Goal: Task Accomplishment & Management: Manage account settings

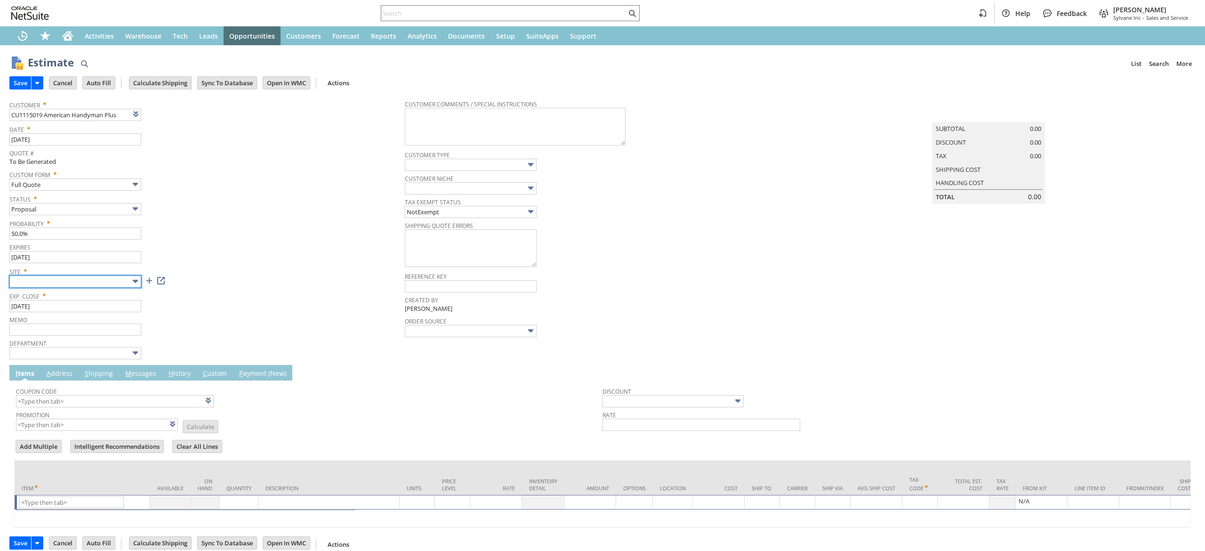
click at [116, 278] on input "text" at bounding box center [75, 281] width 132 height 12
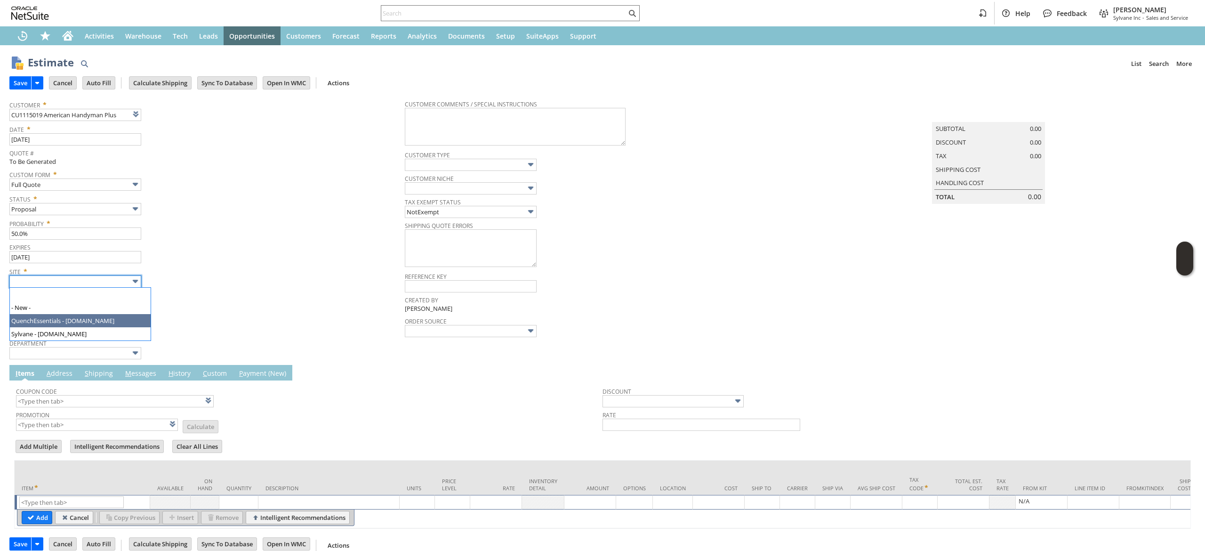
type input "Intelligent Recommendations ⁰"
type input "Sylvane - [DOMAIN_NAME]"
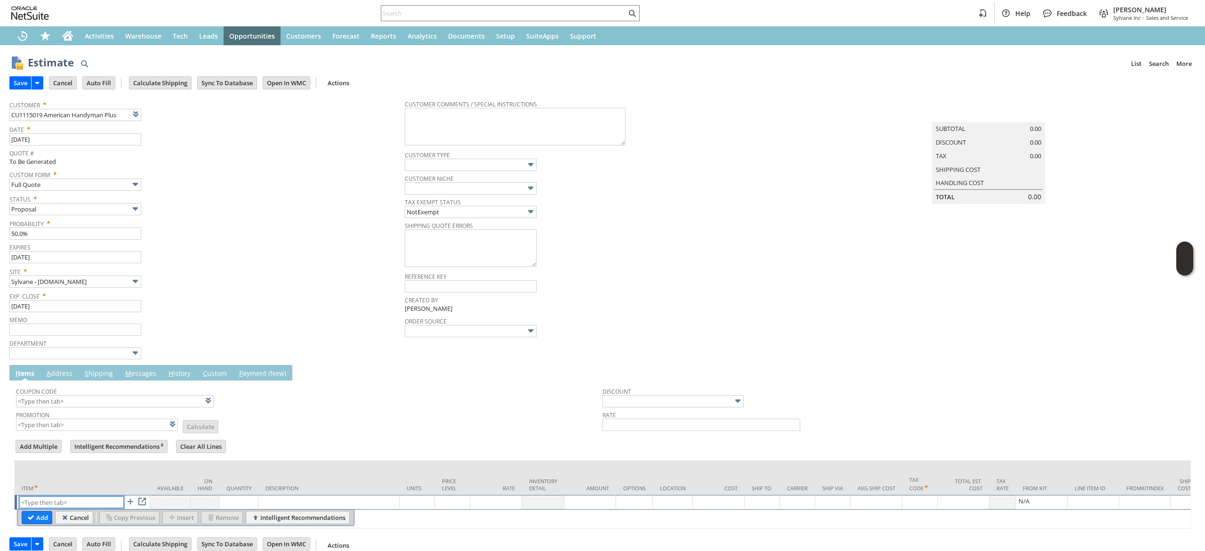
click at [85, 502] on input "text" at bounding box center [71, 502] width 105 height 12
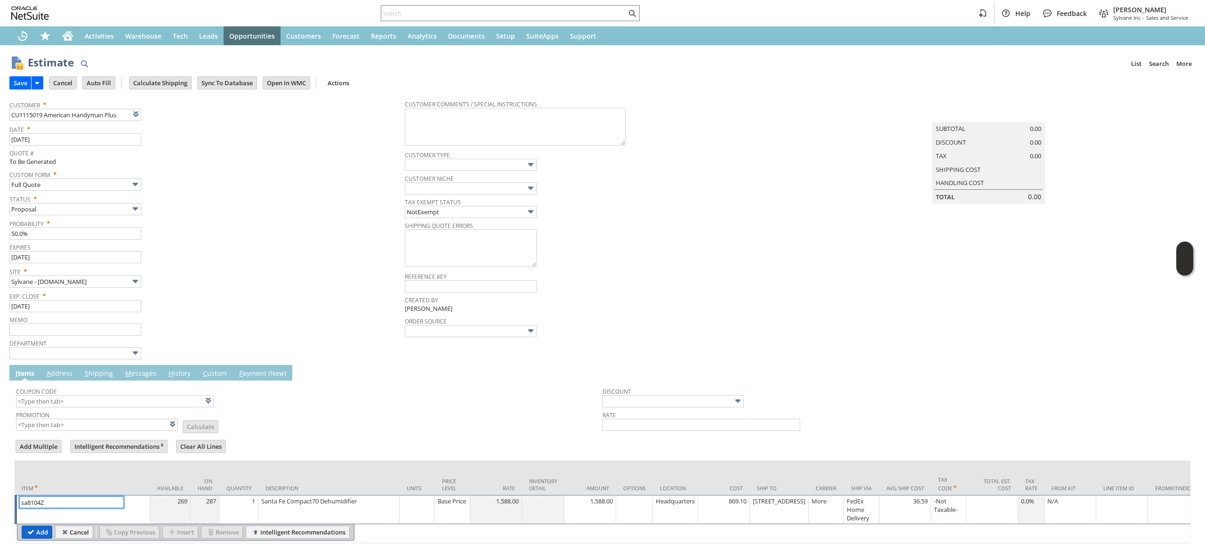
type input "sa8104Z"
click at [34, 531] on input "Add" at bounding box center [37, 532] width 30 height 12
click at [776, 89] on div "Save Save Save & New Save & Print Cancel Auto Fill Calculate Shipping" at bounding box center [602, 83] width 1186 height 23
click at [27, 532] on input "Add" at bounding box center [37, 532] width 30 height 12
click at [44, 534] on input "Add" at bounding box center [37, 532] width 30 height 12
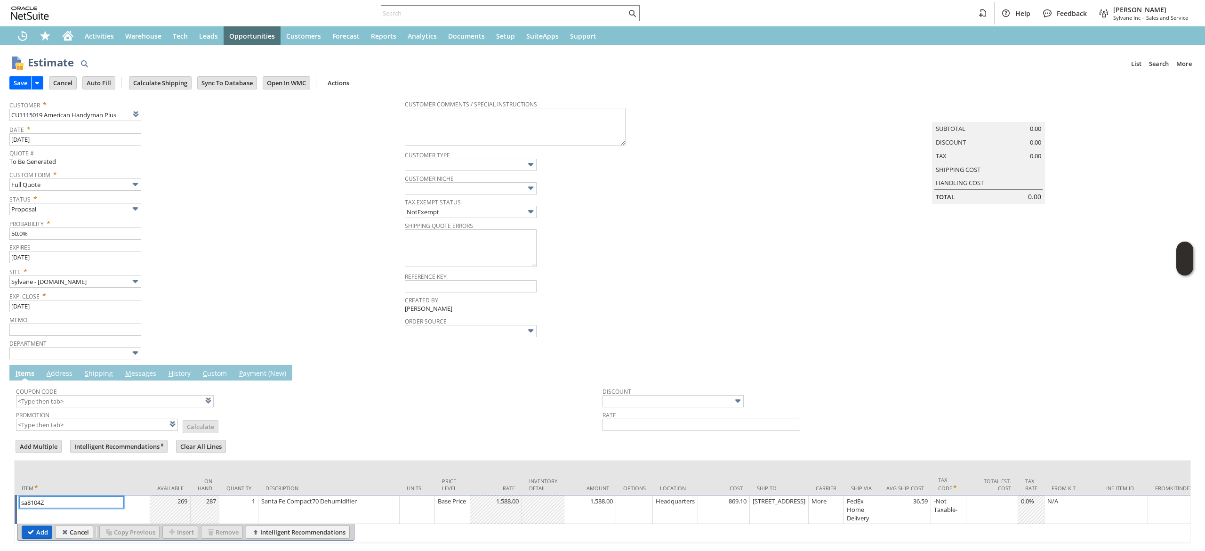
click at [42, 529] on input "Add" at bounding box center [37, 532] width 30 height 12
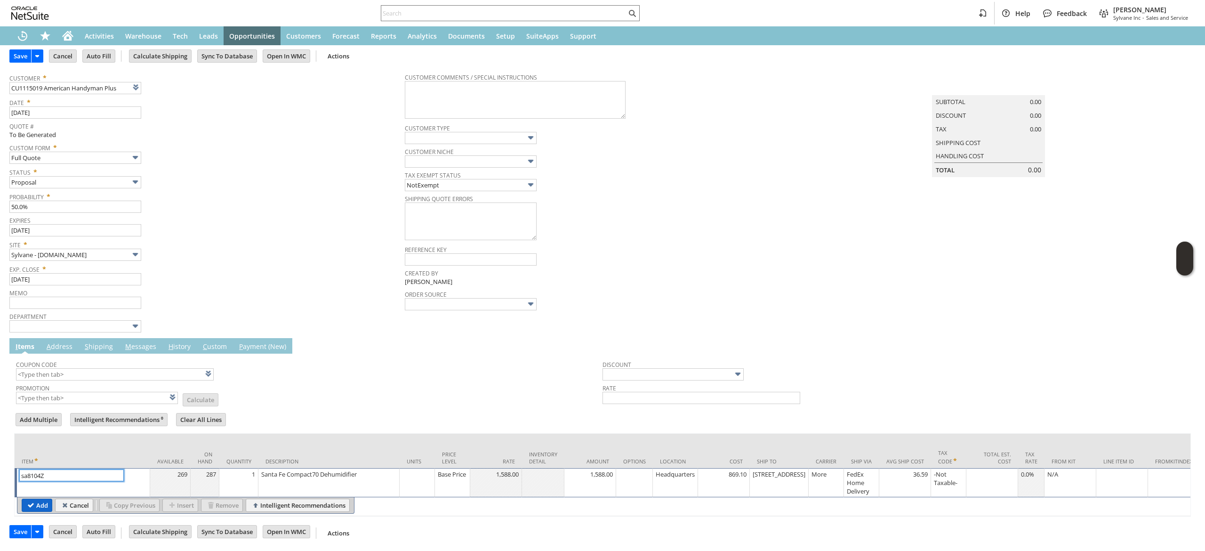
click at [40, 499] on input "Add" at bounding box center [37, 505] width 30 height 12
click at [80, 499] on input "Cancel" at bounding box center [74, 505] width 37 height 12
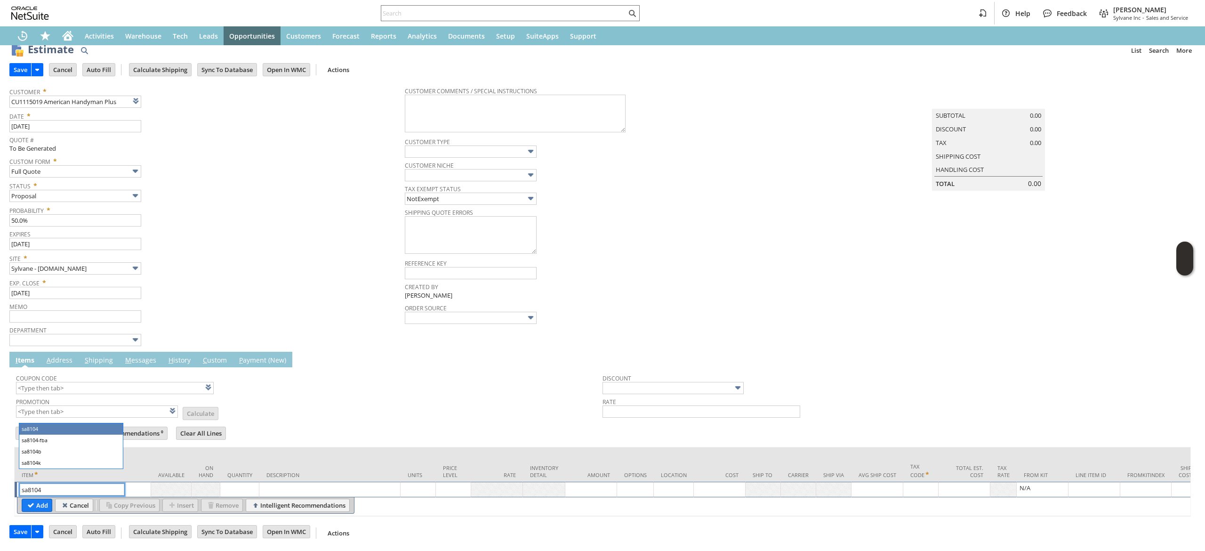
type input "sa8104"
click at [60, 447] on td "Item" at bounding box center [83, 464] width 137 height 34
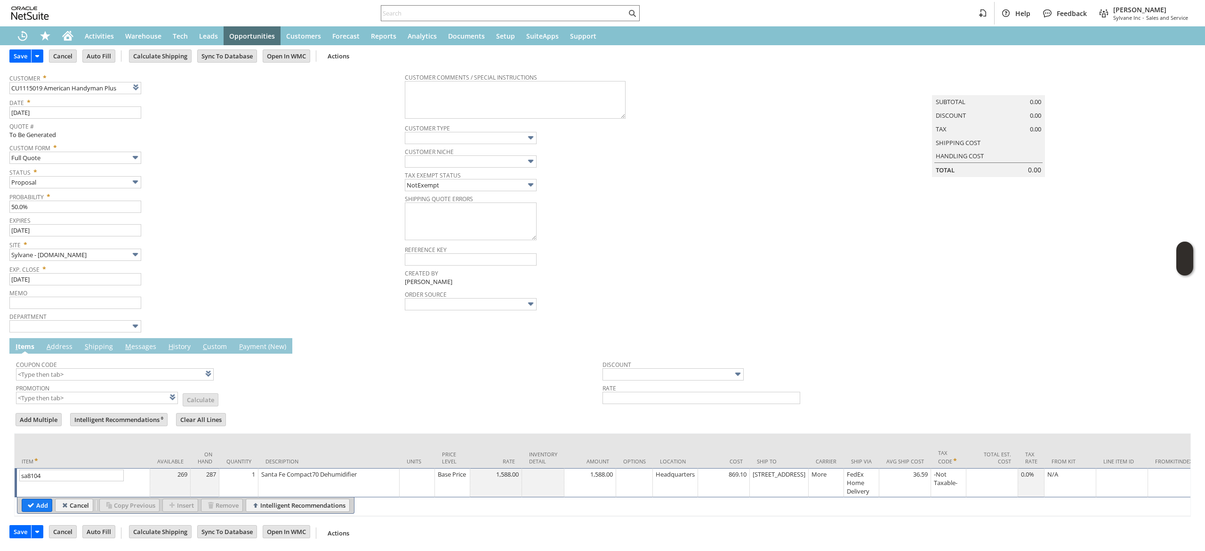
click at [43, 514] on table "Add Cancel Copy Previous Insert Remove Intelligent Recommendations" at bounding box center [186, 505] width 338 height 16
click at [40, 509] on input "Add" at bounding box center [37, 505] width 30 height 12
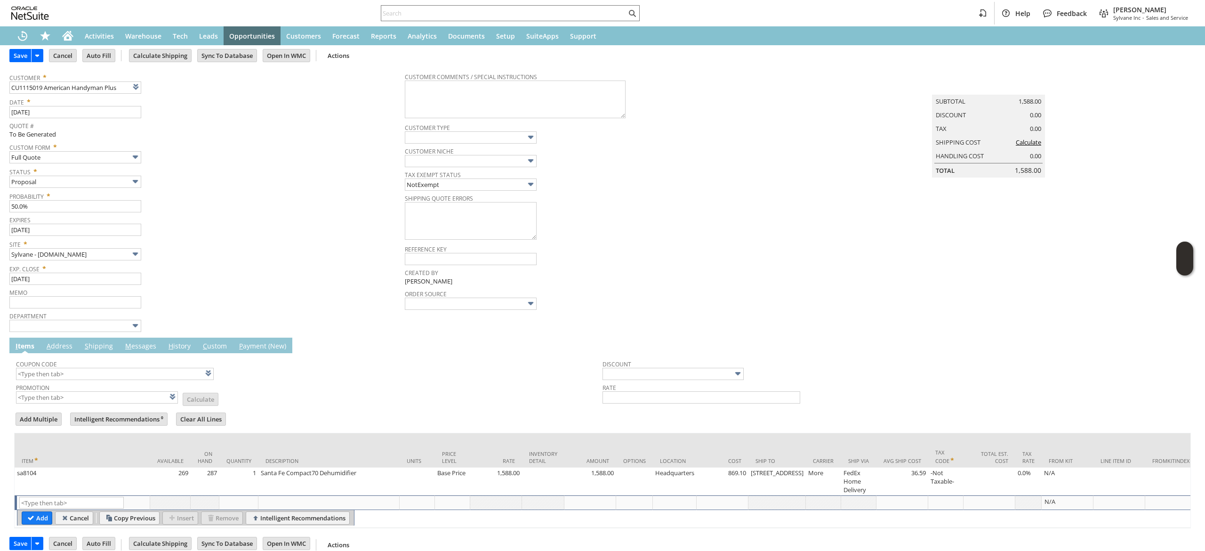
click at [40, 509] on td "List Search" at bounding box center [83, 502] width 136 height 15
type input "Intelligent Recommendations¹⁰"
click at [105, 400] on input "text" at bounding box center [97, 397] width 162 height 12
type input "X"
click at [105, 385] on span "Promotion" at bounding box center [97, 386] width 162 height 10
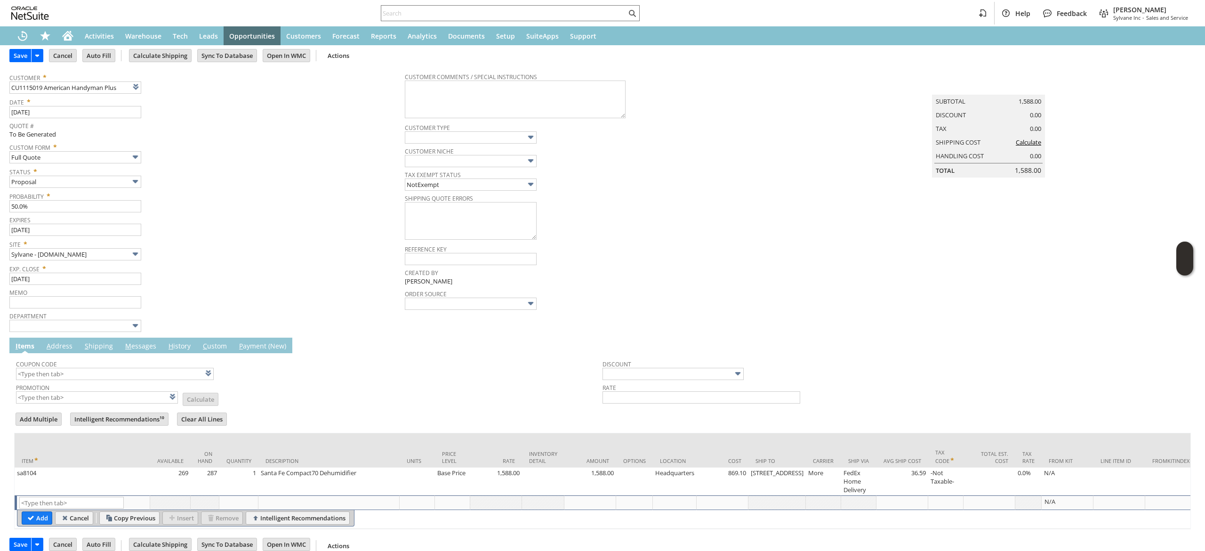
click at [111, 381] on span "Promotion" at bounding box center [97, 386] width 162 height 10
click at [120, 378] on input "text" at bounding box center [115, 374] width 198 height 12
type input "SF150"
click at [243, 357] on span "Coupon Code" at bounding box center [307, 362] width 582 height 10
type input "$150 Off Santa Fe Dehumidifiers w/ Promo Code SF150"
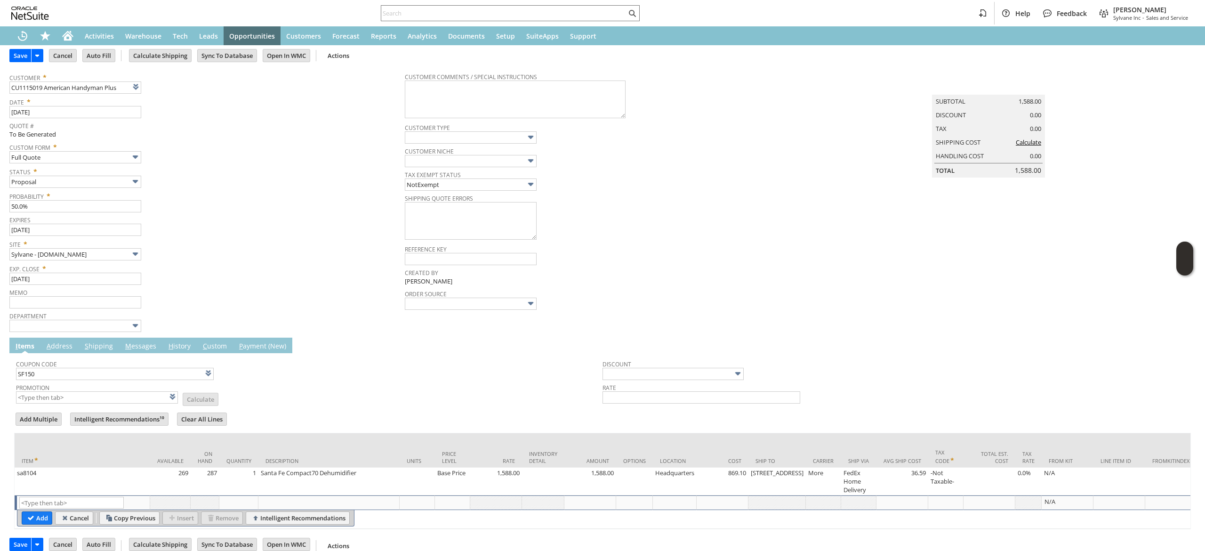
type input "Promo Code"
type input "-150.00"
click at [182, 60] on input "Calculate Shipping" at bounding box center [160, 55] width 62 height 12
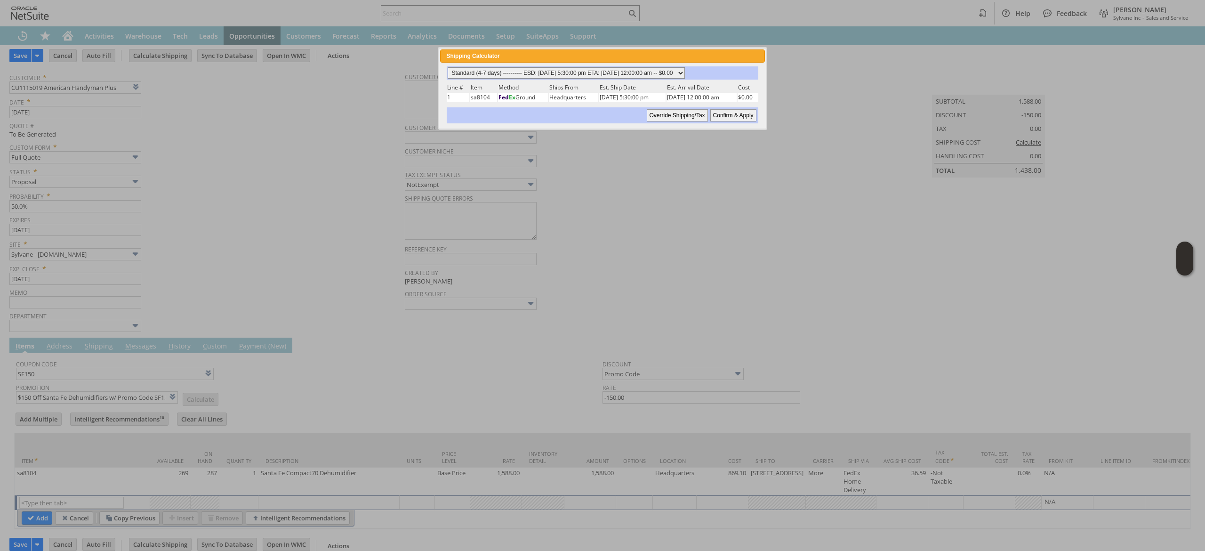
click at [684, 76] on select "Standard (4-7 days) ---------- ESD: 08/25/2025 5:30:00 pm ETA: 08/27/2025 12:00…" at bounding box center [566, 72] width 237 height 11
select select "2 Day ------------------------ ESD: 08/25/2025 5:30:00 pm ETA: 08/27/2025 12:00…"
click at [448, 67] on select "Standard (4-7 days) ---------- ESD: 08/25/2025 5:30:00 pm ETA: 08/27/2025 12:00…" at bounding box center [566, 72] width 237 height 11
click at [748, 103] on div "Standard (4-7 days) ---------- ESD: 08/25/2025 5:30:00 pm ETA: 08/27/2025 12:00…" at bounding box center [602, 94] width 313 height 57
click at [746, 113] on input "Confirm & Apply" at bounding box center [733, 115] width 46 height 12
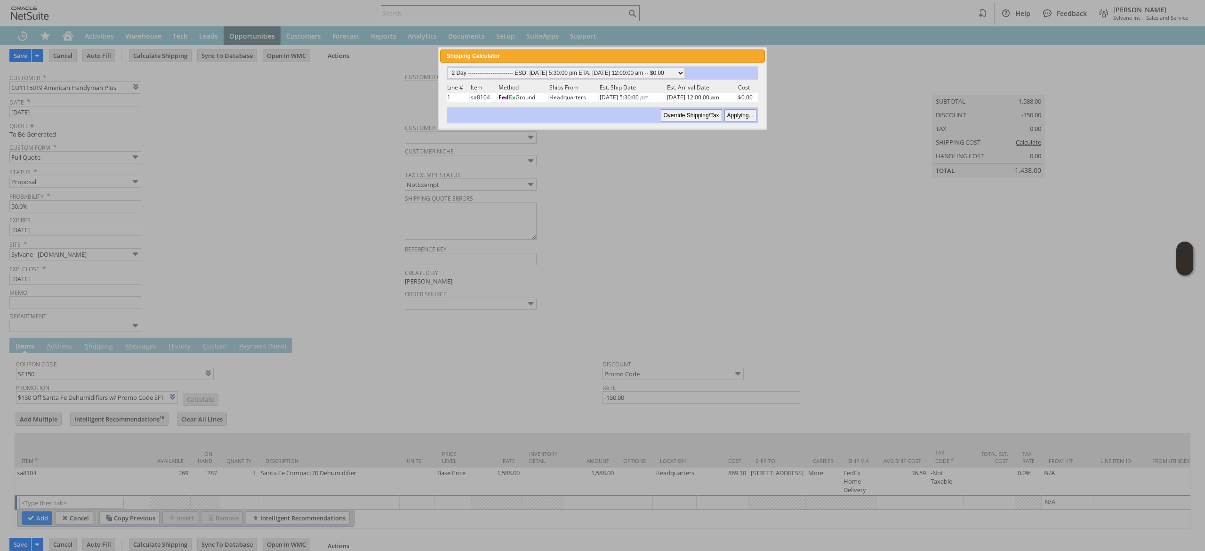
type input "Promo Code"
type input "-150.00"
type input "Add"
type input "Copy Previous"
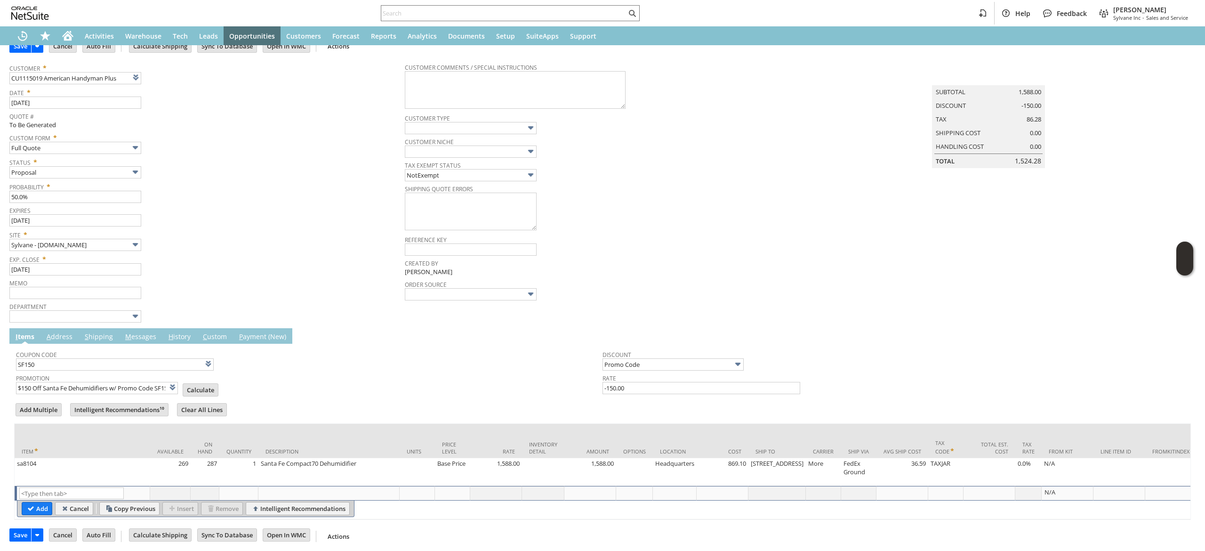
scroll to position [56, 0]
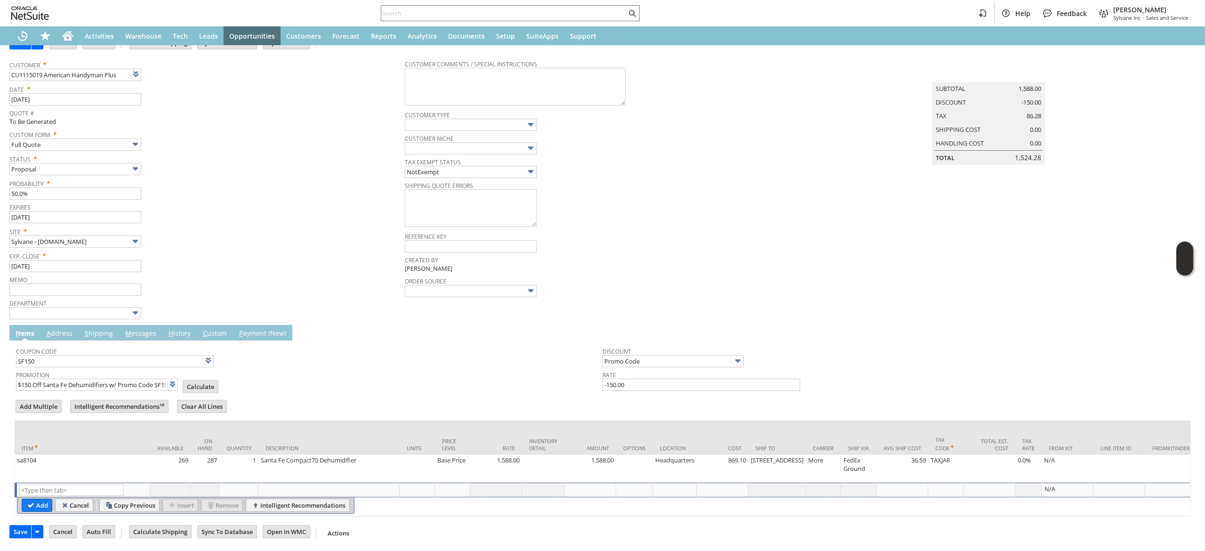
click at [145, 340] on td "Coupon Code SF150 Promotion $150 Off Santa Fe Dehumidifiers w/ Promo Code SF150…" at bounding box center [602, 366] width 1177 height 53
click at [149, 329] on link "M essages" at bounding box center [141, 334] width 36 height 10
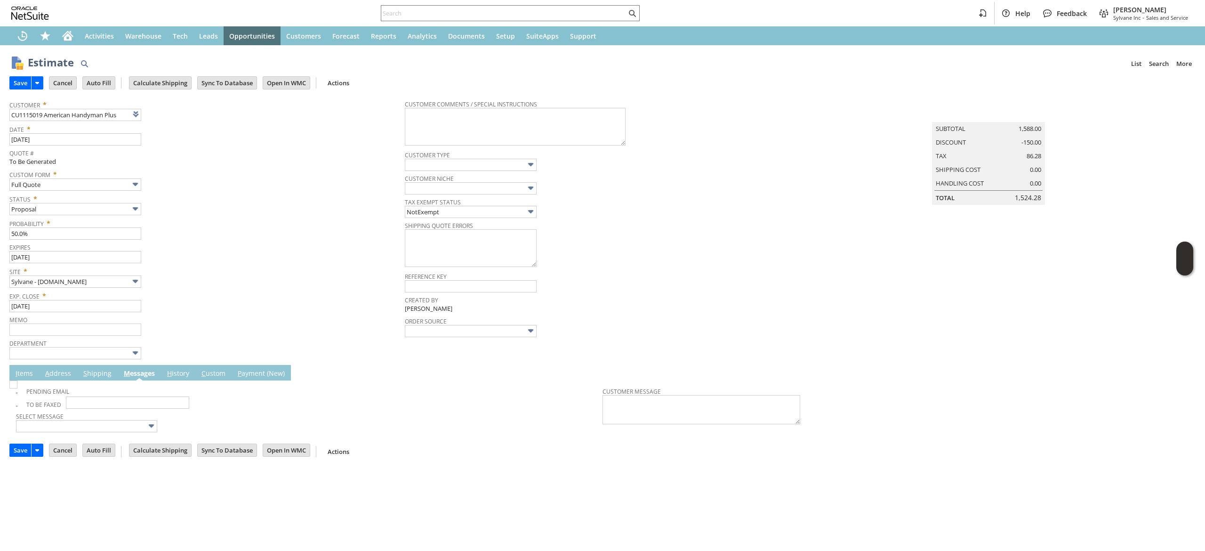
click at [20, 398] on div "To Be Faxed" at bounding box center [38, 403] width 45 height 11
click at [17, 388] on img at bounding box center [13, 384] width 8 height 8
checkbox input "true"
click at [19, 82] on input "Save" at bounding box center [20, 83] width 21 height 12
click at [18, 374] on link "I tems" at bounding box center [24, 374] width 22 height 10
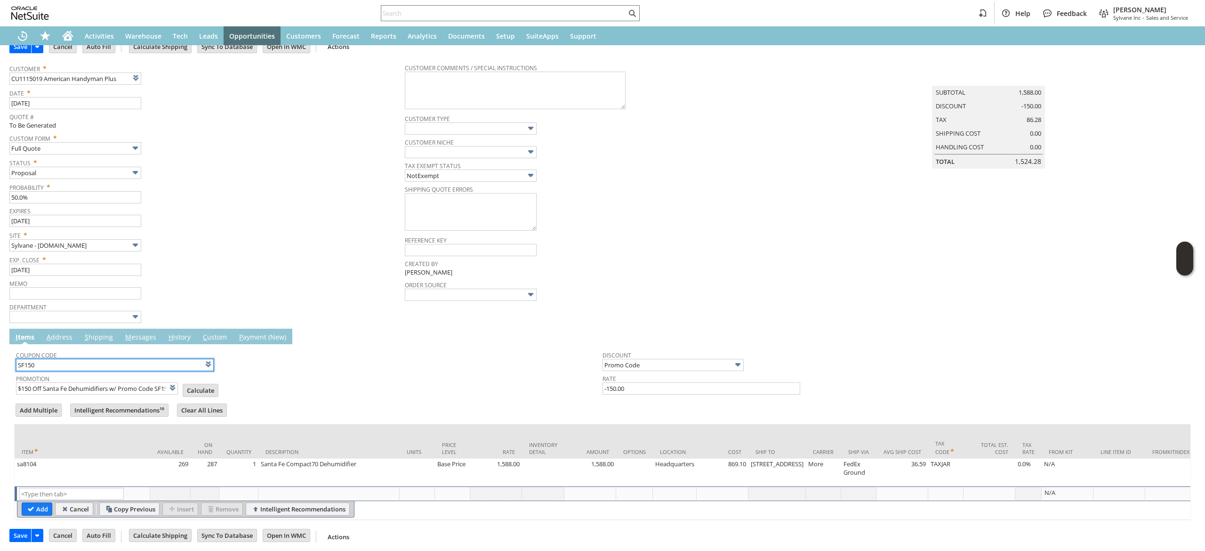
scroll to position [56, 0]
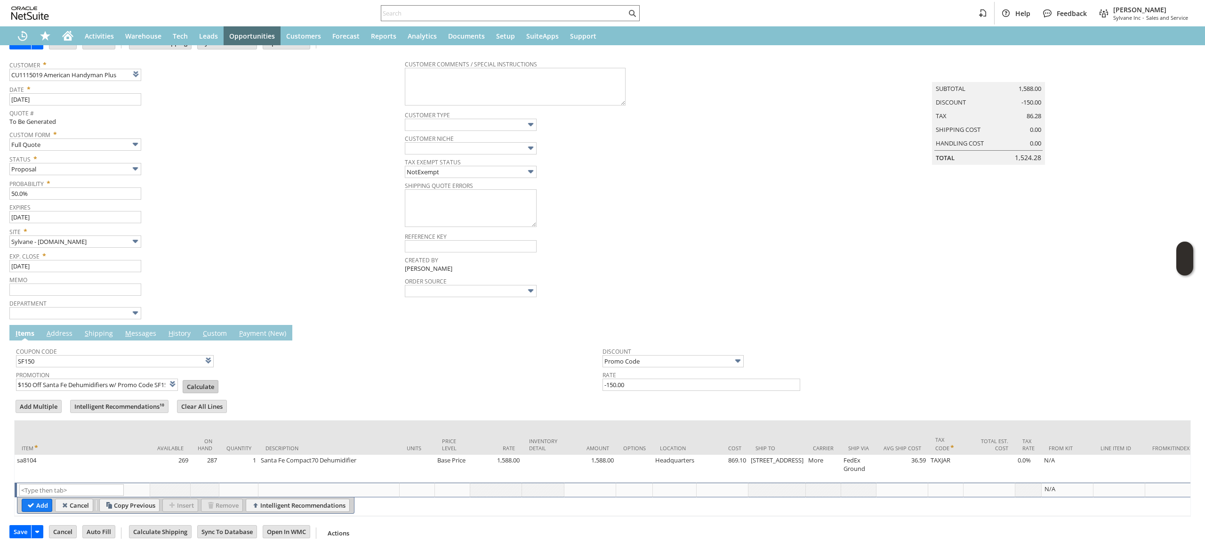
click at [183, 380] on td "Calculate" at bounding box center [201, 386] width 36 height 13
click at [204, 375] on span "Calculate" at bounding box center [203, 382] width 41 height 15
click at [183, 380] on input "Calculate" at bounding box center [200, 386] width 35 height 12
type input "Promo Code"
type input "-150.00"
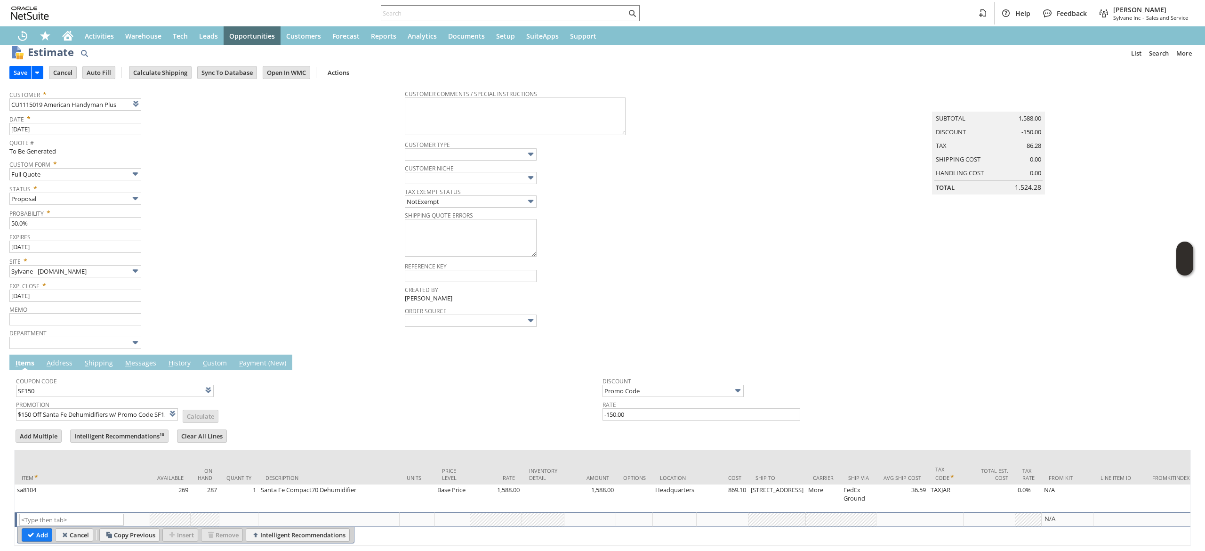
scroll to position [0, 0]
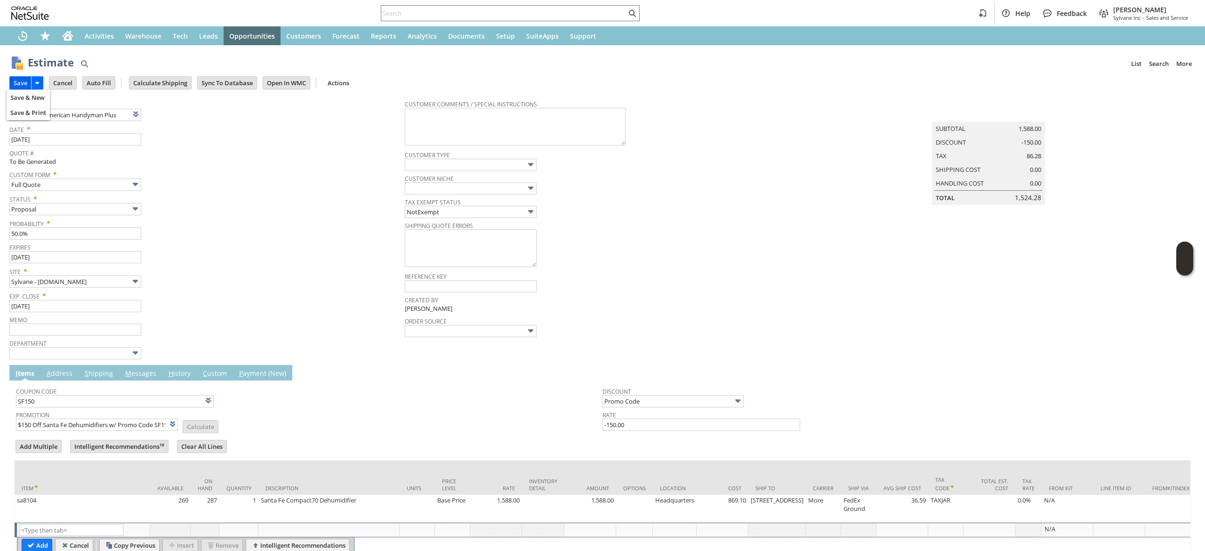
click at [19, 80] on input "Save" at bounding box center [20, 83] width 21 height 12
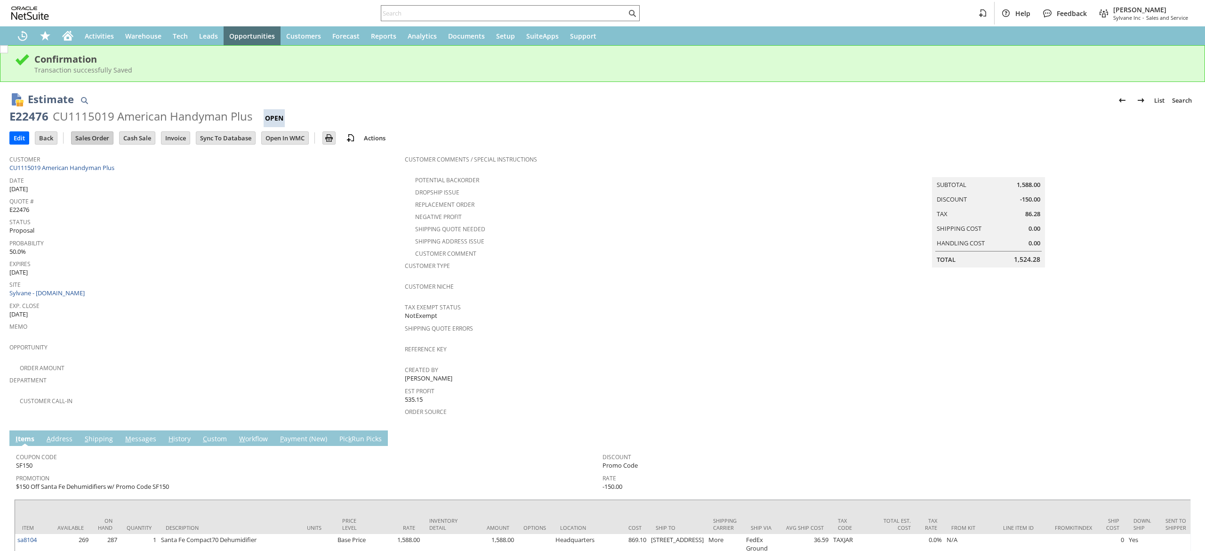
click at [96, 145] on td "Sales Order" at bounding box center [95, 137] width 48 height 17
click at [97, 140] on input "Sales Order" at bounding box center [92, 138] width 41 height 12
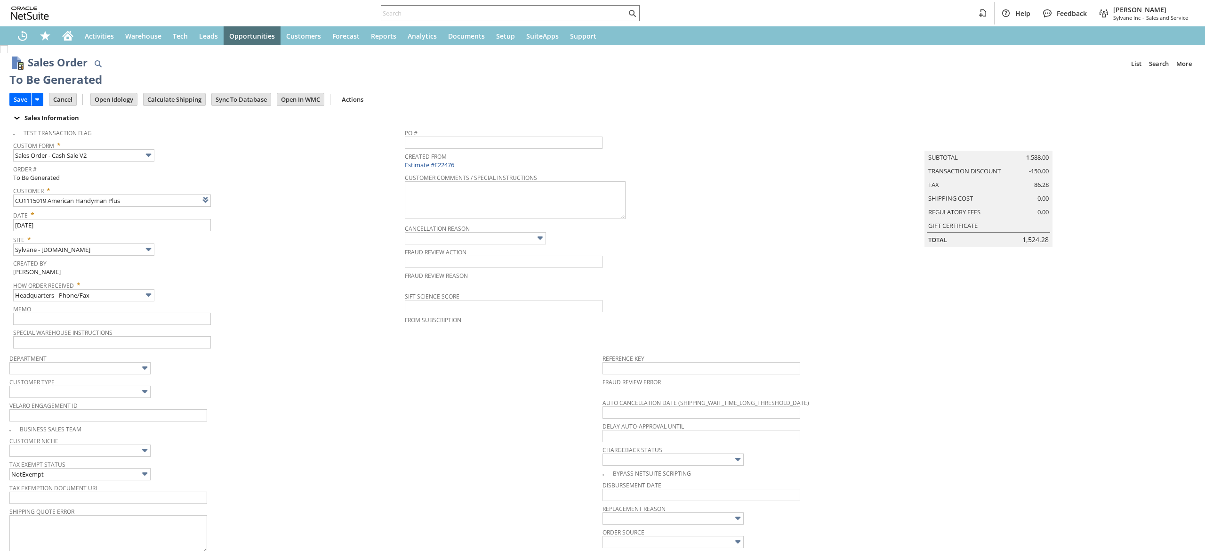
type input "sa8104"
type input "OK"
type input "Make Copy"
type input "Promo Code"
type input "-150.00"
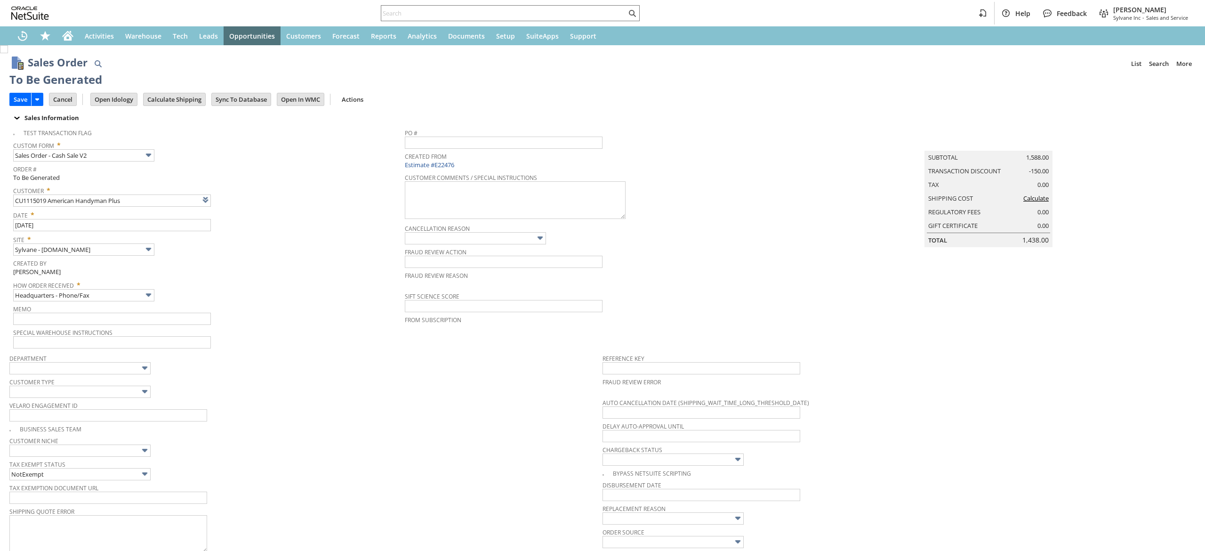
type input "Intelligent Recommendations¹⁰"
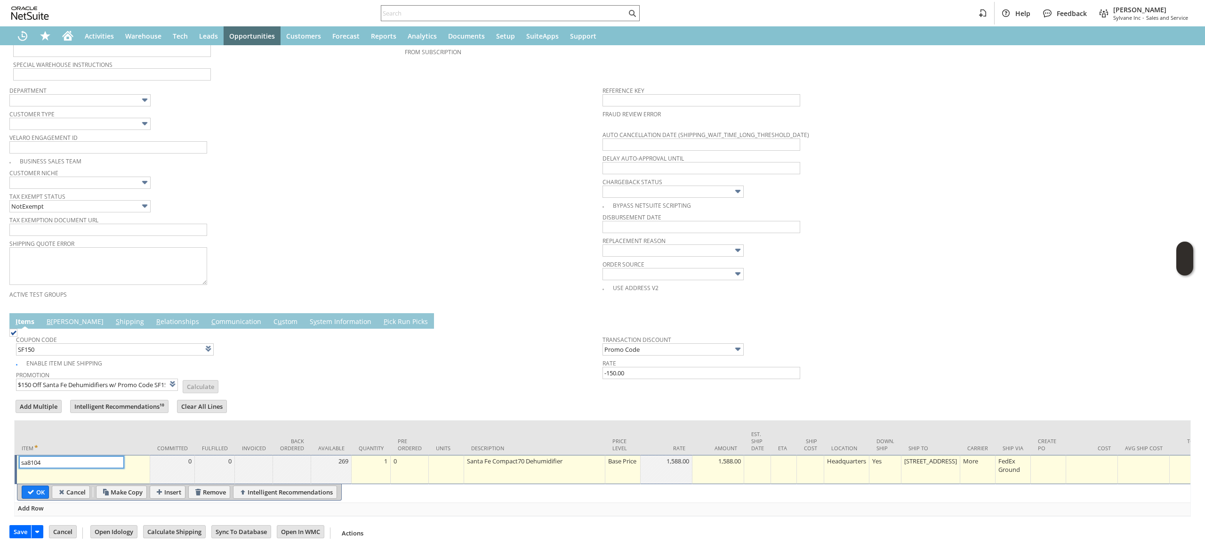
scroll to position [284, 0]
click at [34, 479] on body "Help Feedback Devin Carswell Sylvane Inc - Sales and Service Activities Warehou…" at bounding box center [602, 275] width 1205 height 551
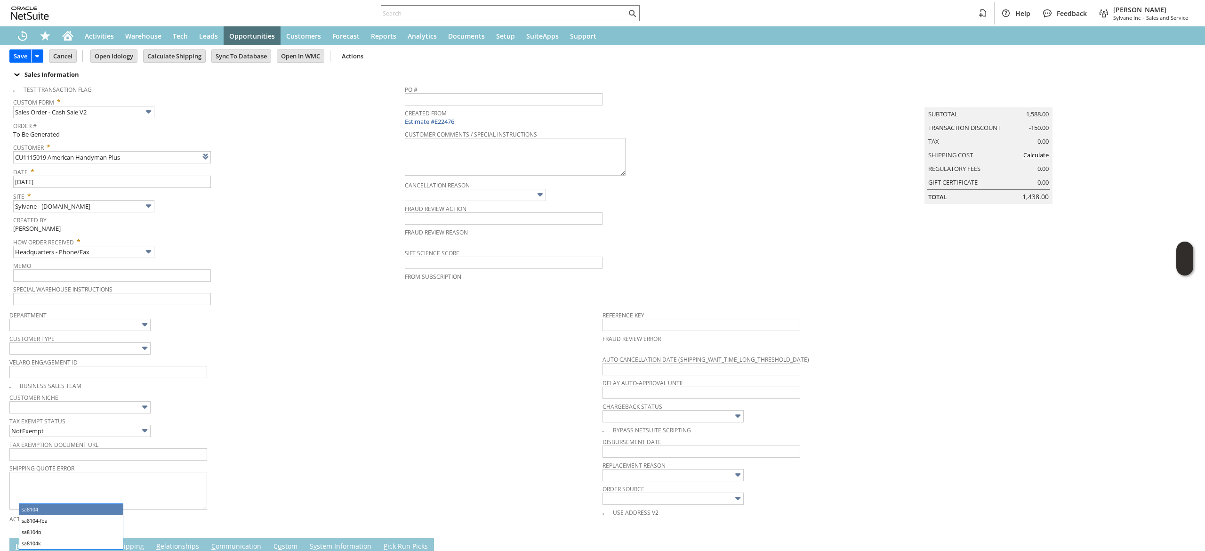
scroll to position [0, 0]
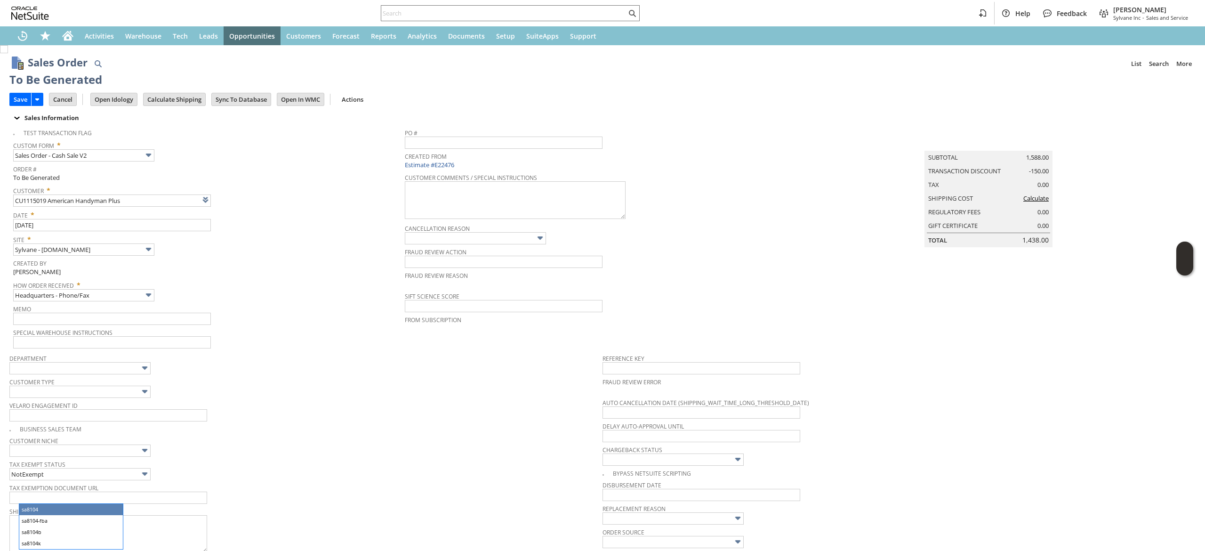
drag, startPoint x: 286, startPoint y: 381, endPoint x: 280, endPoint y: 384, distance: 7.0
click at [285, 382] on span "Customer Type" at bounding box center [303, 380] width 589 height 10
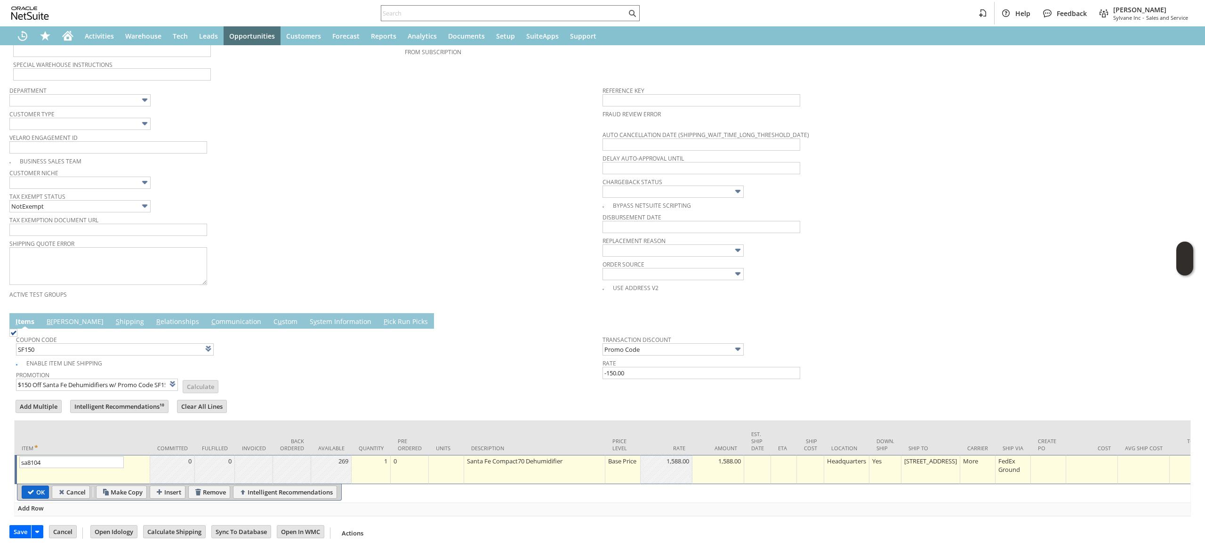
click at [27, 486] on input "OK" at bounding box center [35, 492] width 26 height 12
click at [30, 468] on input "sa8104" at bounding box center [71, 462] width 105 height 12
type input "Promo Code"
type input "-150.00"
type input "Add"
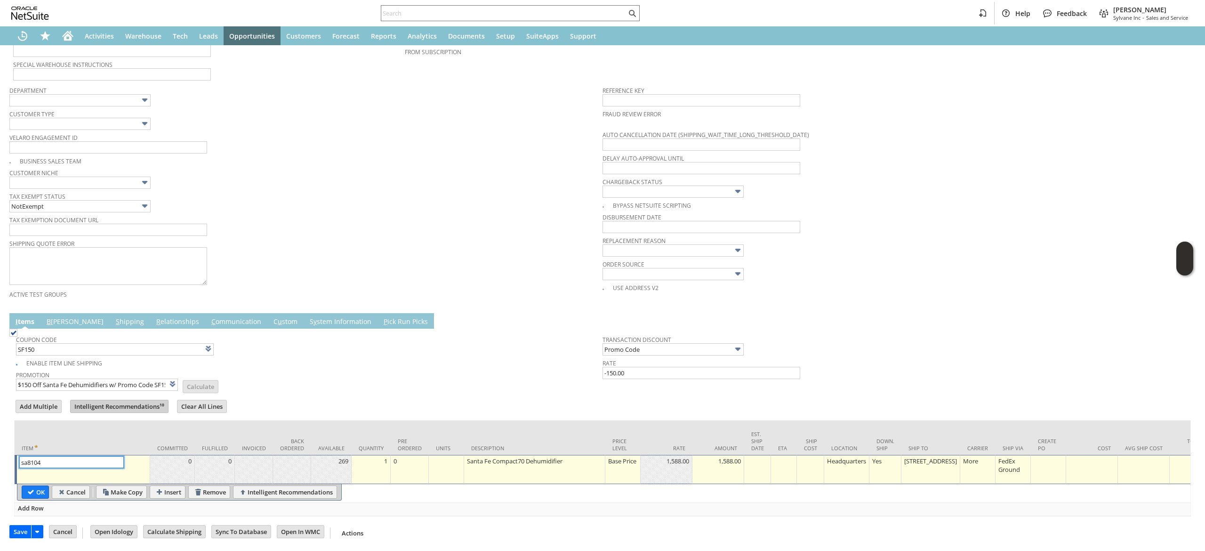
type input "Copy Previous"
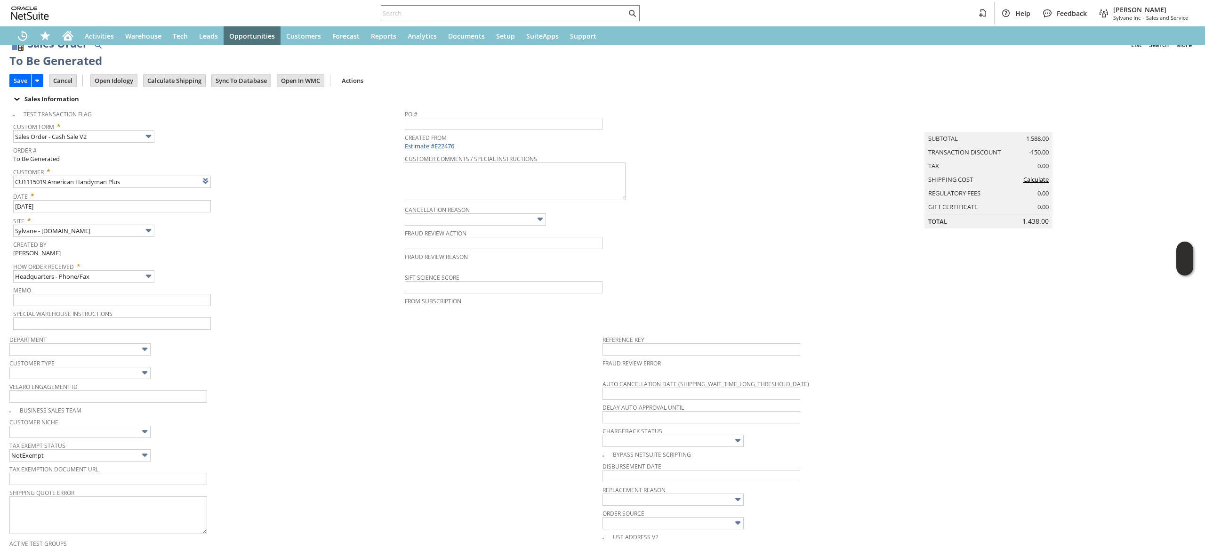
scroll to position [0, 0]
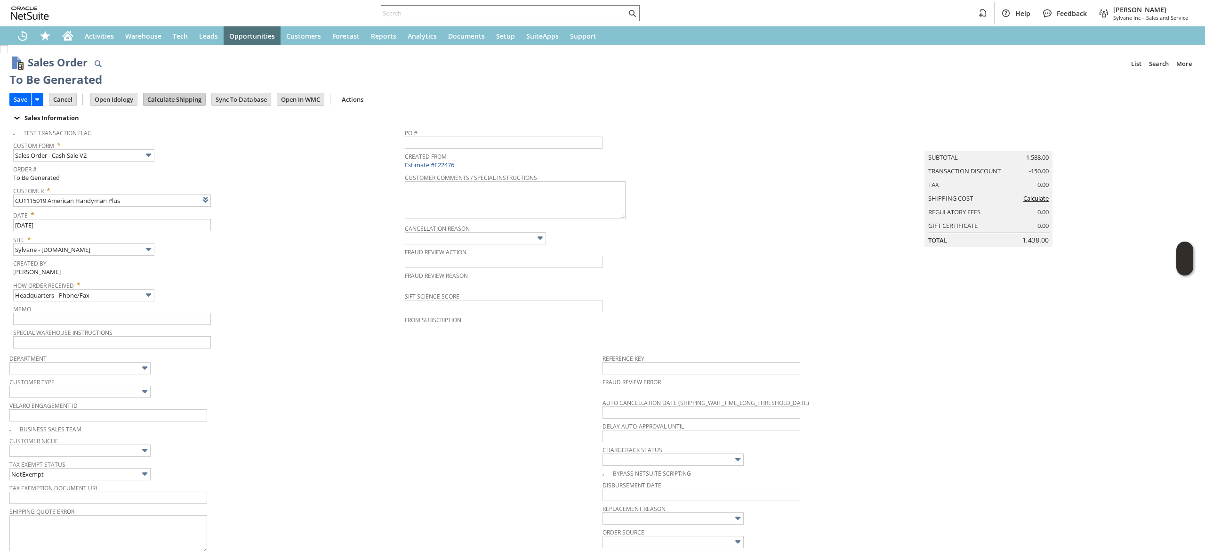
click at [191, 106] on td "Calculate Shipping" at bounding box center [177, 98] width 68 height 17
click at [199, 99] on input "Calculate Shipping" at bounding box center [175, 99] width 62 height 12
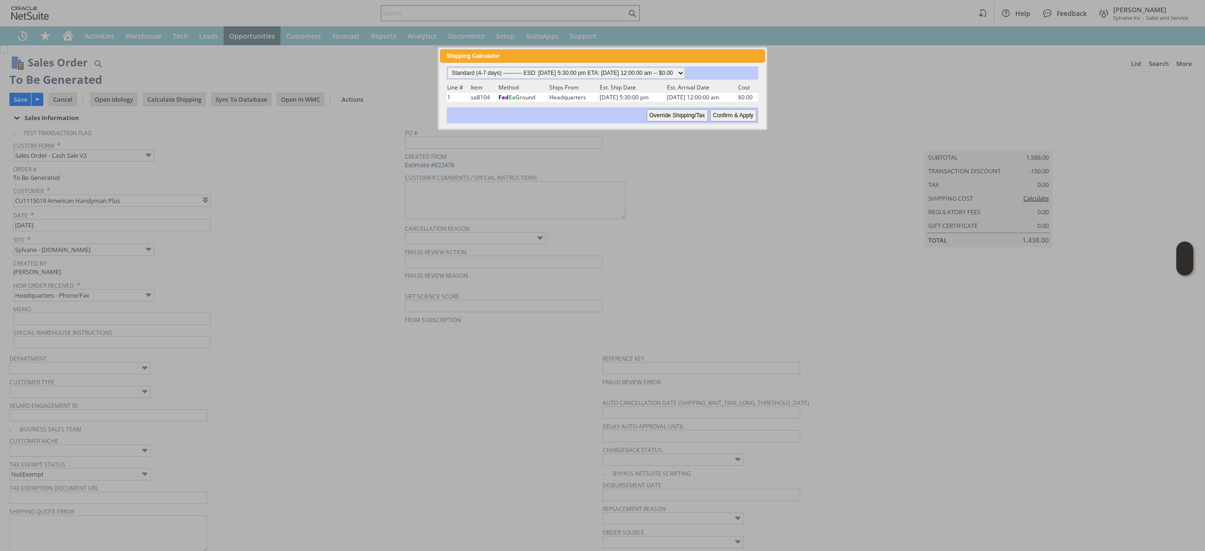
click at [631, 65] on div "Standard (4-7 days) ---------- ESD: 08/25/2025 5:30:00 pm ETA: 08/27/2025 12:00…" at bounding box center [602, 95] width 324 height 65
drag, startPoint x: 631, startPoint y: 79, endPoint x: 635, endPoint y: 87, distance: 8.8
click at [631, 80] on div "Standard (4-7 days) ---------- ESD: 08/25/2025 5:30:00 pm ETA: 08/27/2025 12:00…" at bounding box center [602, 94] width 313 height 57
click at [642, 75] on select "Standard (4-7 days) ---------- ESD: 08/25/2025 5:30:00 pm ETA: 08/27/2025 12:00…" at bounding box center [566, 72] width 237 height 11
select select "2 Day ------------------------ ESD: 08/25/2025 5:30:00 pm ETA: 08/27/2025 12:00…"
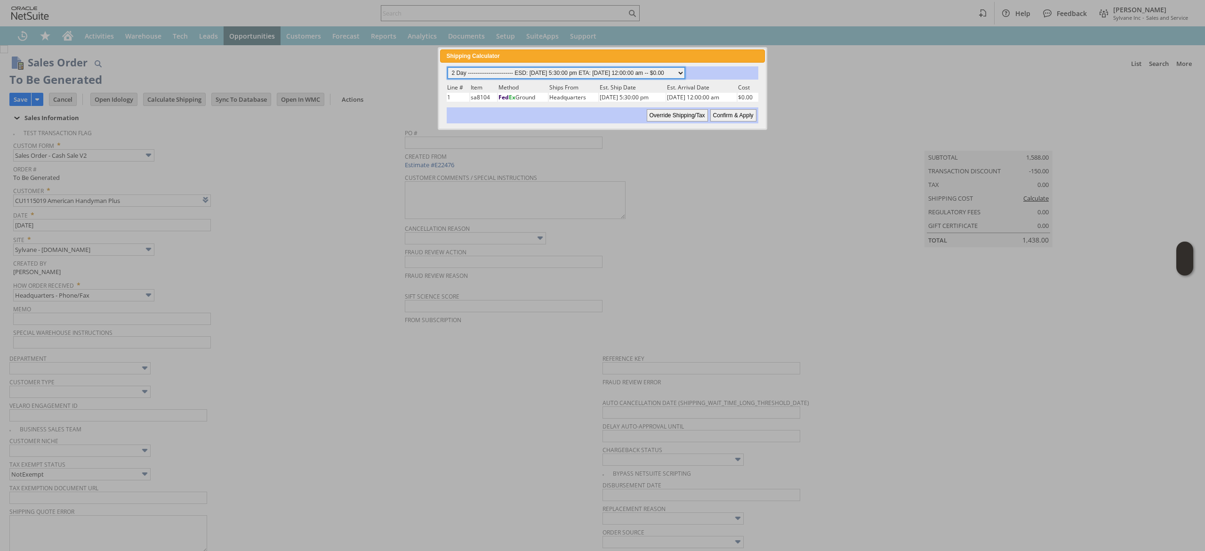
click at [448, 67] on select "Standard (4-7 days) ---------- ESD: 08/25/2025 5:30:00 pm ETA: 08/27/2025 12:00…" at bounding box center [566, 72] width 237 height 11
click at [732, 109] on input "Confirm & Apply" at bounding box center [733, 115] width 46 height 12
type input "Promo Code"
type input "-150.00"
type input "Add"
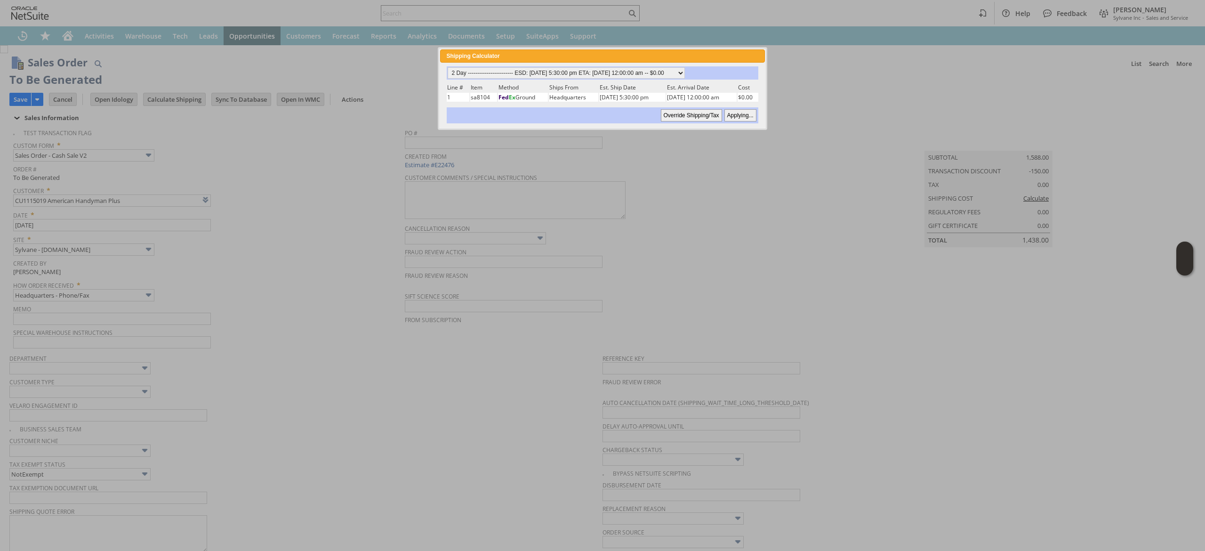
type input "Copy Previous"
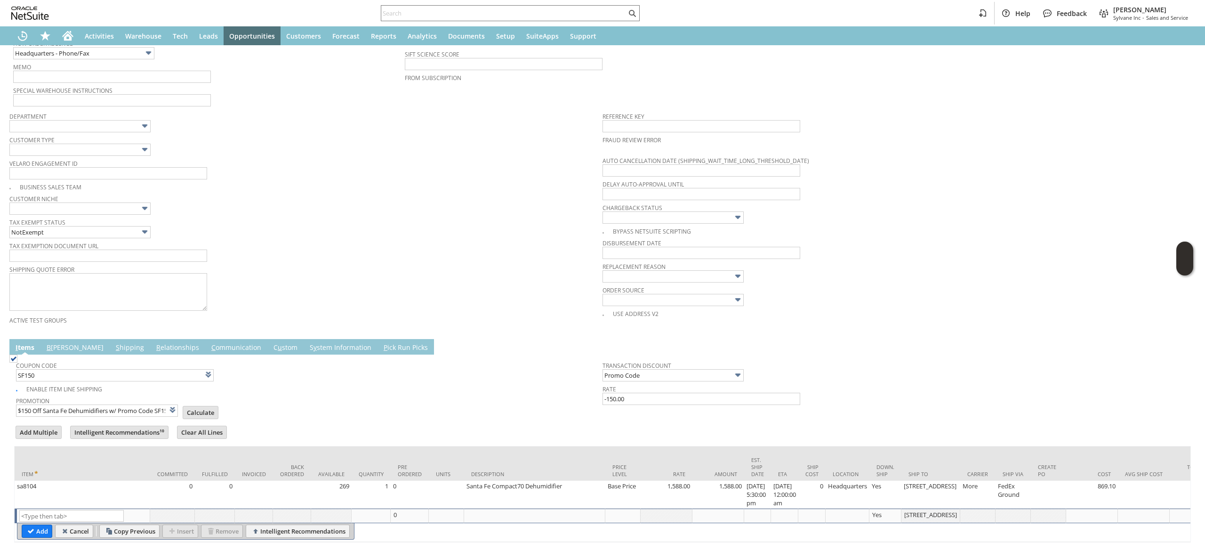
scroll to position [290, 0]
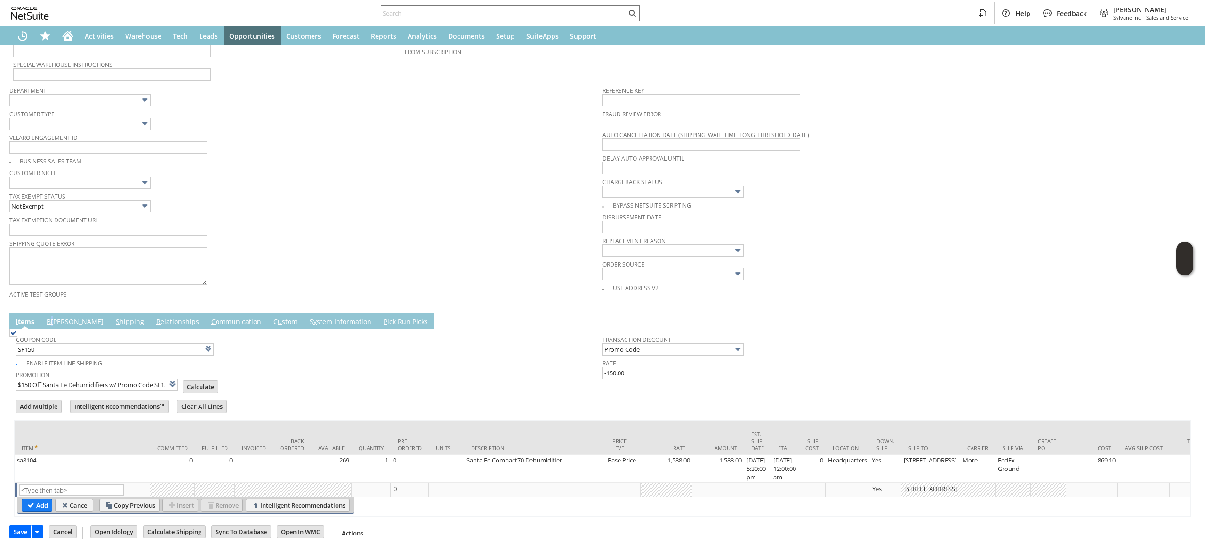
click at [52, 313] on td "B illing" at bounding box center [74, 321] width 69 height 16
click at [60, 317] on link "B illing" at bounding box center [75, 322] width 62 height 10
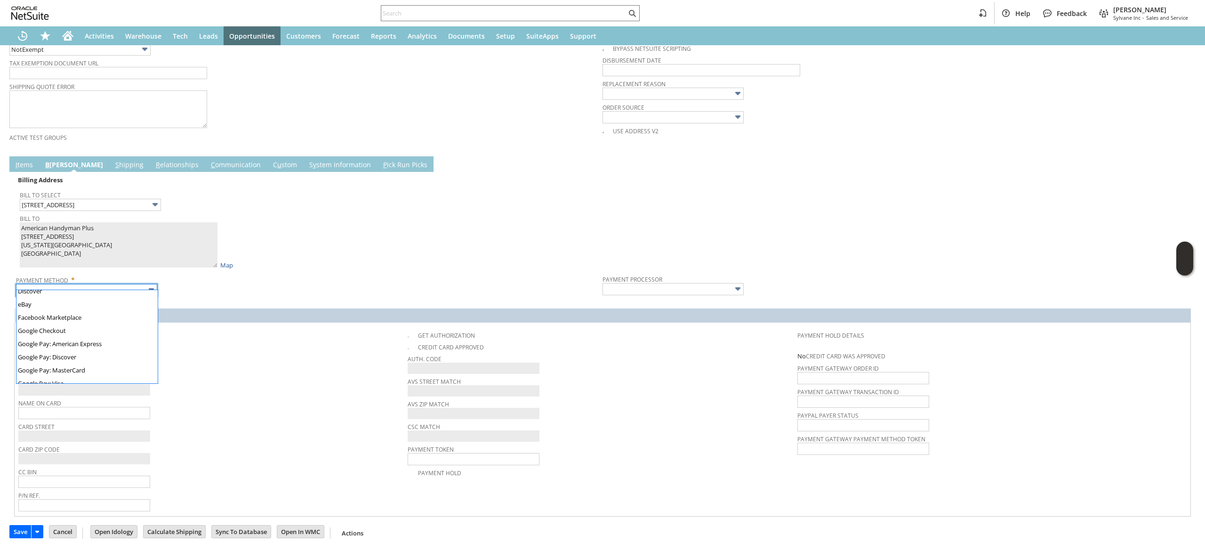
scroll to position [254, 0]
type input "Visa / Mastercard"
type input "Braintree"
checkbox input "true"
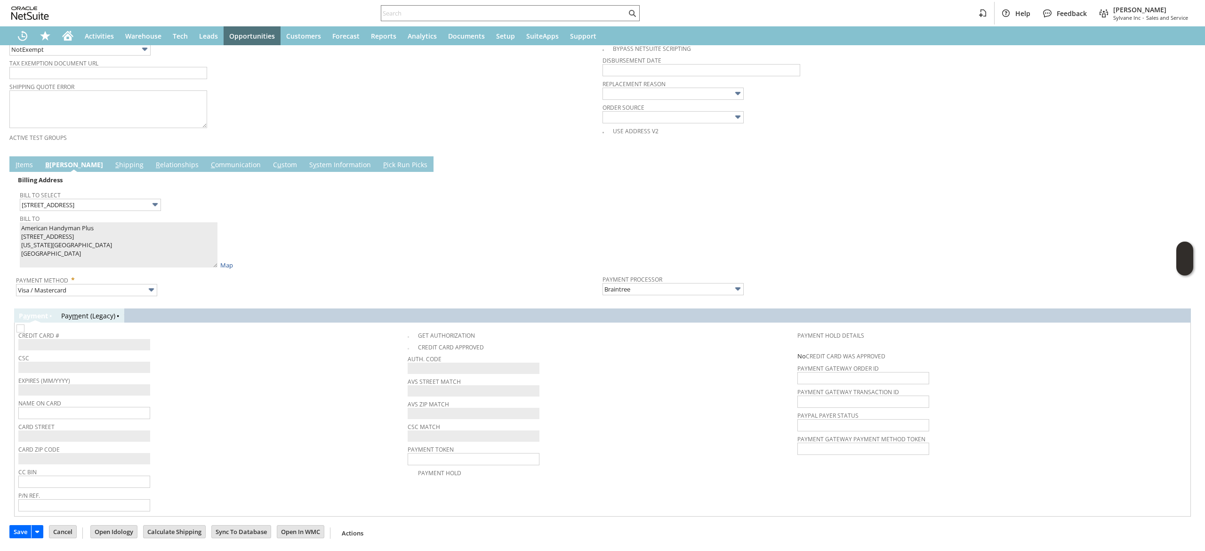
click at [112, 346] on td "Credit Card #" at bounding box center [212, 338] width 389 height 25
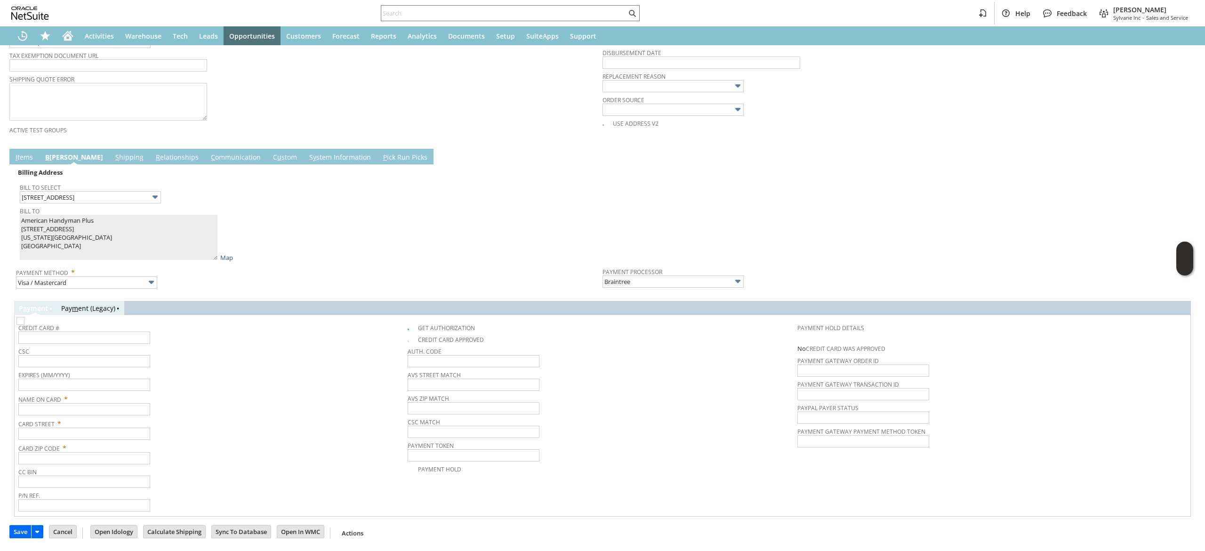
click at [117, 331] on span "Credit Card #" at bounding box center [210, 326] width 385 height 10
click at [118, 337] on input "text" at bounding box center [84, 337] width 132 height 12
type input "4741660003134829"
click at [101, 379] on span "Expires (MM/YYYY)" at bounding box center [210, 373] width 385 height 10
click at [112, 390] on input "text" at bounding box center [84, 385] width 132 height 12
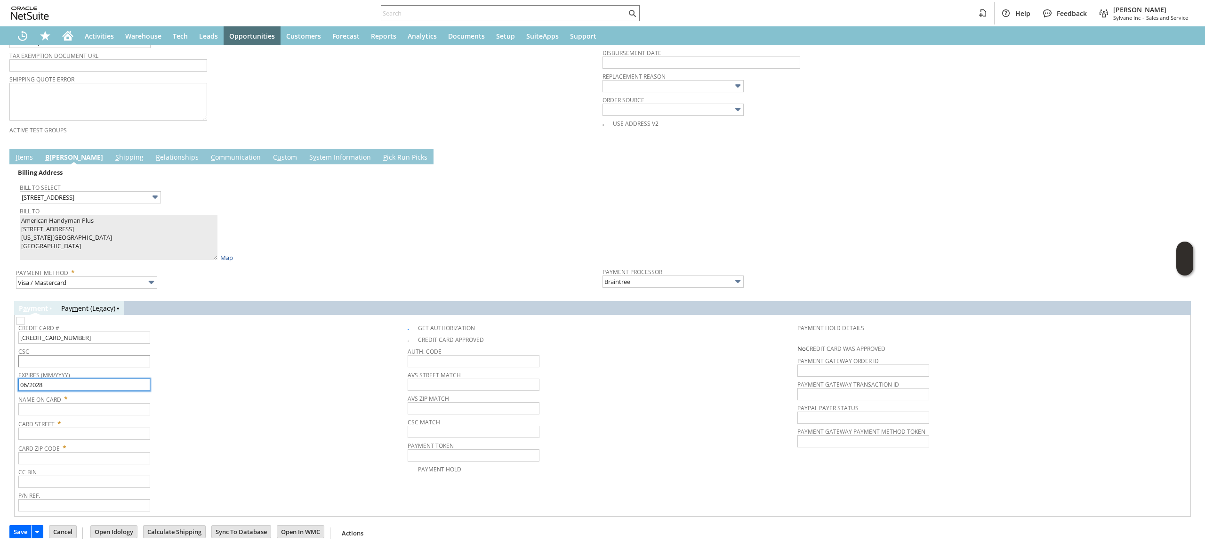
type input "06/2028"
click at [149, 359] on input "text" at bounding box center [84, 361] width 132 height 12
type input "340"
click at [166, 383] on div "Expires (MM/YYYY) 06/2028" at bounding box center [210, 379] width 385 height 23
click at [112, 443] on span "Card Zip Code *" at bounding box center [210, 446] width 385 height 11
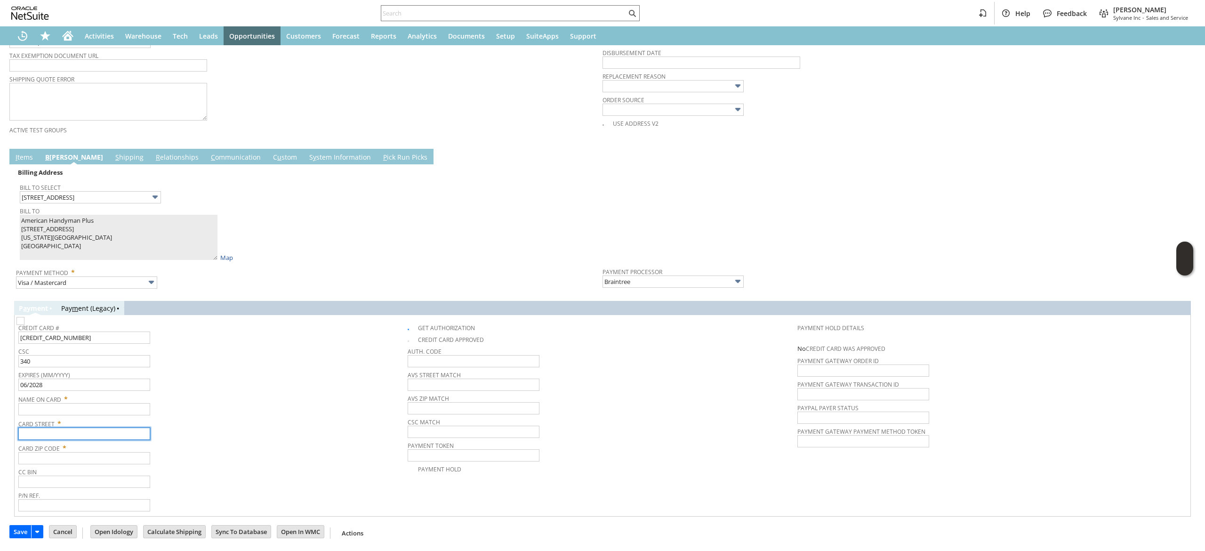
click at [112, 428] on div "Card Street *" at bounding box center [210, 428] width 385 height 24
paste input "[STREET_ADDRESS]"
type input "[STREET_ADDRESS]"
click at [95, 411] on input "text" at bounding box center [84, 409] width 132 height 12
type input "[PERSON_NAME]"
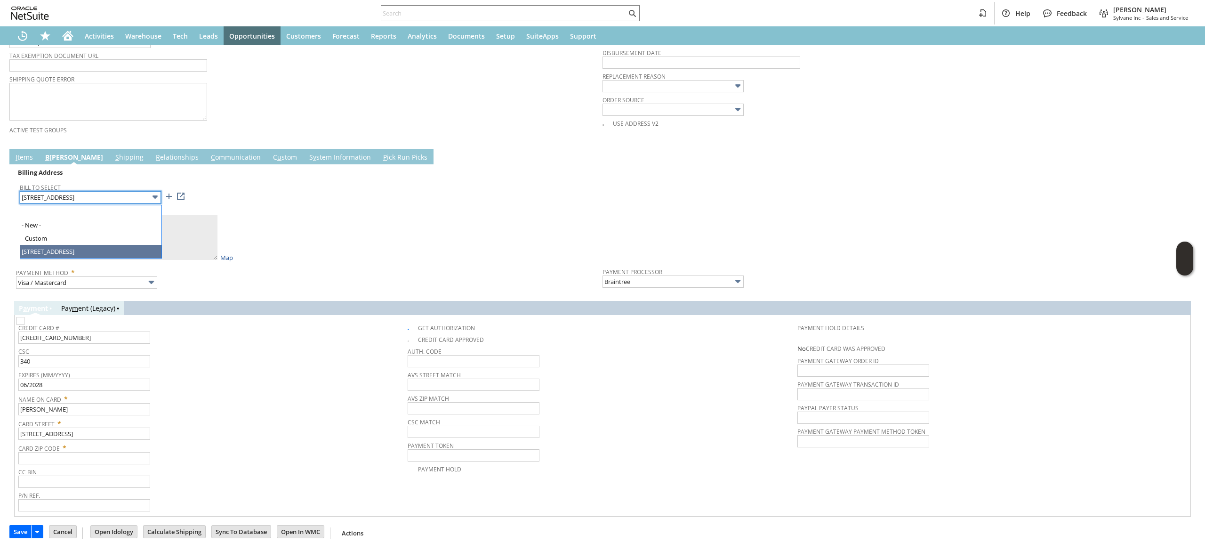
click at [117, 198] on input "[STREET_ADDRESS]" at bounding box center [90, 197] width 141 height 12
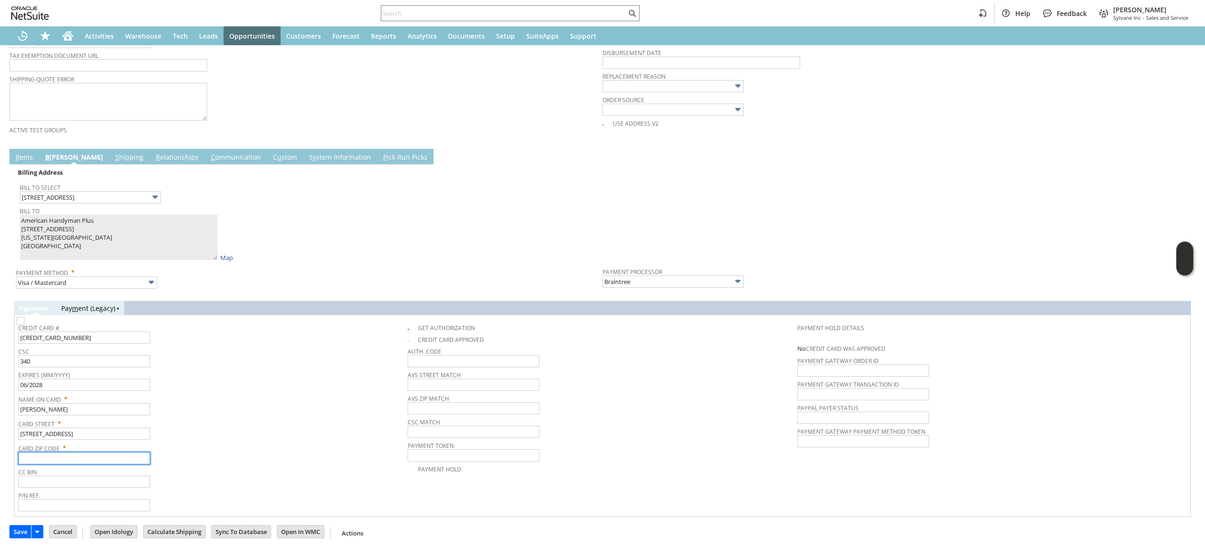
click at [91, 464] on input "text" at bounding box center [84, 458] width 132 height 12
paste input "23452"
type input "23452"
drag, startPoint x: 315, startPoint y: 461, endPoint x: 302, endPoint y: 465, distance: 14.2
click at [307, 467] on tbody "Credit Card # 4741660003134829 CSC 340 Expires (MM/YYYY) 06/2028 Name On Card *…" at bounding box center [212, 416] width 389 height 194
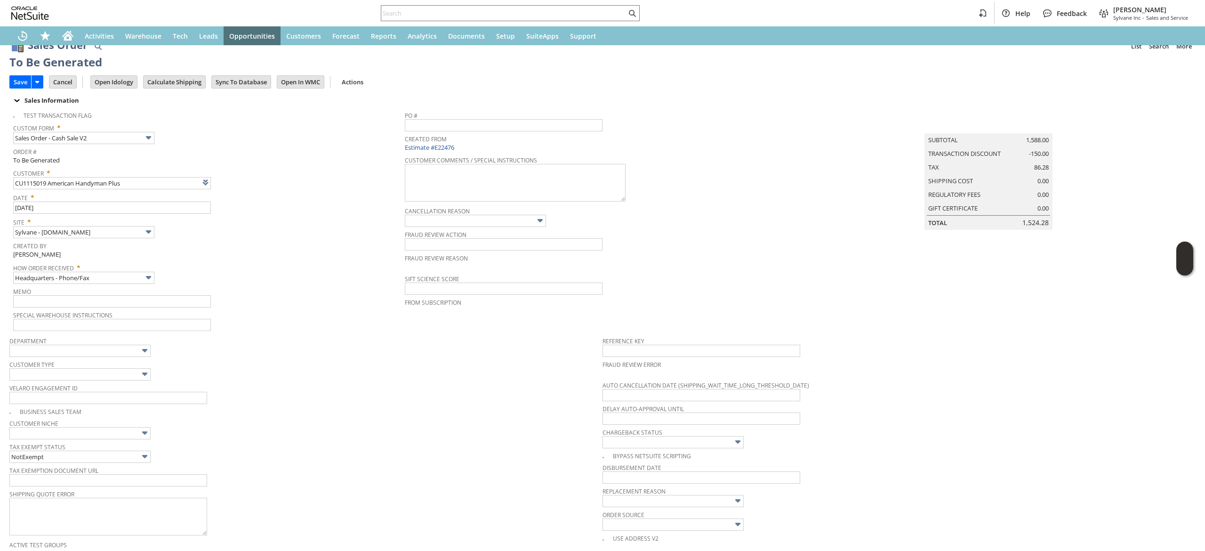
scroll to position [0, 0]
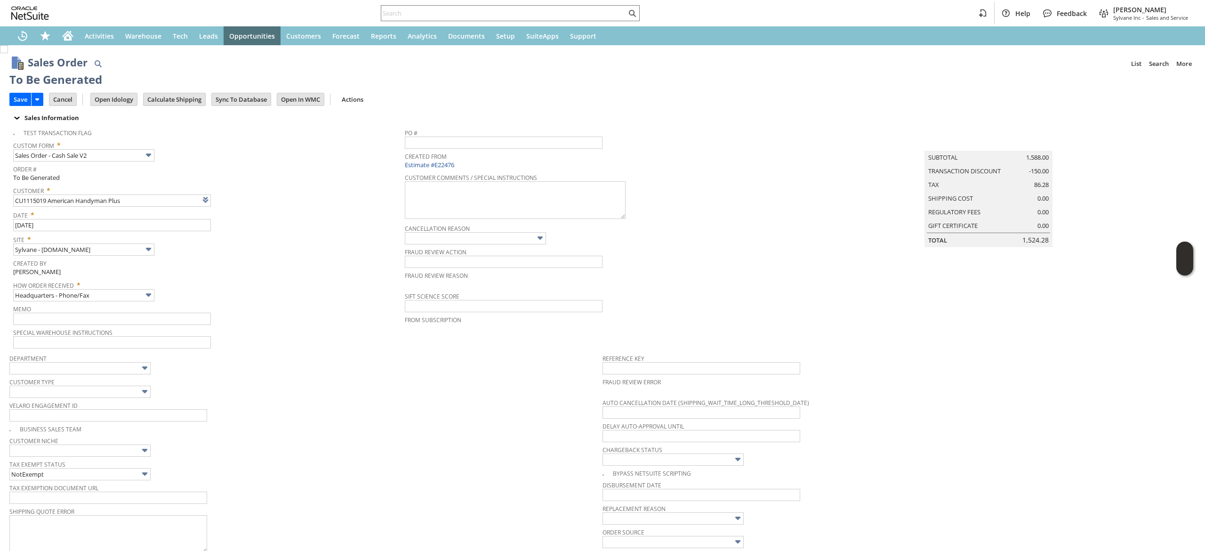
click at [295, 315] on div "Memo" at bounding box center [206, 313] width 387 height 23
click at [20, 97] on input "Save" at bounding box center [20, 99] width 21 height 12
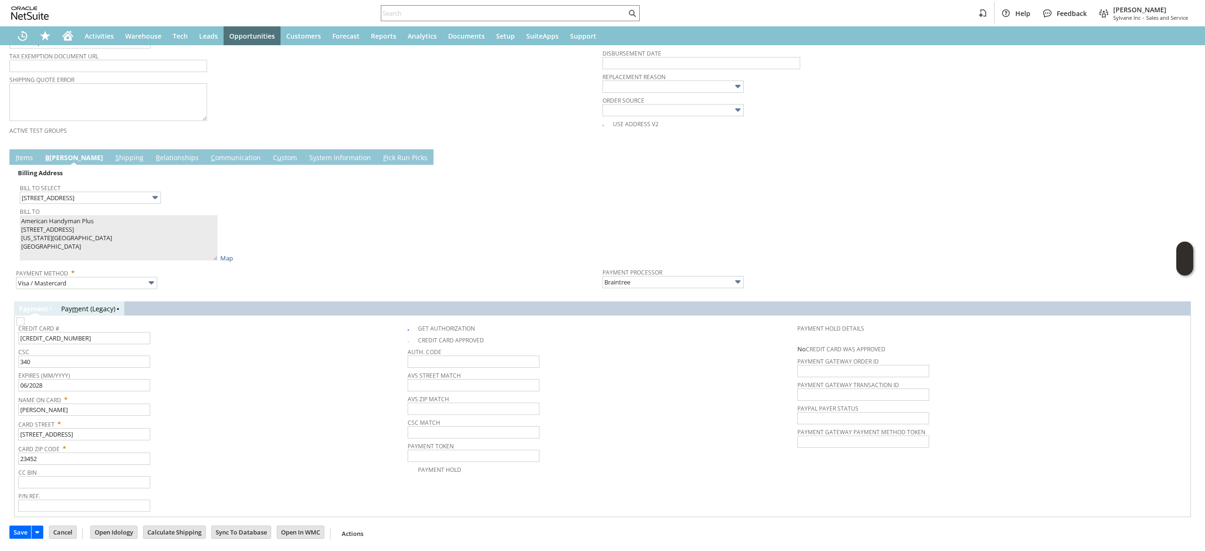
scroll to position [434, 0]
click at [24, 152] on td "I tems" at bounding box center [24, 157] width 30 height 16
click at [38, 160] on td "I tems" at bounding box center [24, 157] width 30 height 16
click at [8, 154] on div "Sales Order List Search More Add To Shortcuts To Be Generated Go Save Save Save…" at bounding box center [602, 82] width 1205 height 938
click at [29, 161] on link "I tems" at bounding box center [24, 158] width 22 height 10
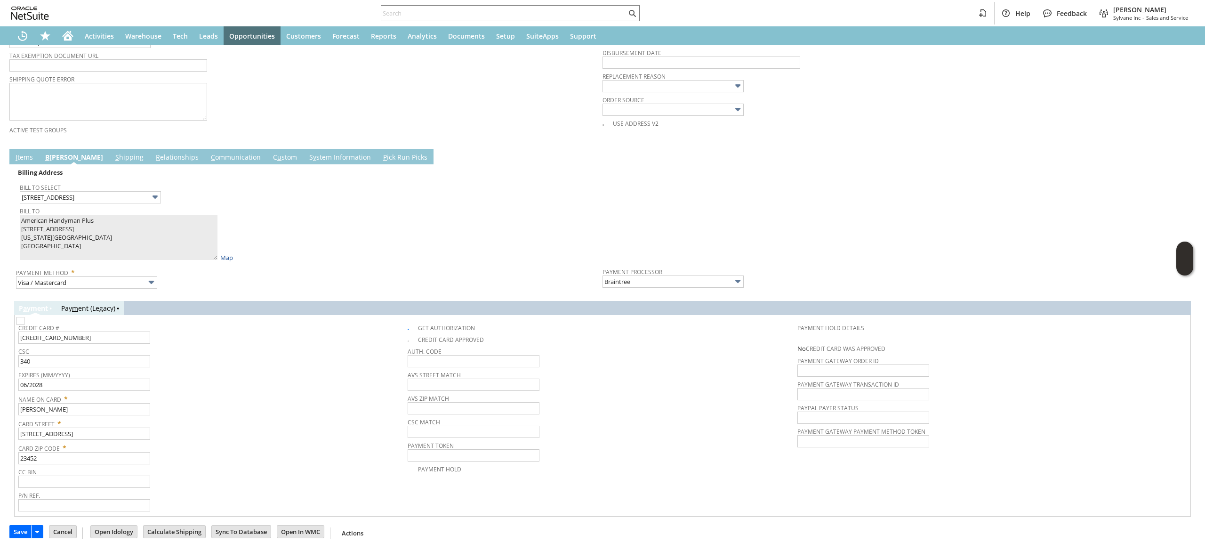
scroll to position [290, 0]
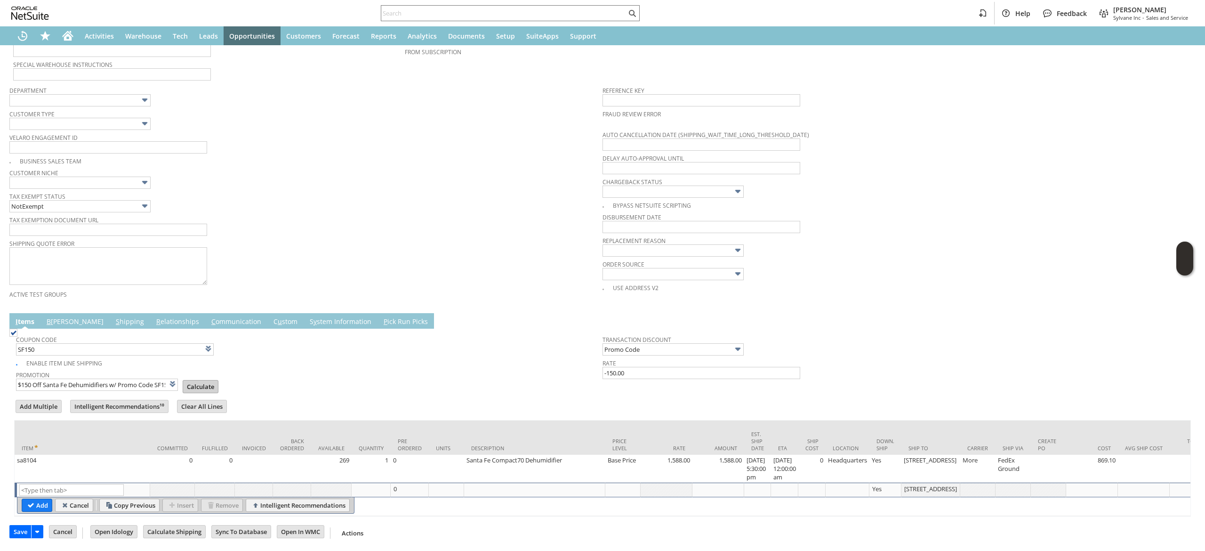
click at [198, 380] on input "Calculate" at bounding box center [200, 386] width 35 height 12
type input "Promo Code"
type input "-150.00"
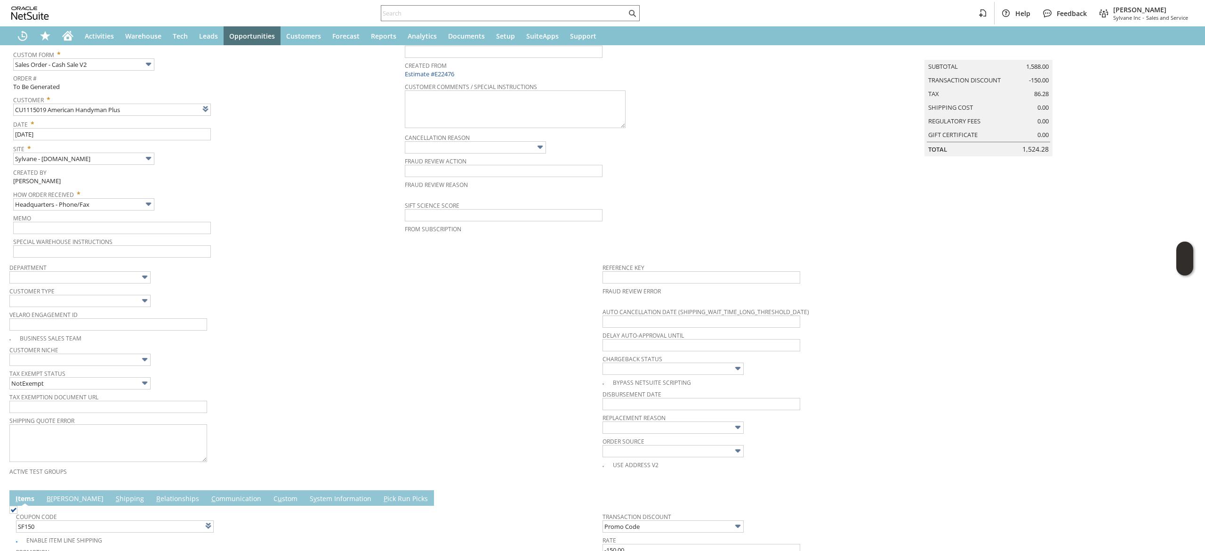
scroll to position [0, 0]
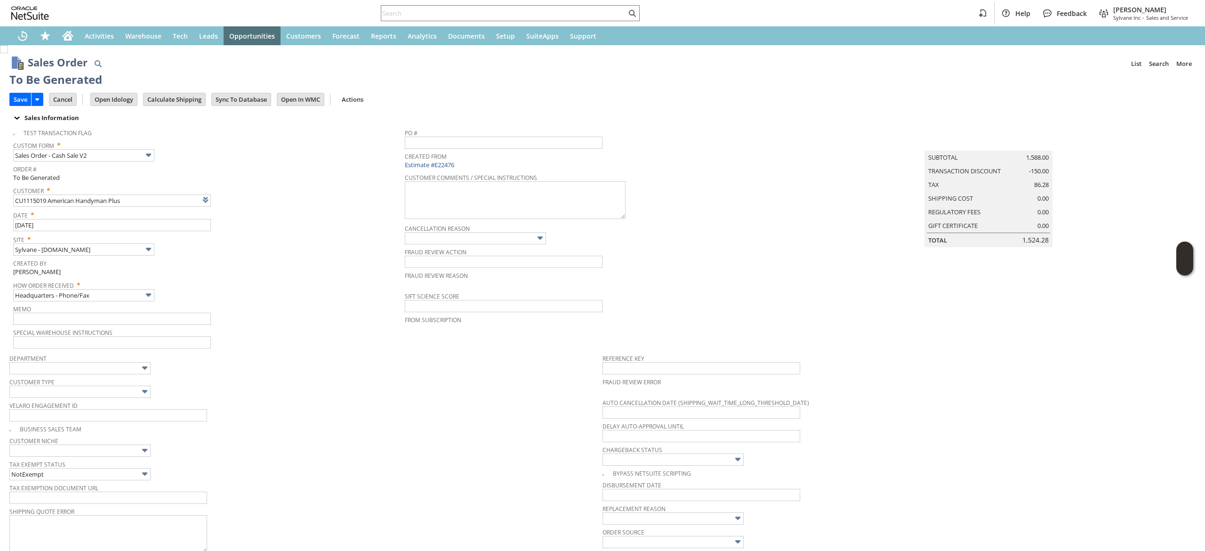
click at [5, 93] on div "Sales Order List Search More Add To Shortcuts To Be Generated Go Save Save Save…" at bounding box center [602, 432] width 1205 height 774
click at [16, 96] on input "Save" at bounding box center [20, 99] width 21 height 12
click at [29, 103] on input "Save" at bounding box center [20, 99] width 21 height 12
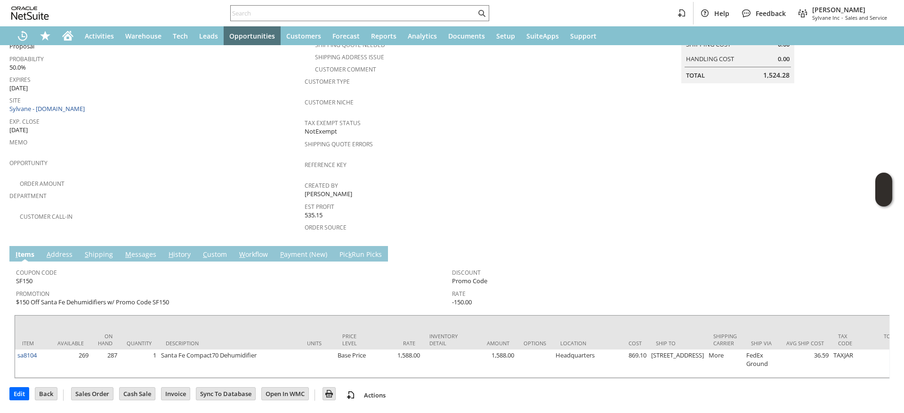
click at [133, 250] on link "M essages" at bounding box center [141, 255] width 36 height 10
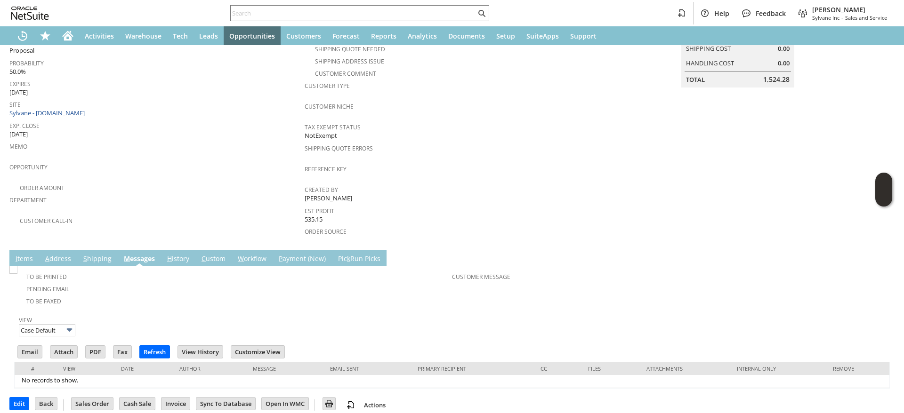
click at [133, 254] on link "M essages" at bounding box center [139, 259] width 36 height 10
click at [63, 254] on link "A ddress" at bounding box center [58, 259] width 31 height 10
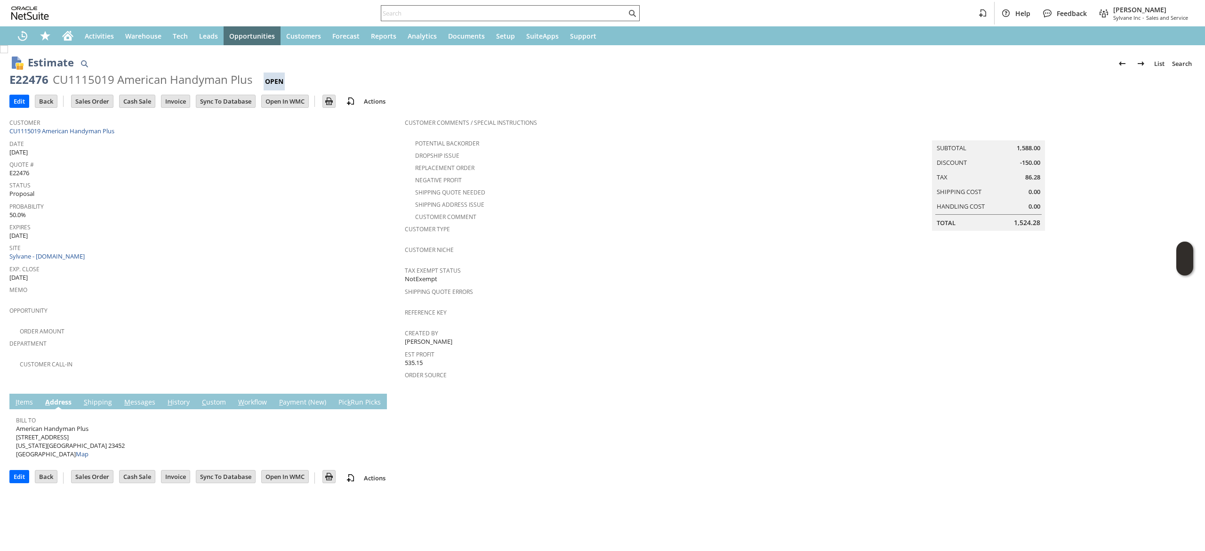
click at [537, 8] on input "text" at bounding box center [503, 13] width 245 height 11
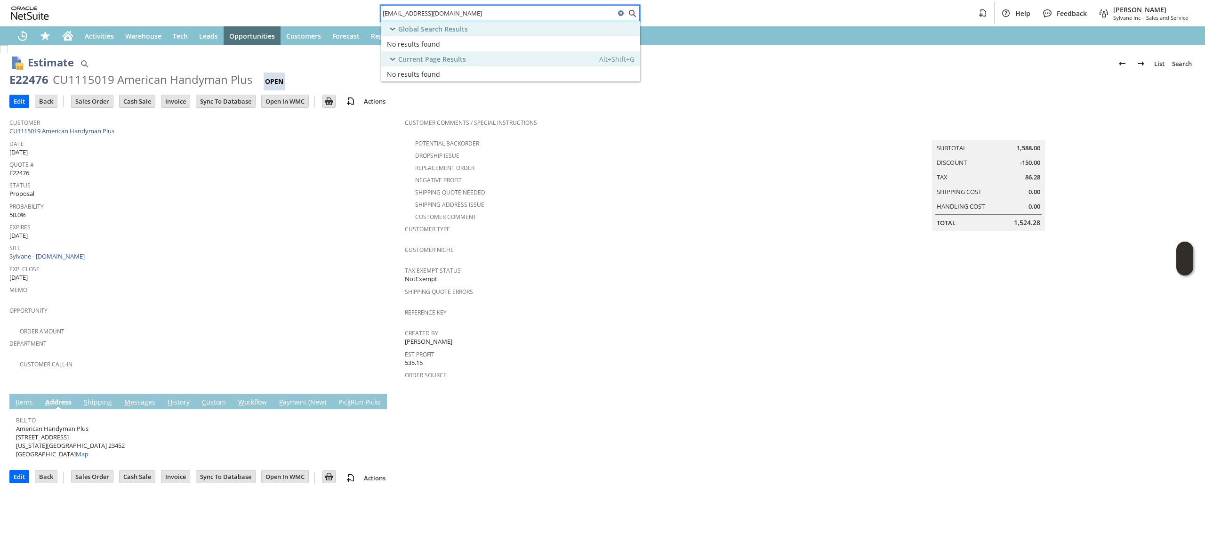
click at [567, 17] on input "dmf16816@aol.com" at bounding box center [498, 13] width 234 height 11
click at [541, 5] on div "dmf16816@aol.com" at bounding box center [510, 13] width 259 height 16
click at [541, 9] on input "dmf16816@aol.com" at bounding box center [498, 13] width 234 height 11
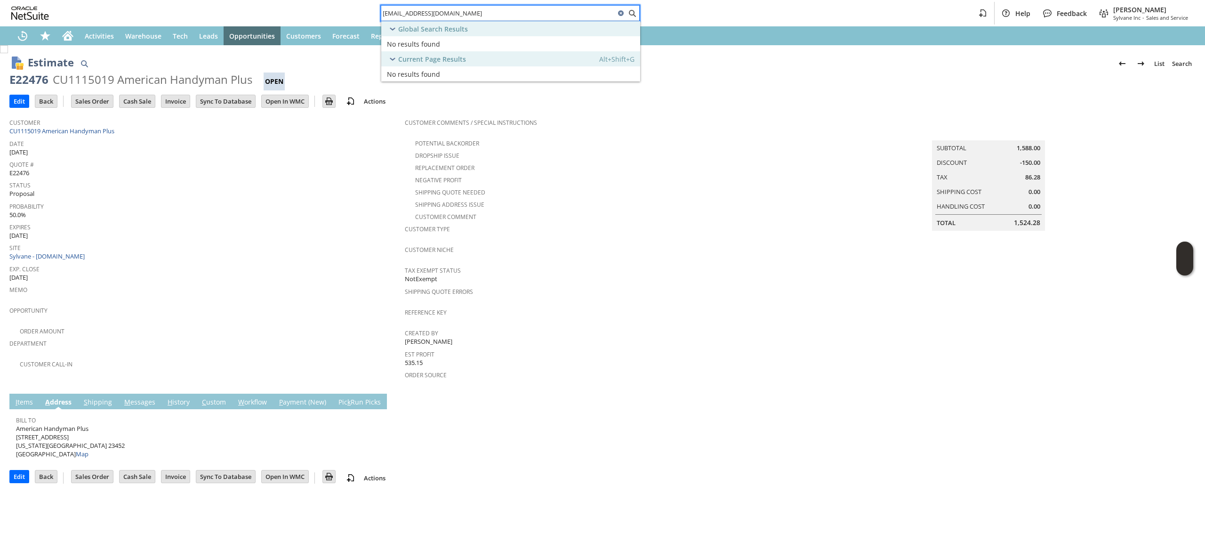
click at [541, 9] on input "dmf16816@aol.com" at bounding box center [498, 13] width 234 height 11
paste input "3173753165"
type input "3173753165"
click at [519, 47] on span "CU611029 Tom G Porter (Malibu Wellness)" at bounding box center [493, 44] width 147 height 9
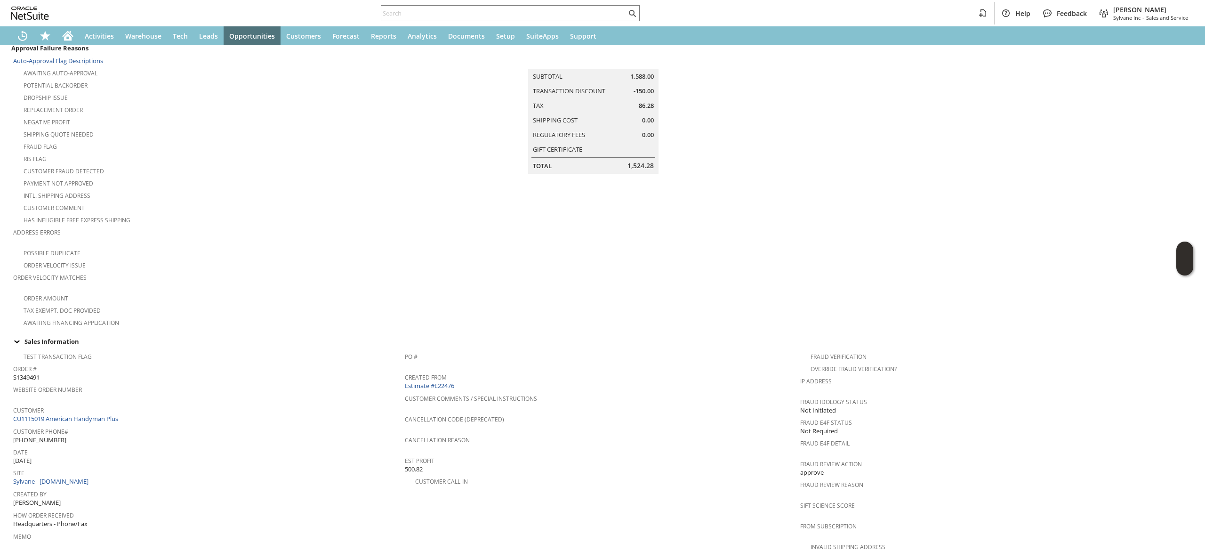
scroll to position [442, 0]
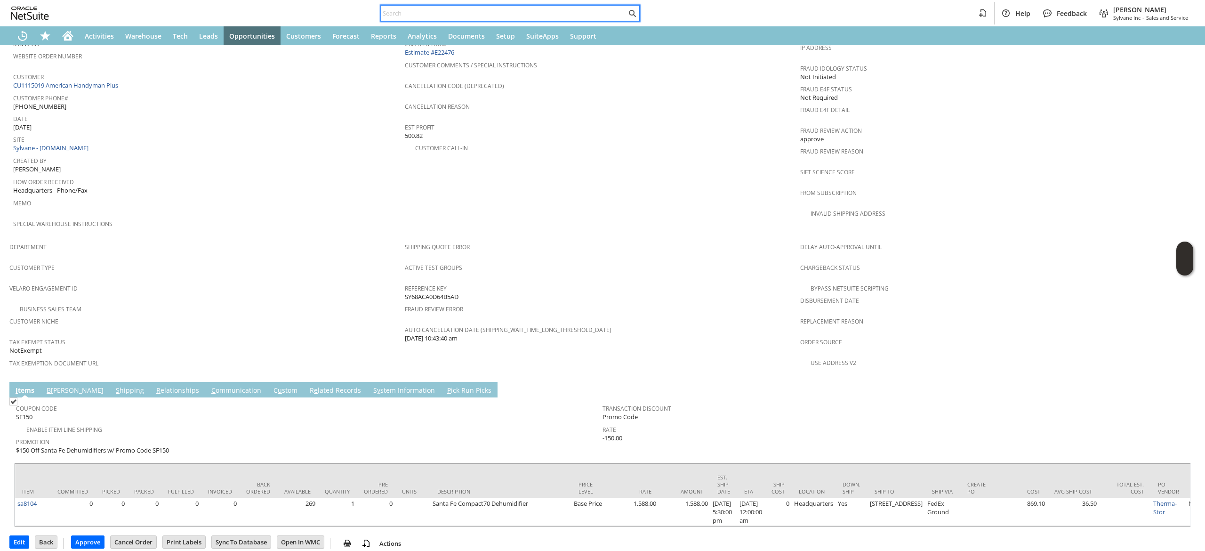
click at [505, 10] on input "text" at bounding box center [503, 13] width 245 height 11
paste input "7089546338"
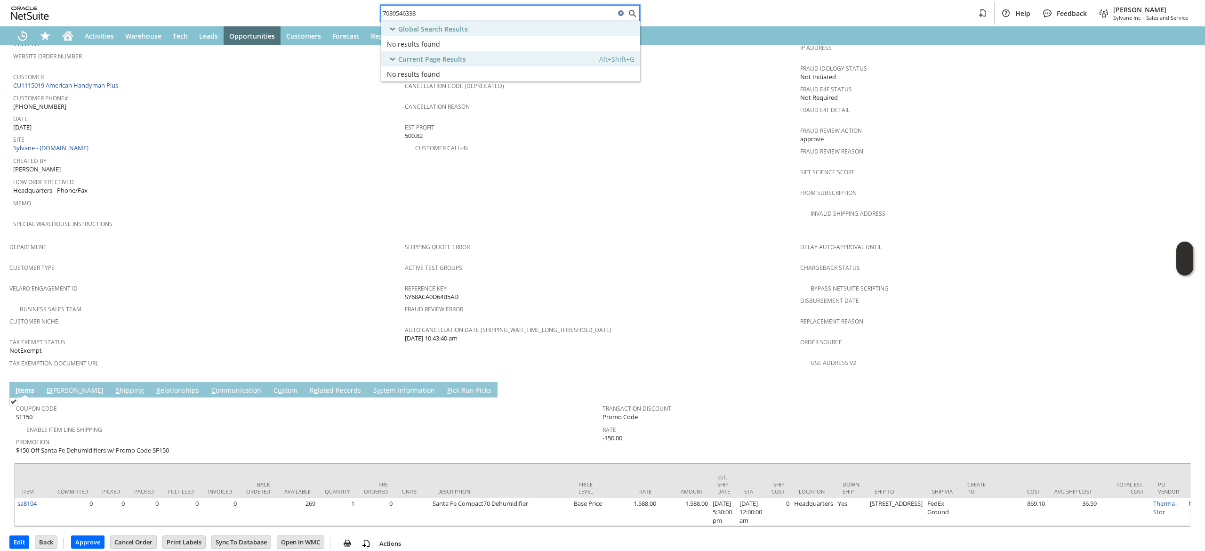
click at [447, 3] on div "7089546338 Help Feedback [PERSON_NAME] Sylvane Inc - Sales and Service" at bounding box center [602, 13] width 1205 height 26
click at [437, 12] on input "7089546338" at bounding box center [503, 13] width 245 height 11
click at [437, 12] on input "7089546338" at bounding box center [498, 13] width 234 height 11
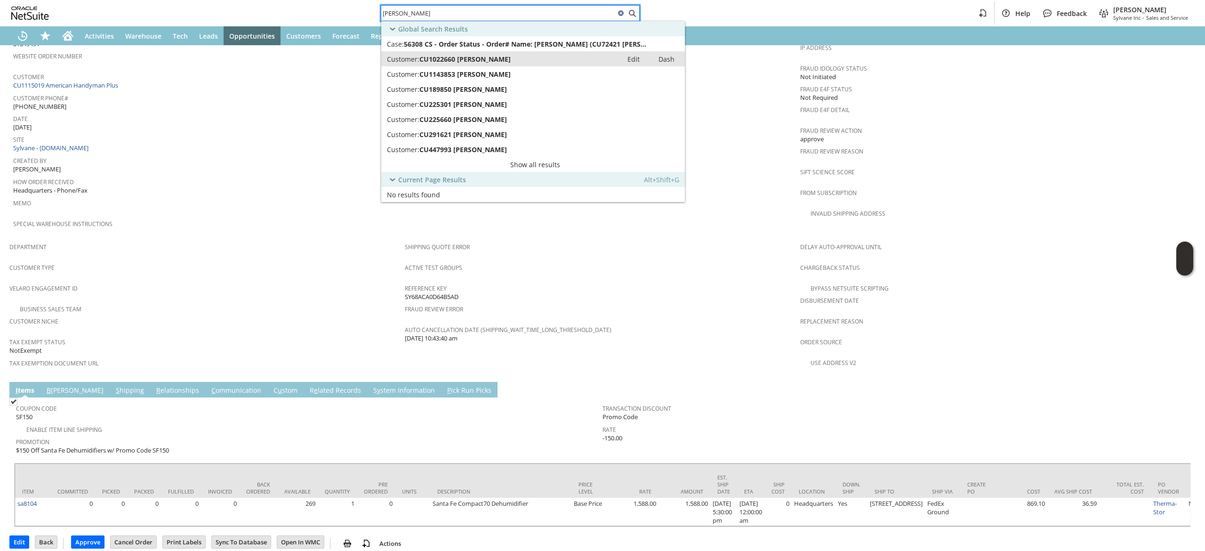
type input "[PERSON_NAME]"
click at [493, 56] on span "CU1022660 [PERSON_NAME]" at bounding box center [465, 59] width 91 height 9
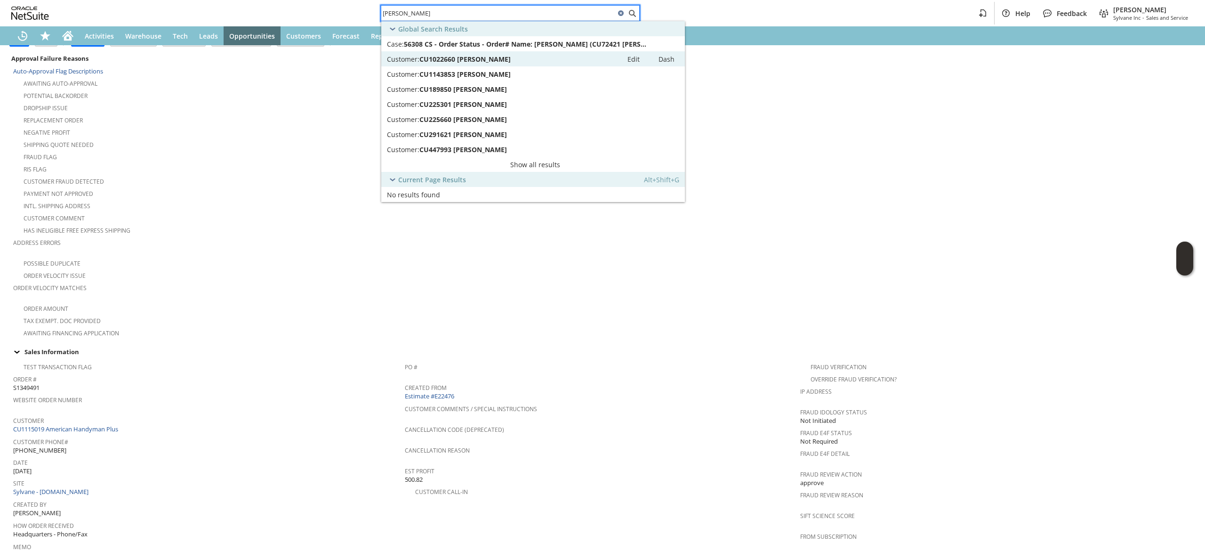
scroll to position [0, 0]
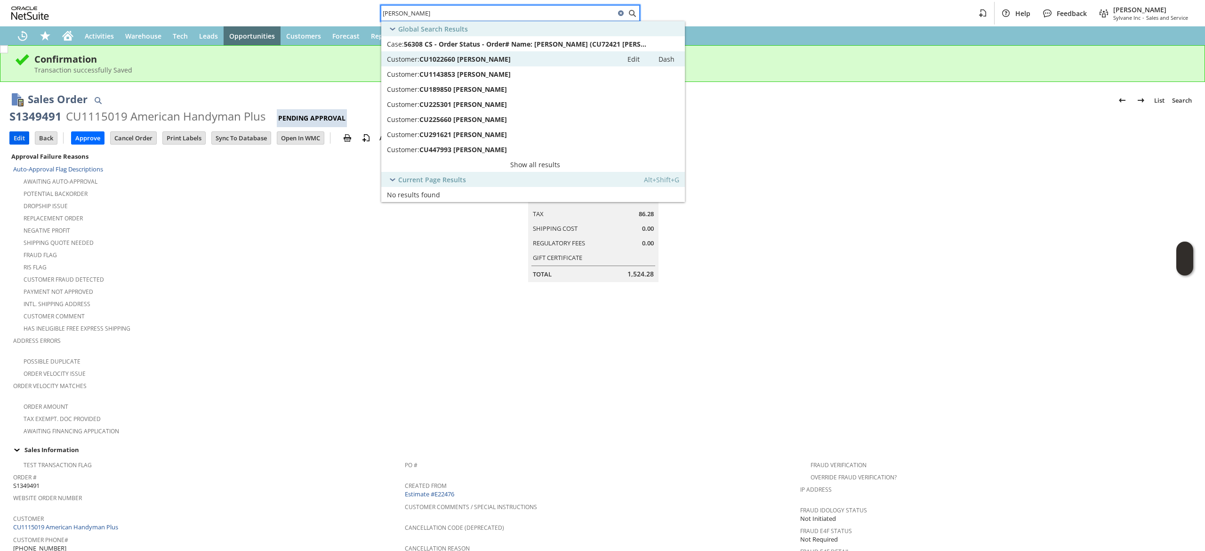
click at [28, 143] on input "Edit" at bounding box center [19, 138] width 19 height 12
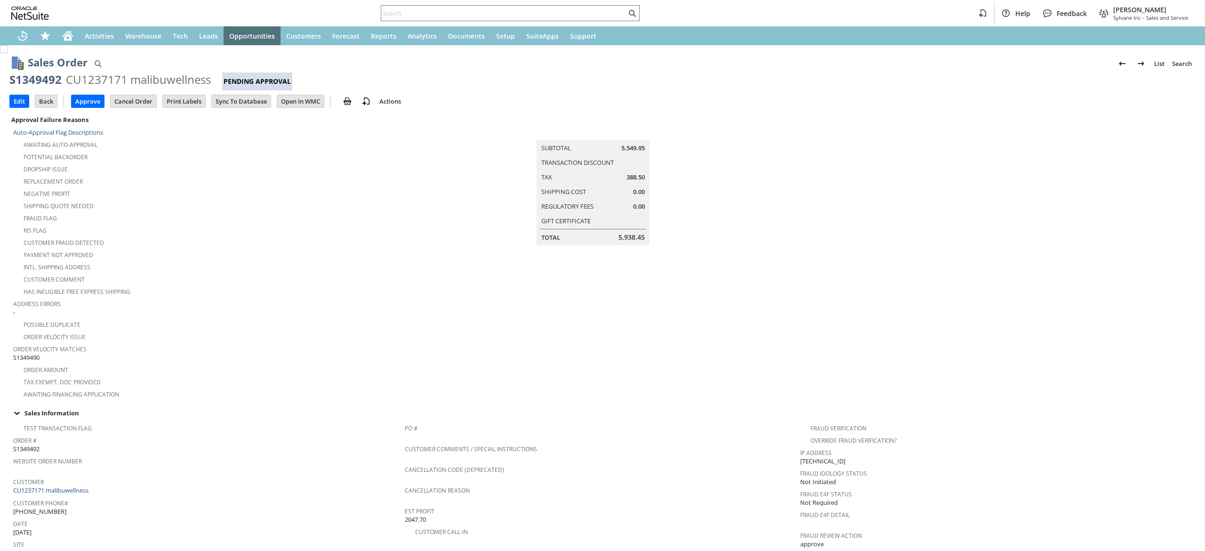
scroll to position [377, 0]
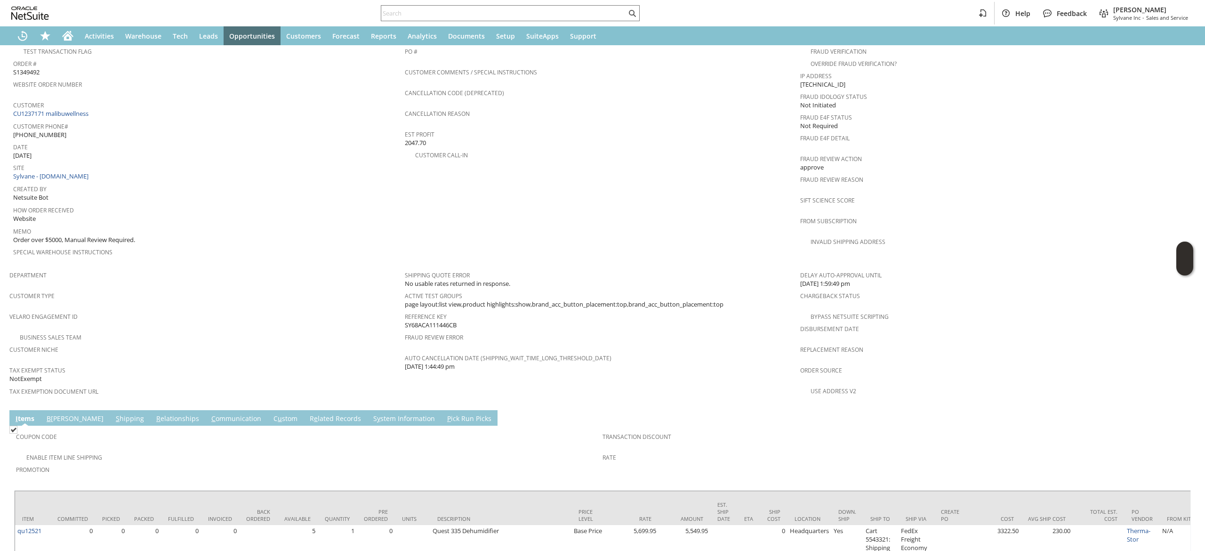
click at [74, 120] on span "Customer Phone#" at bounding box center [206, 125] width 387 height 11
click at [72, 109] on link "CU1237171 malibuwellness" at bounding box center [52, 113] width 78 height 8
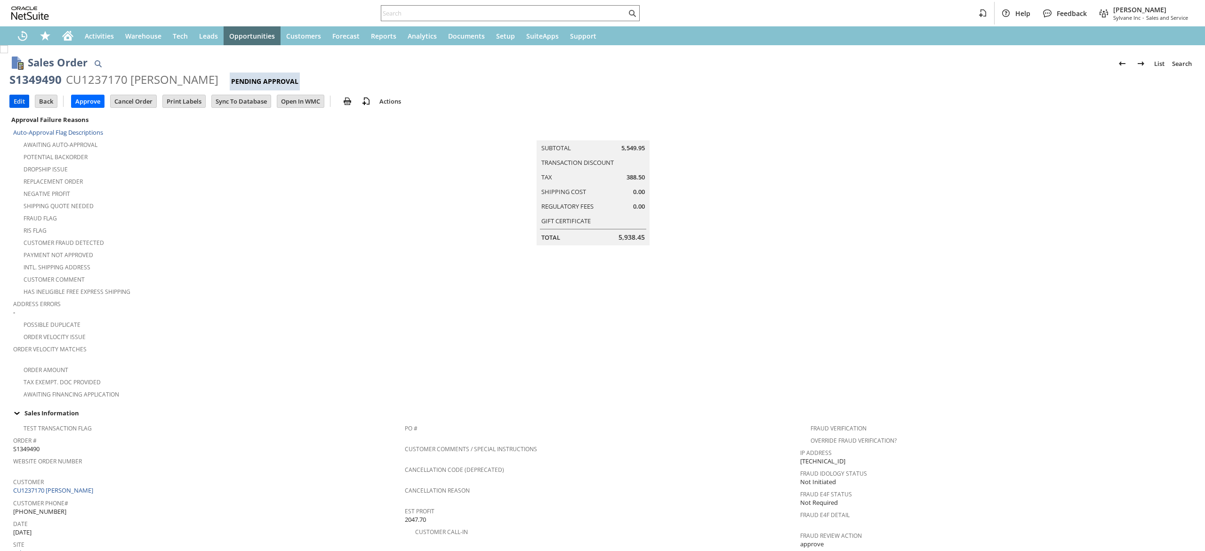
click at [24, 102] on input "Edit" at bounding box center [19, 101] width 19 height 12
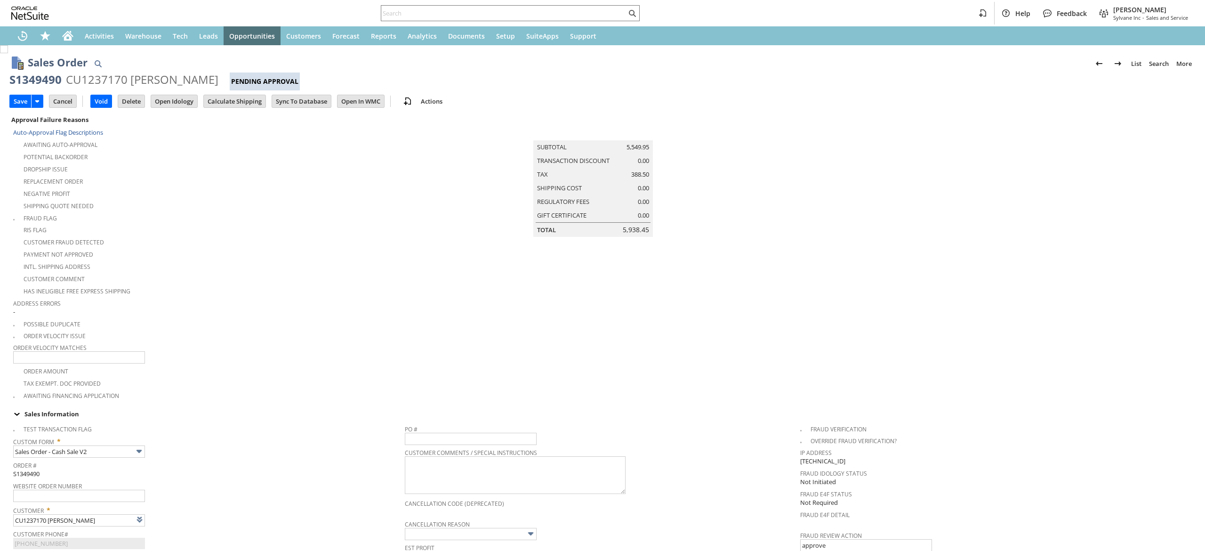
scroll to position [282, 0]
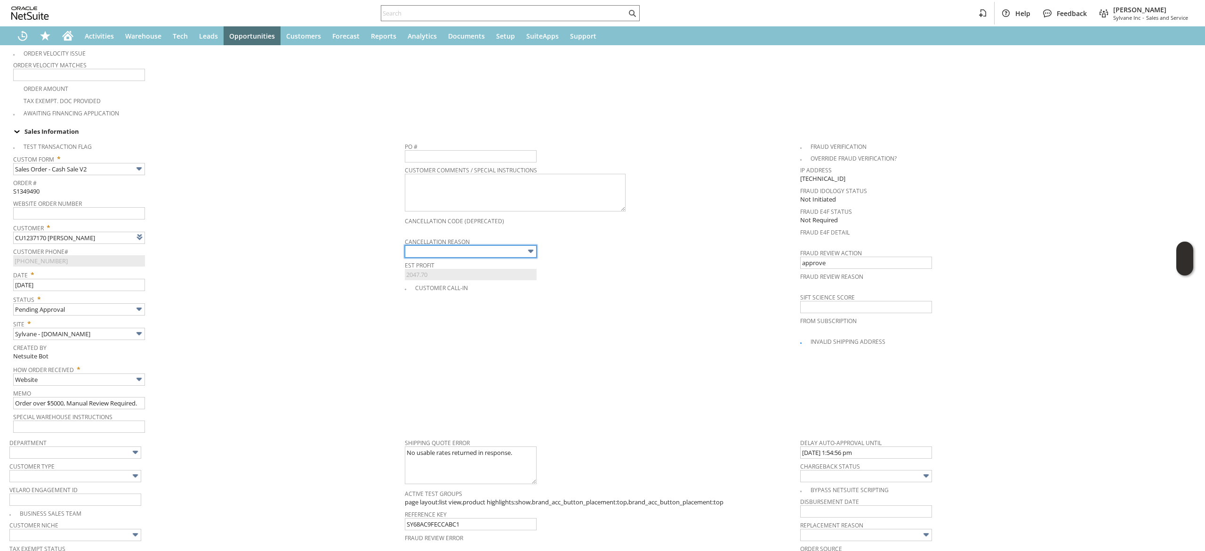
type input "Intelligent Recommendations¹⁰"
click at [484, 247] on input "text" at bounding box center [471, 251] width 132 height 12
type input "Buyer Cancelled"
click at [69, 426] on input "text" at bounding box center [79, 426] width 132 height 12
type input "dup"
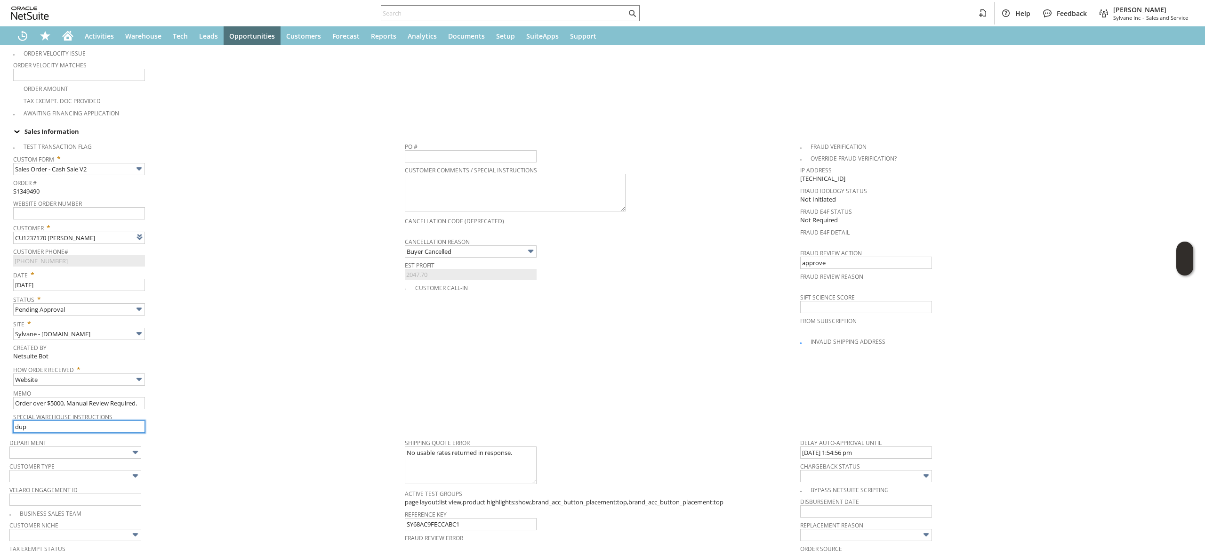
click at [74, 420] on input "dup" at bounding box center [79, 426] width 132 height 12
click at [75, 420] on input "dup" at bounding box center [79, 426] width 132 height 12
click at [76, 420] on input "dup" at bounding box center [79, 426] width 132 height 12
click at [104, 413] on link "Special Warehouse Instructions" at bounding box center [62, 417] width 99 height 8
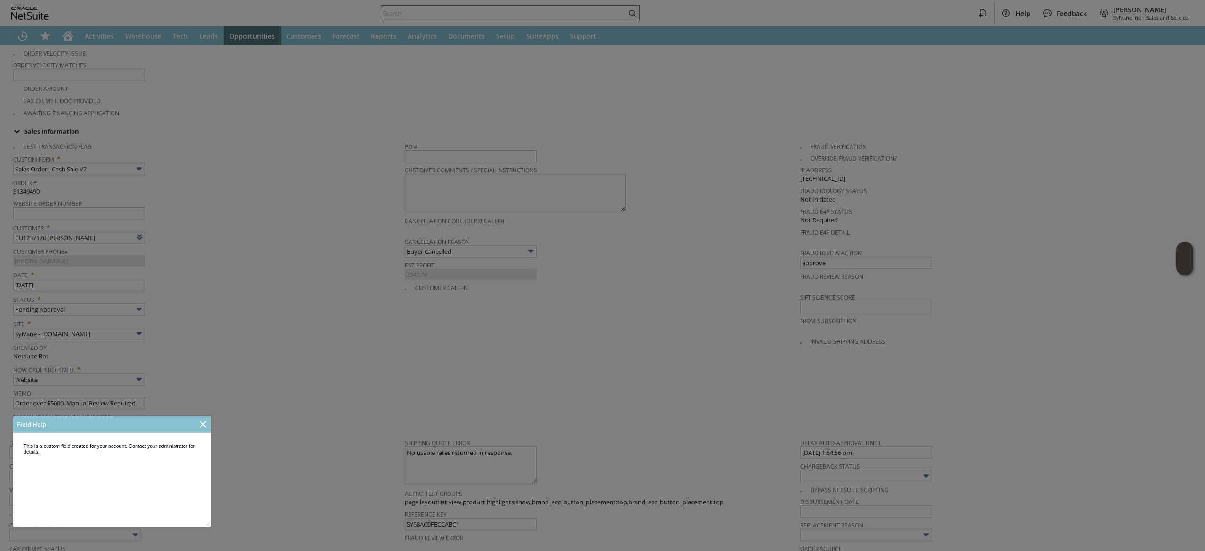
scroll to position [0, 0]
click at [200, 429] on icon "Close" at bounding box center [202, 424] width 11 height 11
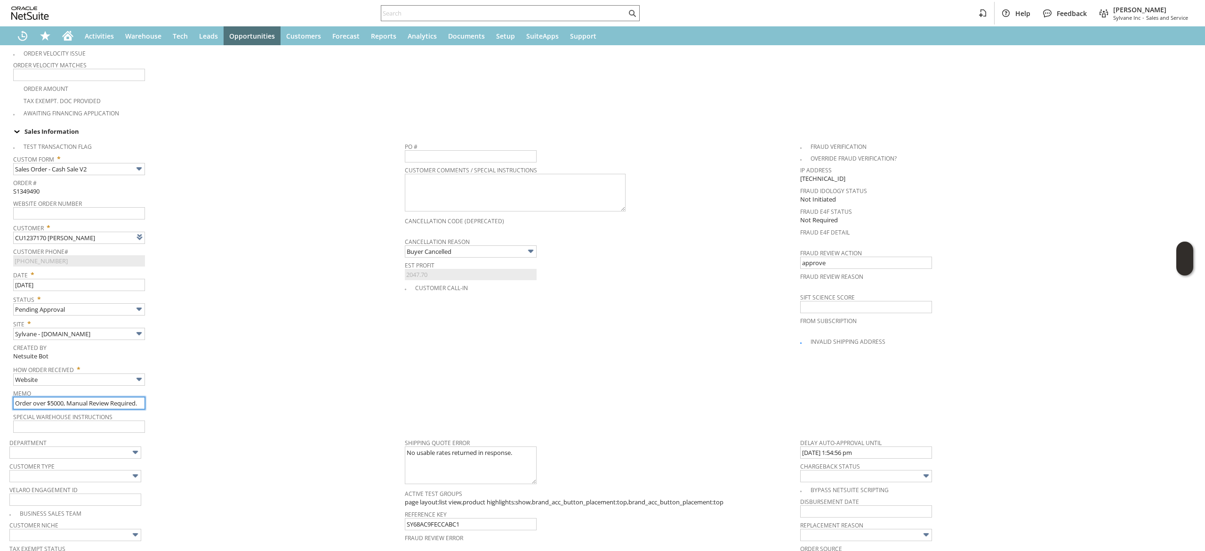
click at [127, 399] on input "Order over $5000, Manual Review Required." at bounding box center [79, 403] width 132 height 12
type input "Duplicate- cancelling"
click at [225, 421] on div "Special Warehouse Instructions" at bounding box center [206, 421] width 387 height 23
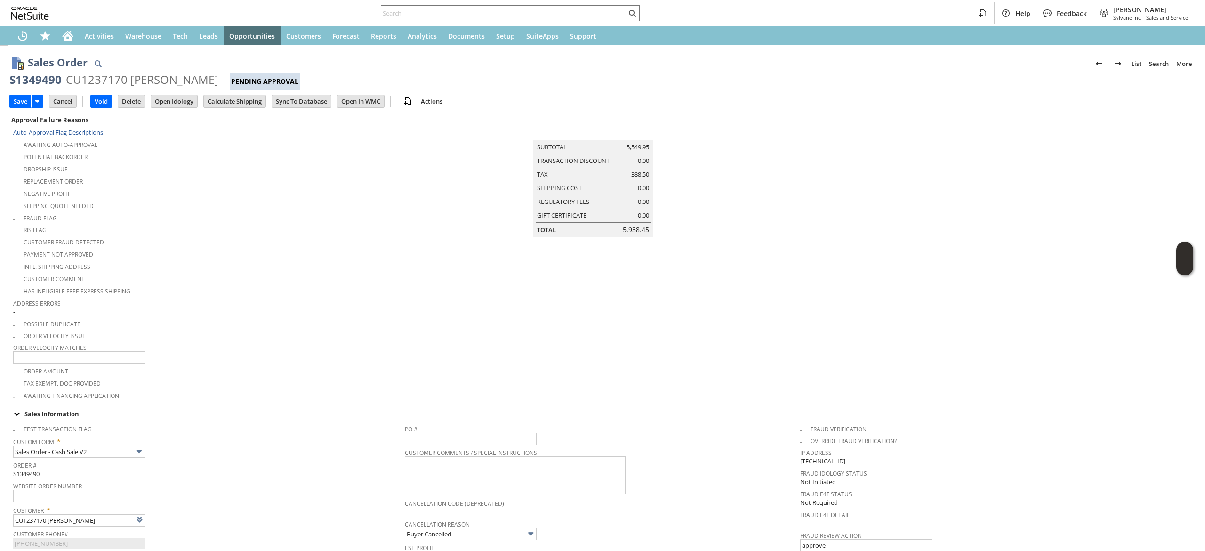
click at [14, 91] on div "Save Save Save & New Save & Print Cancel Void Delete" at bounding box center [602, 101] width 1186 height 23
drag, startPoint x: 16, startPoint y: 98, endPoint x: 180, endPoint y: 180, distance: 183.4
click at [17, 99] on input "Save" at bounding box center [20, 101] width 21 height 12
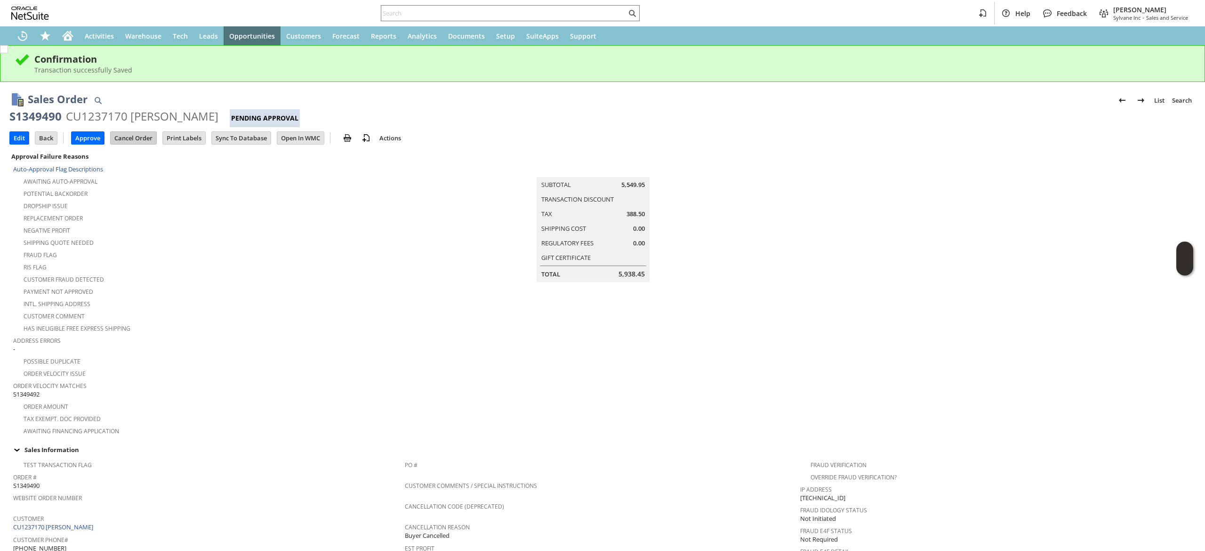
click at [156, 134] on input "Cancel Order" at bounding box center [134, 138] width 46 height 12
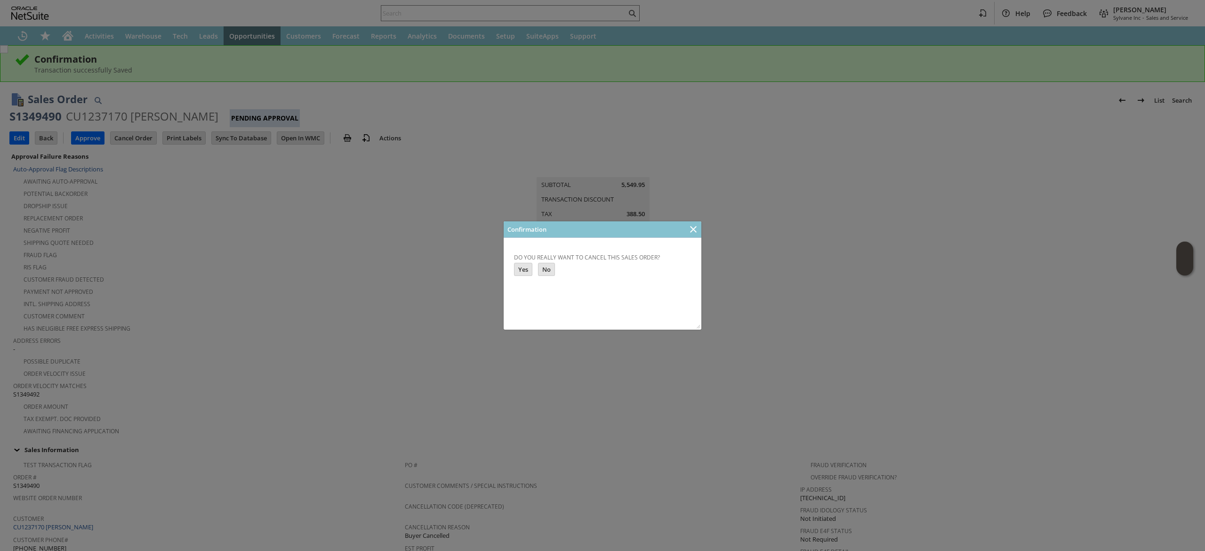
click at [538, 272] on td "Yes" at bounding box center [526, 269] width 24 height 13
click at [524, 272] on input "Yes" at bounding box center [523, 269] width 17 height 12
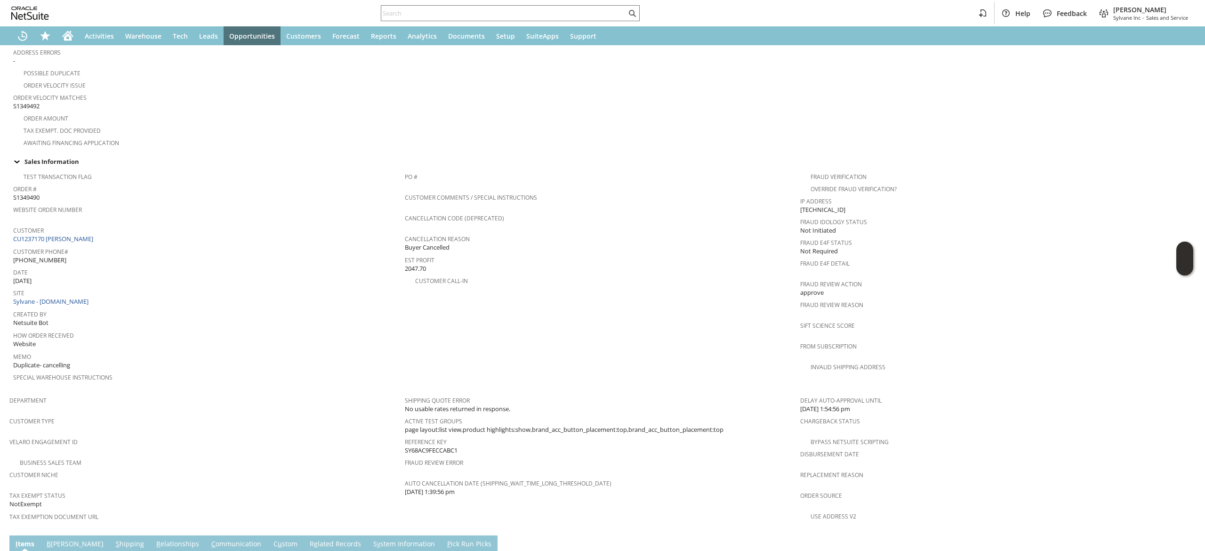
scroll to position [458, 0]
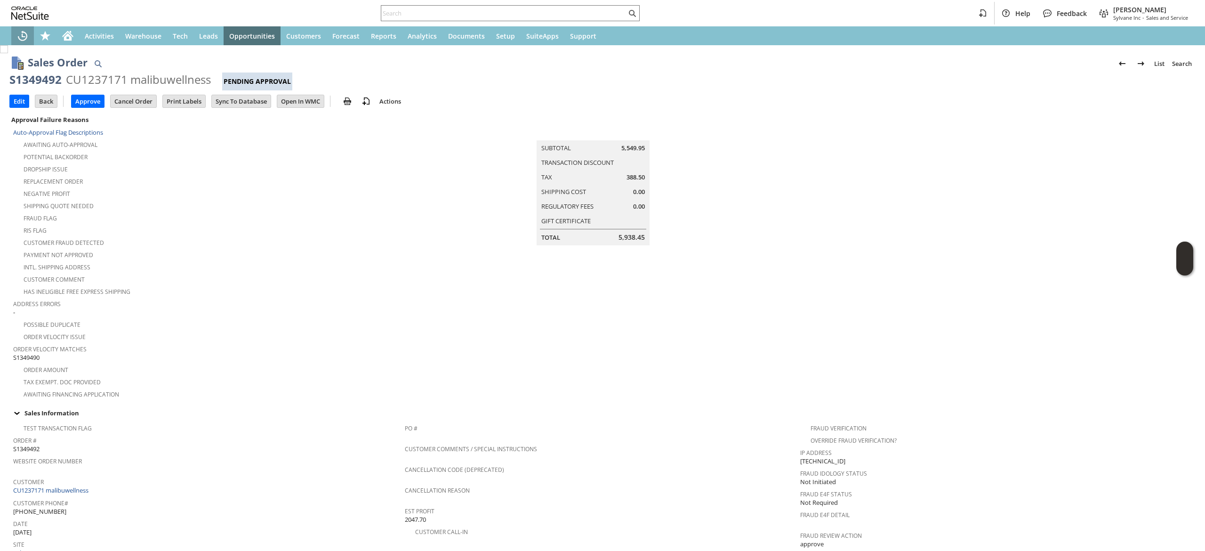
click at [27, 28] on div "Recent Records" at bounding box center [22, 35] width 23 height 19
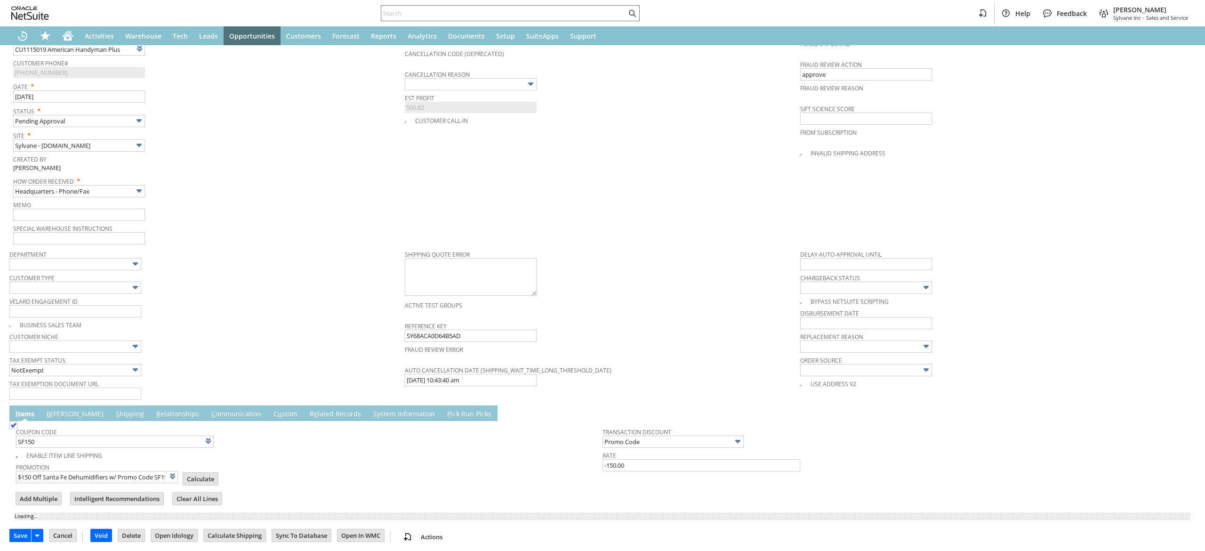
type input "Add"
type input "Copy Previous"
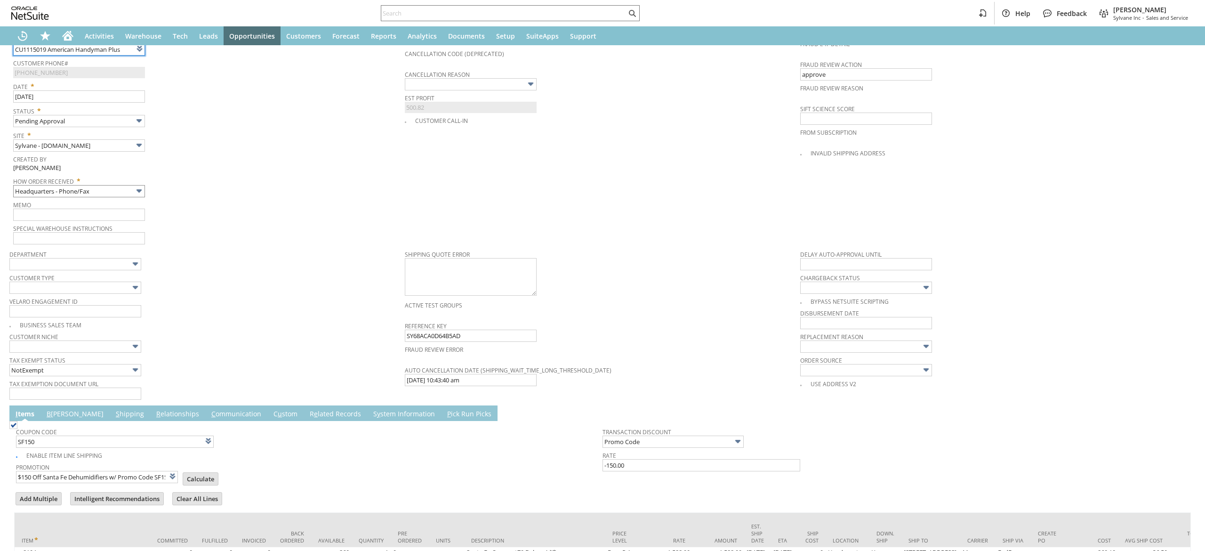
scroll to position [464, 0]
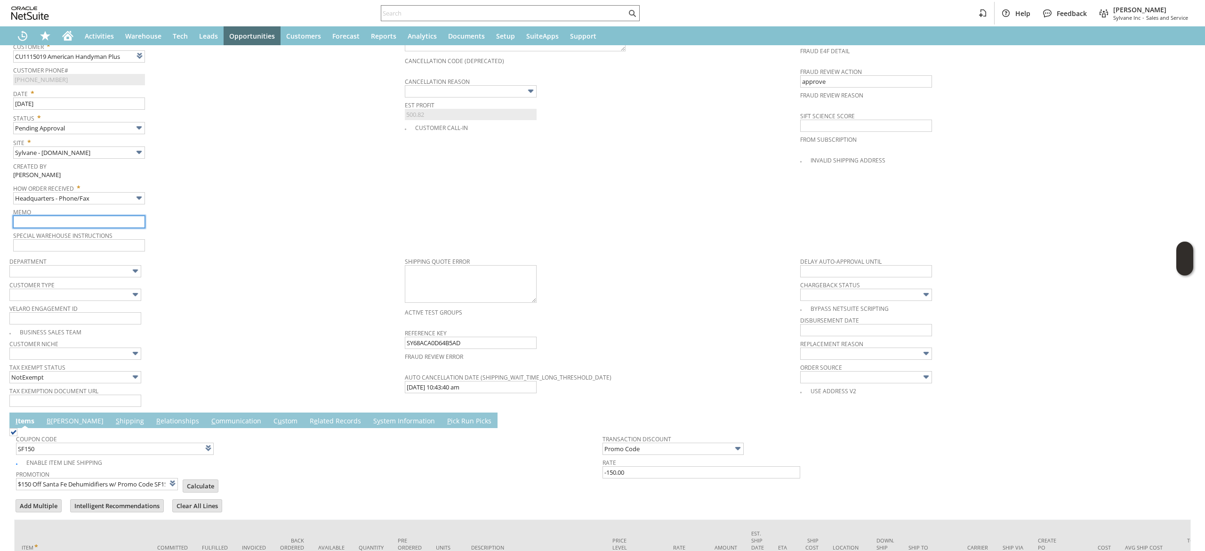
click at [119, 216] on input "text" at bounding box center [79, 222] width 132 height 12
type input "Intelligent Recommendations¹⁰"
type input "D"
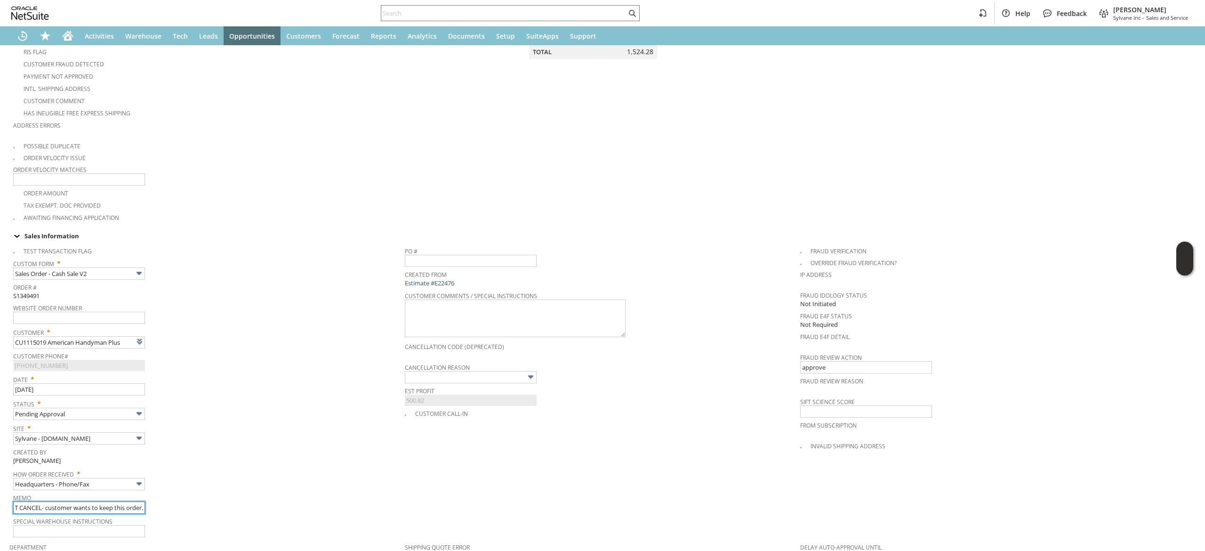
scroll to position [0, 0]
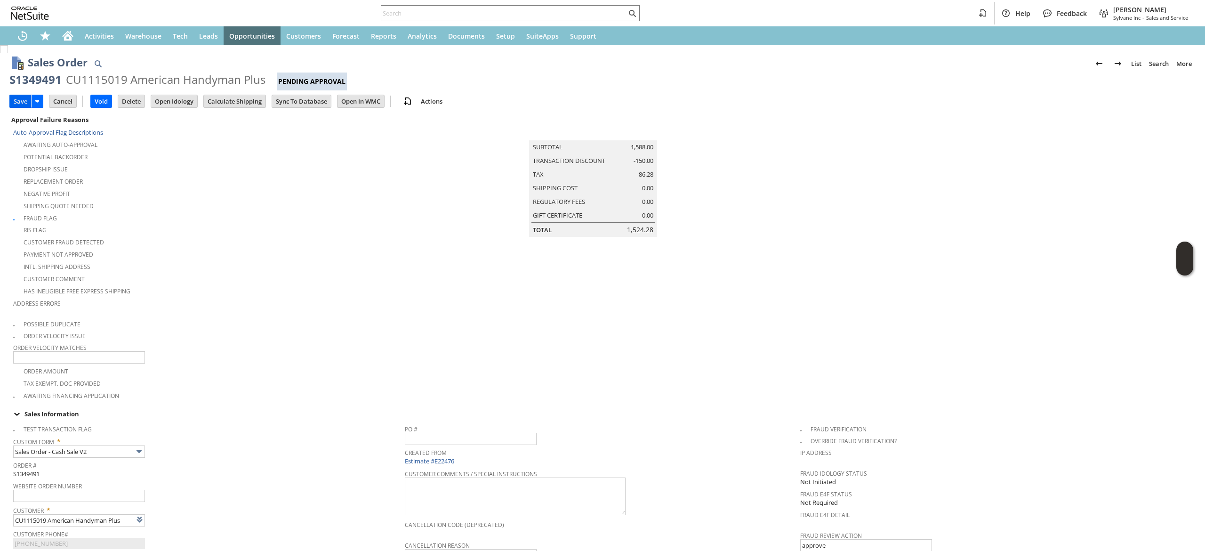
type input "DON'T CANCEL- customer wants to keep this order."
drag, startPoint x: 28, startPoint y: 99, endPoint x: 467, endPoint y: 271, distance: 471.3
click at [28, 99] on input "Save" at bounding box center [20, 101] width 21 height 12
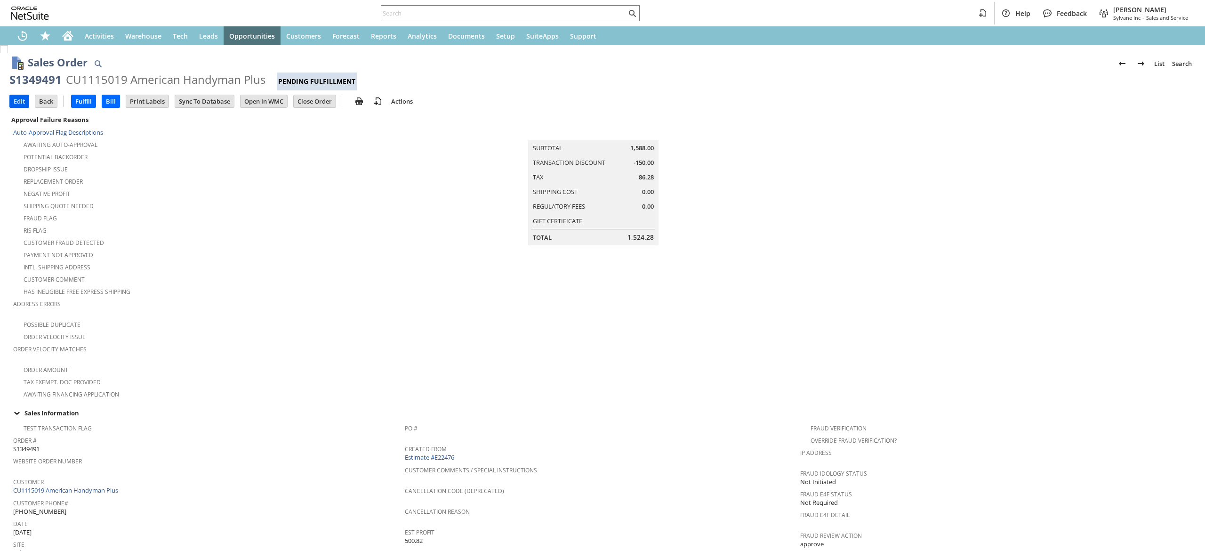
click at [21, 100] on input "Edit" at bounding box center [19, 101] width 19 height 12
click at [24, 101] on input "Edit" at bounding box center [19, 101] width 19 height 12
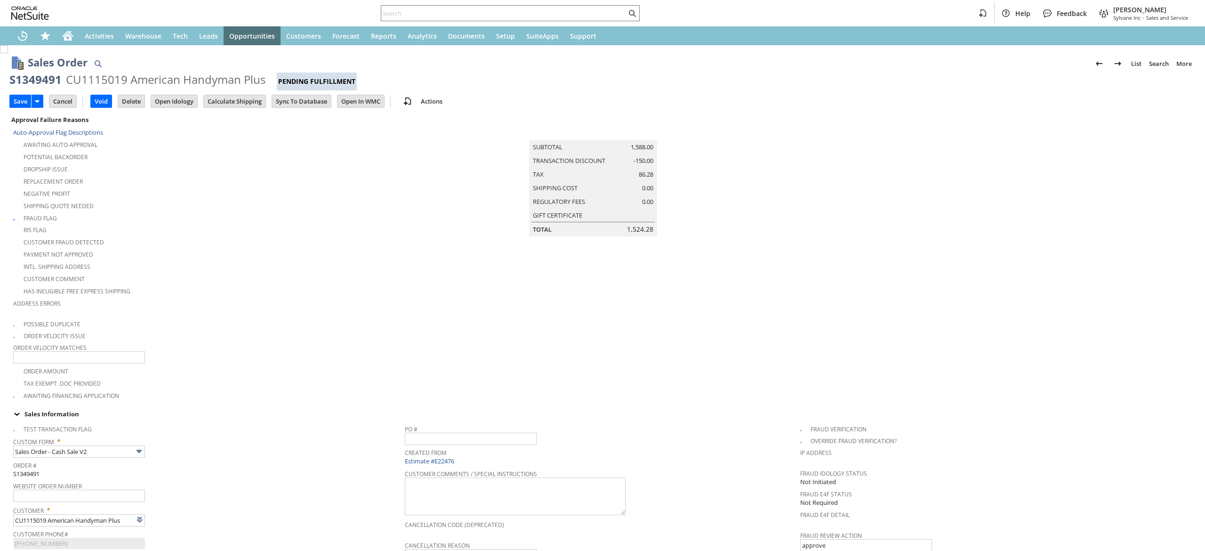
scroll to position [377, 0]
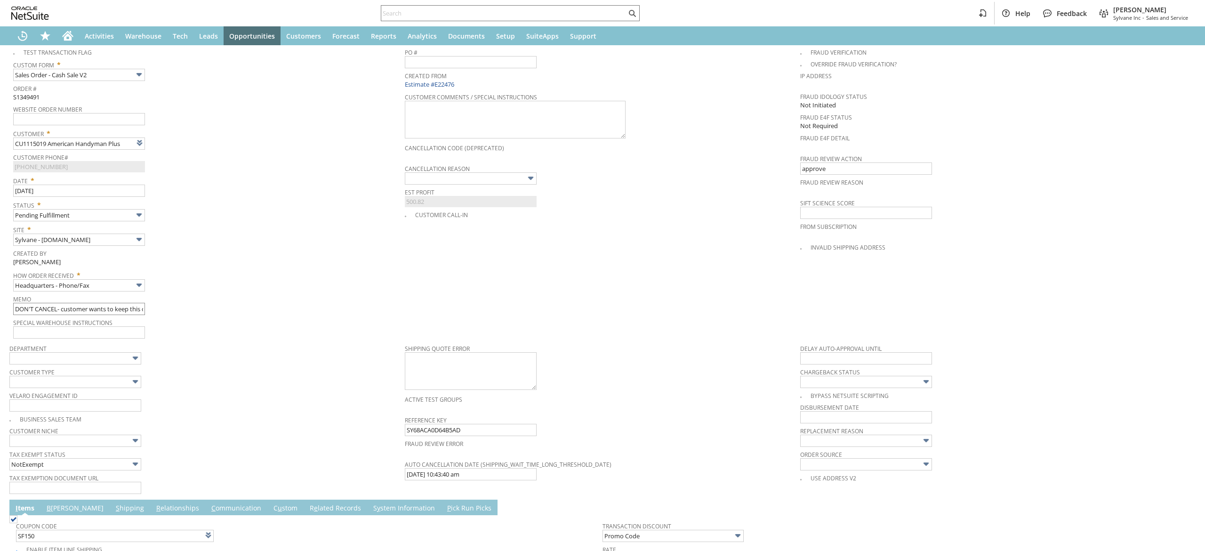
type input "Add"
type input "Copy Previous"
click at [119, 303] on input "DON'T CANCEL- customer wants to keep this order." at bounding box center [79, 309] width 132 height 12
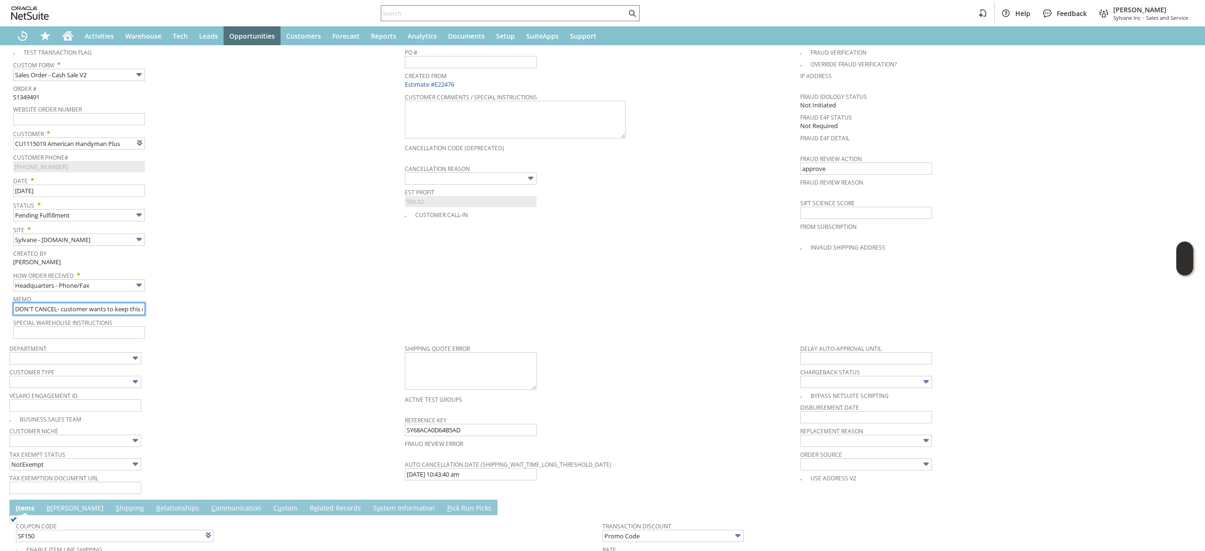
click at [119, 303] on input "DON'T CANCEL- customer wants to keep this order." at bounding box center [79, 309] width 132 height 12
type input "Intelligent Recommendations¹⁰"
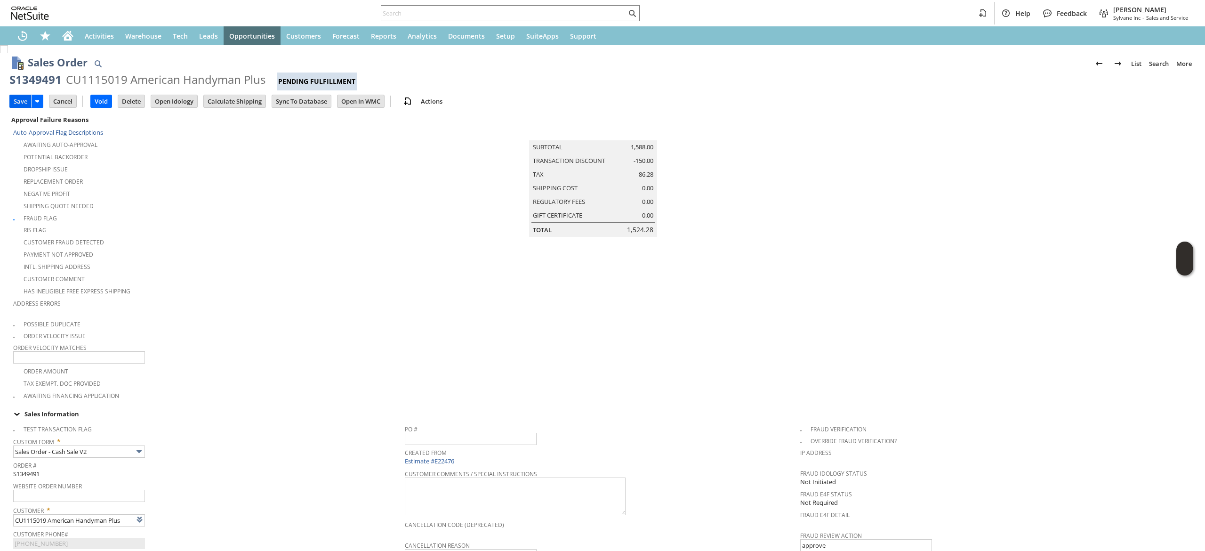
click at [21, 101] on input "Save" at bounding box center [20, 101] width 21 height 12
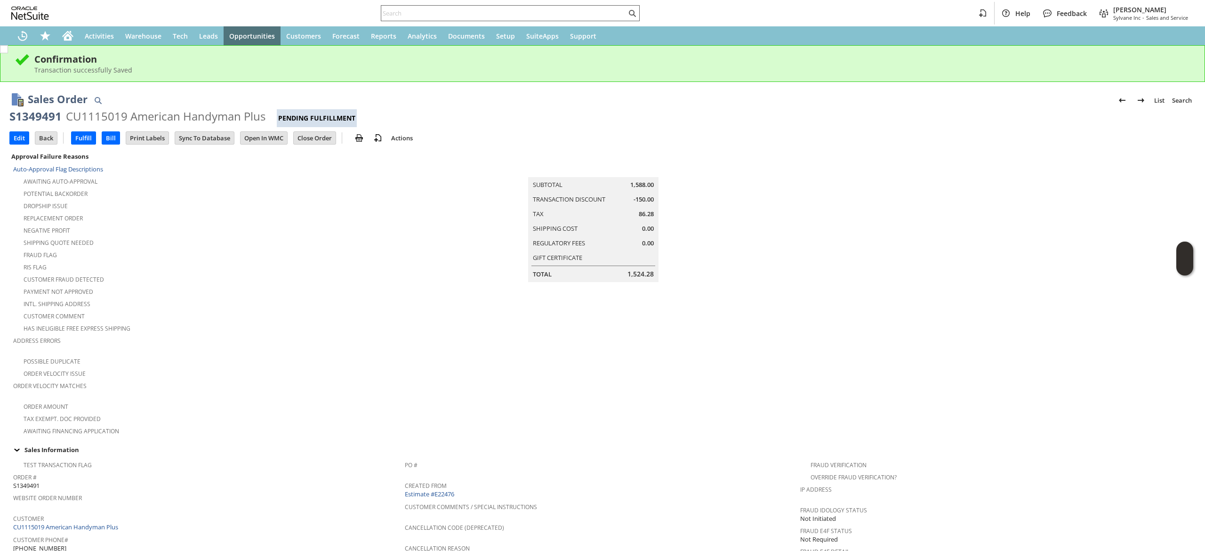
click at [532, 7] on div at bounding box center [510, 13] width 259 height 16
paste input "2142357636"
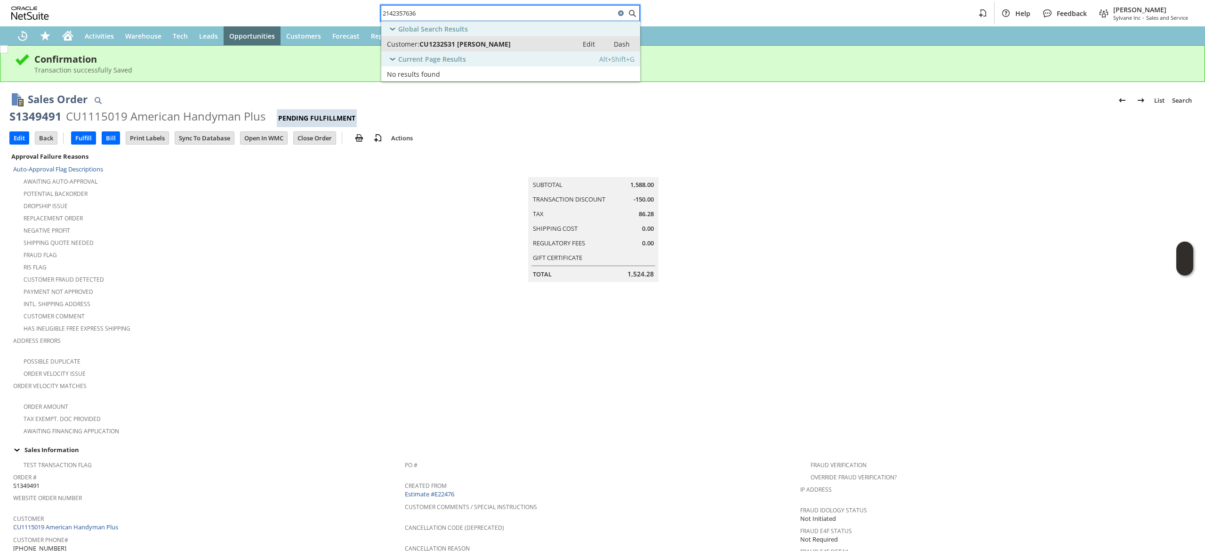
type input "2142357636"
click at [495, 39] on link "Customer: CU1232531 [PERSON_NAME] Edit Dash" at bounding box center [510, 43] width 259 height 15
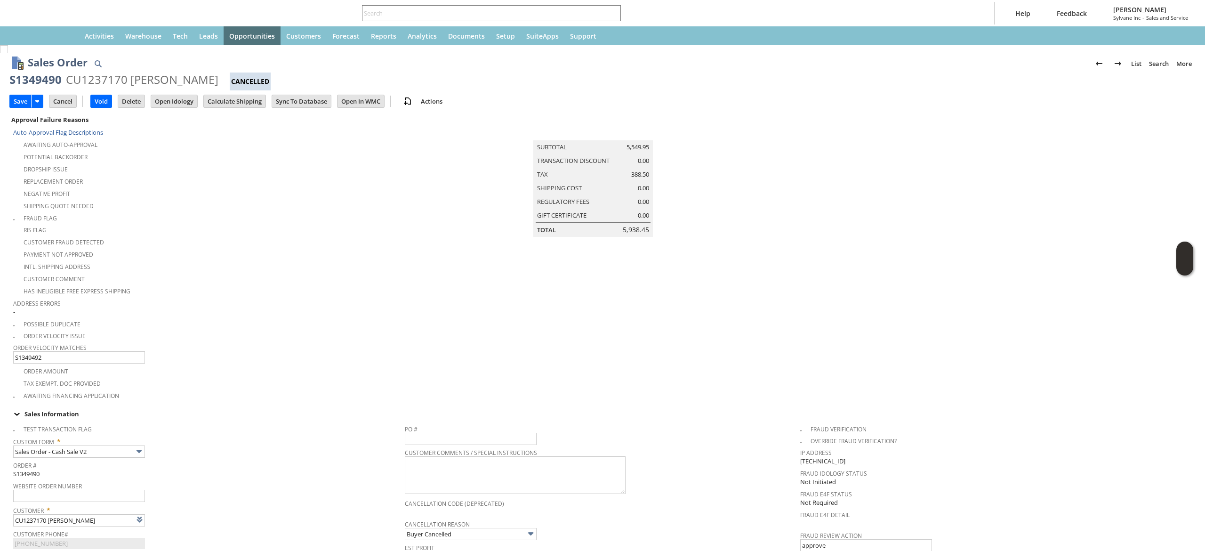
type input "Intelligent Recommendations¹⁰"
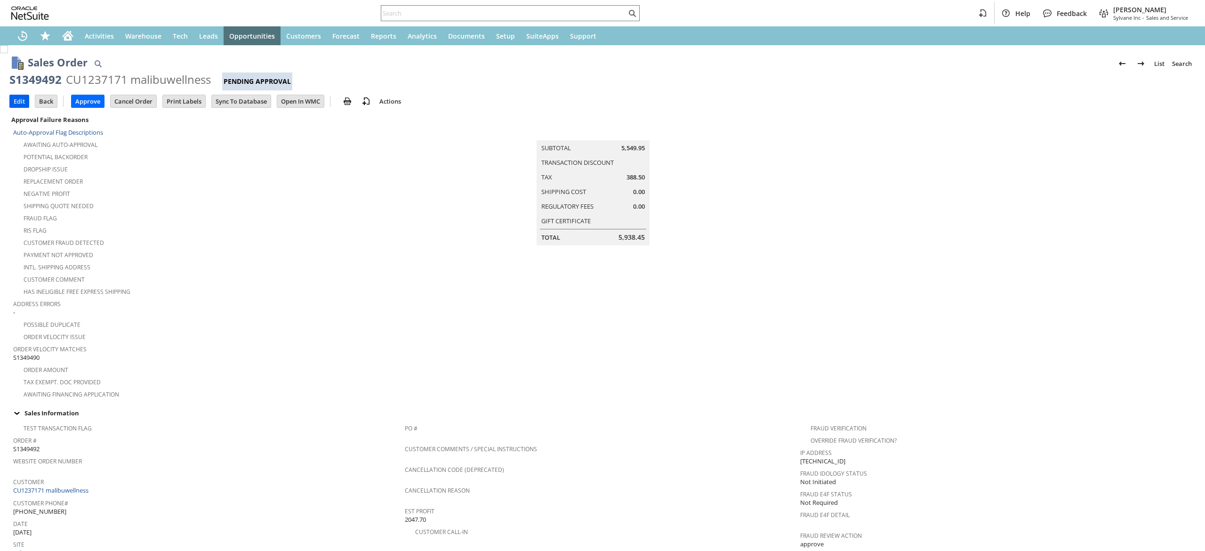
click at [25, 106] on input "Edit" at bounding box center [19, 101] width 19 height 12
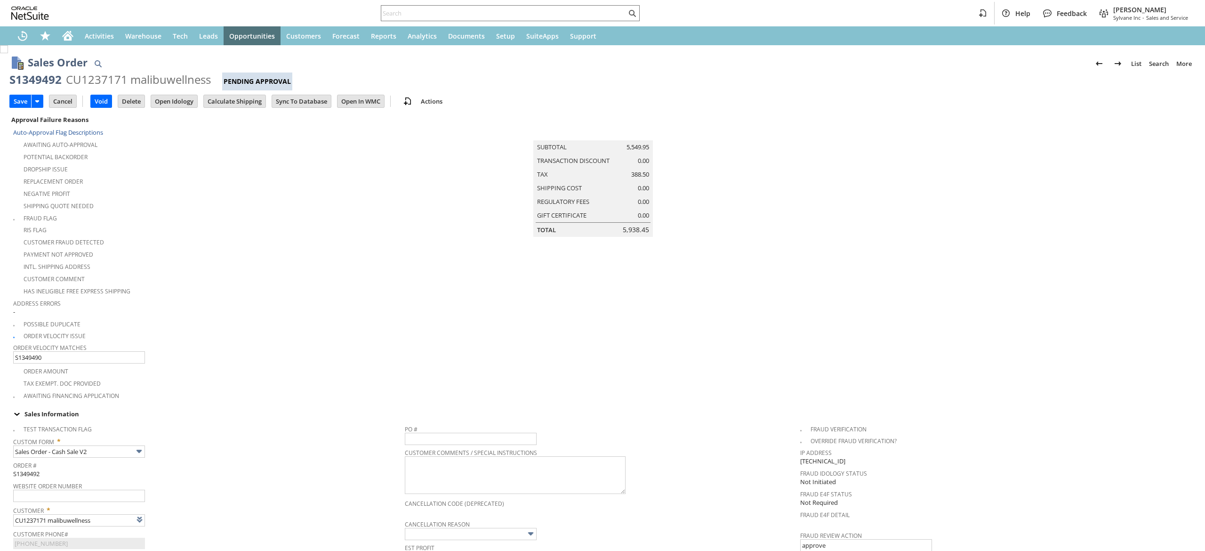
scroll to position [471, 0]
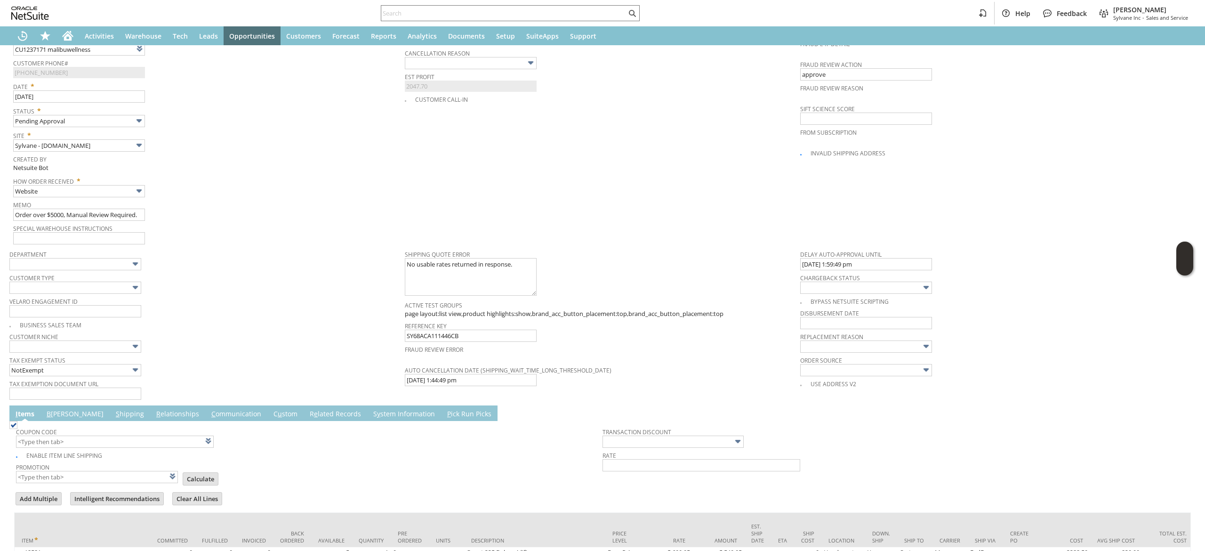
type input "Intelligent Recommendations¹⁰"
click at [138, 212] on input "Order over $5000, Manual Review Required." at bounding box center [79, 215] width 132 height 12
paste input "DON'T CANCEL- customer wants to keep this order"
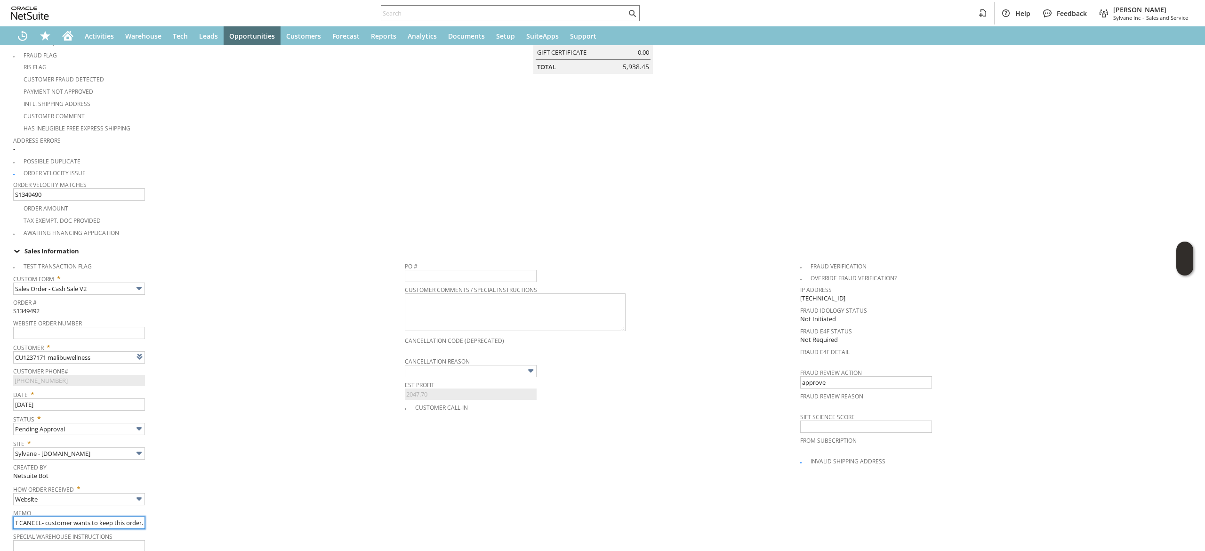
scroll to position [41, 0]
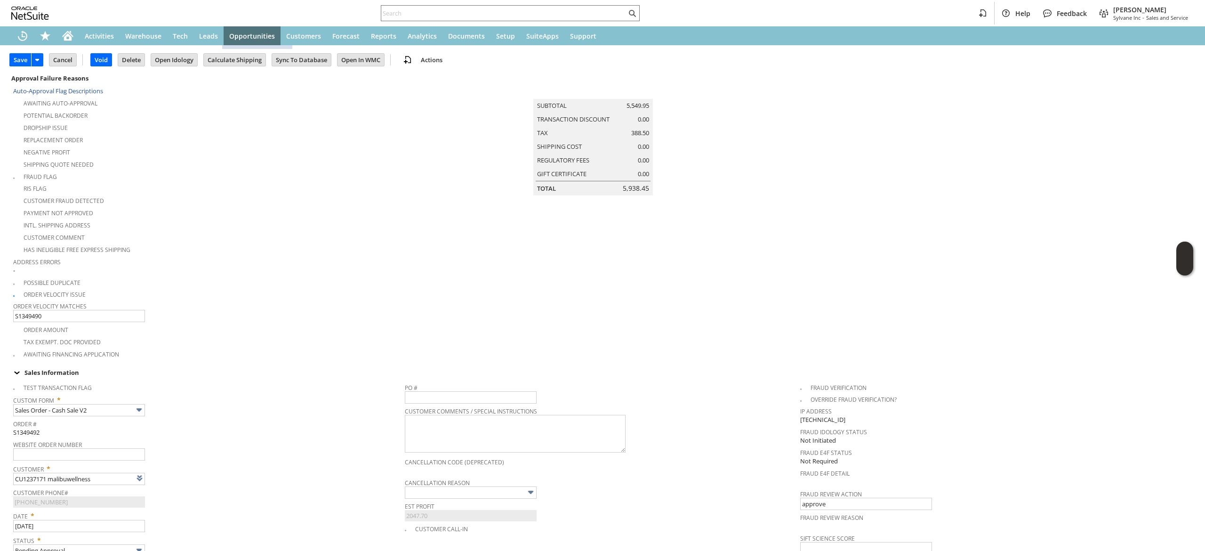
type input "DON'T CANCEL- customer wants to keep this order."
click at [23, 64] on input "Save" at bounding box center [20, 60] width 21 height 12
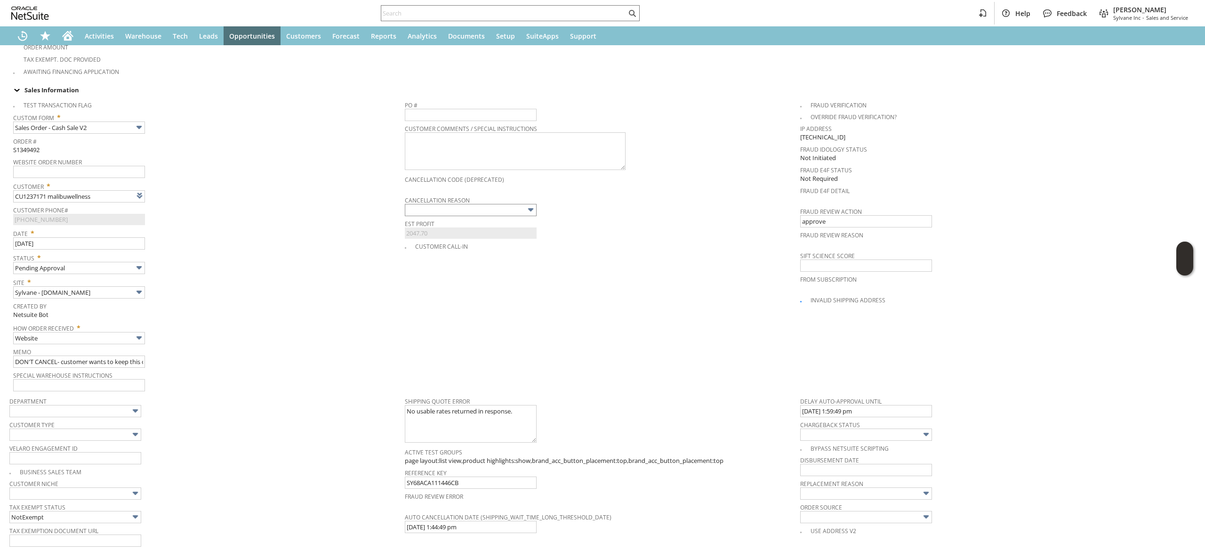
scroll to position [606, 0]
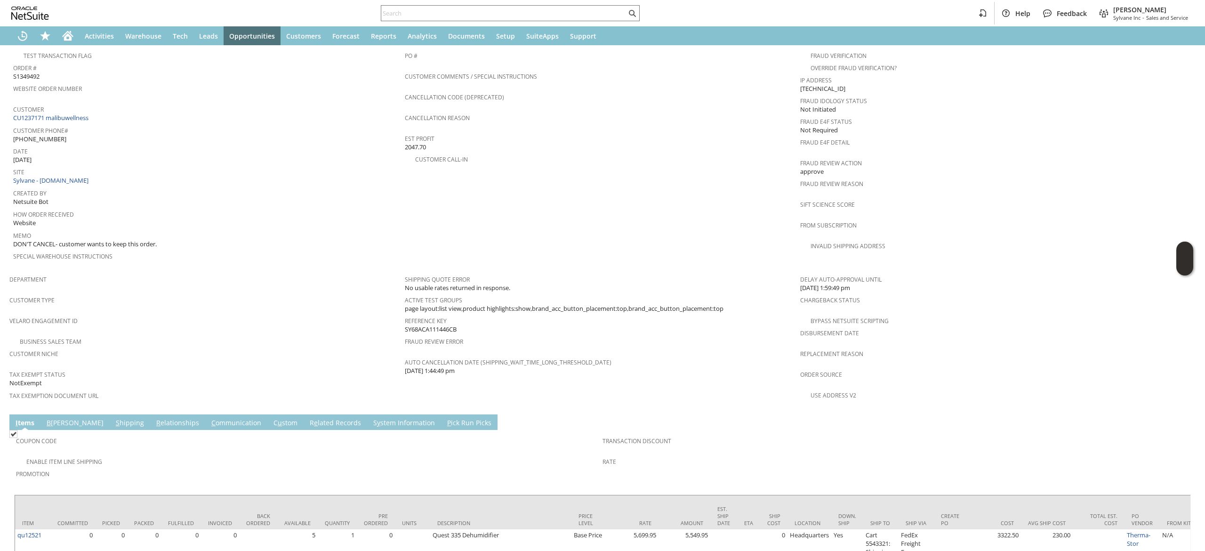
scroll to position [458, 0]
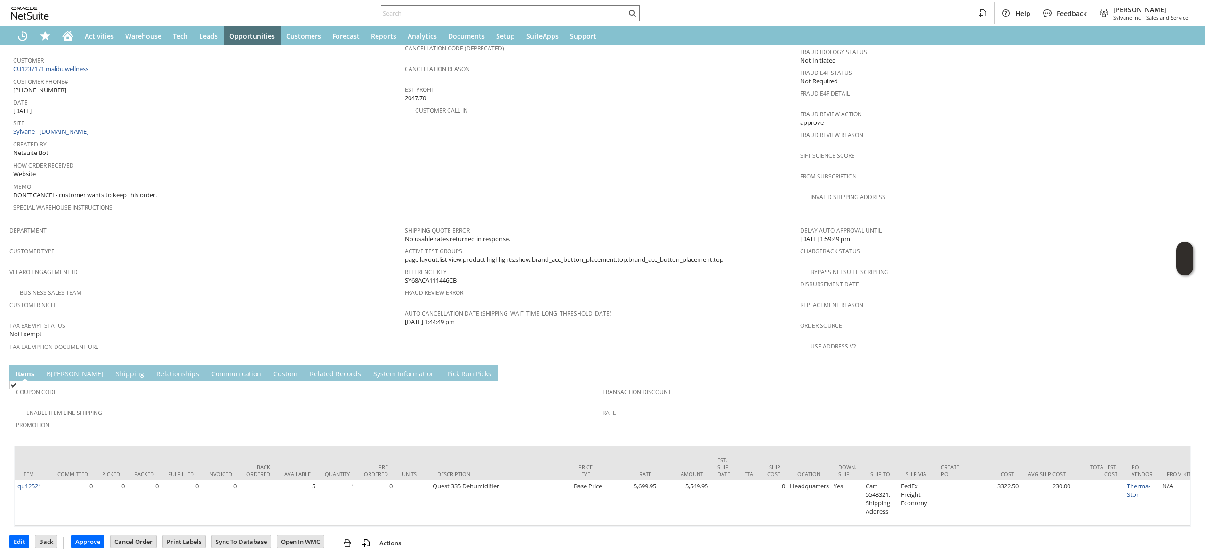
click at [113, 369] on link "S hipping" at bounding box center [129, 374] width 33 height 10
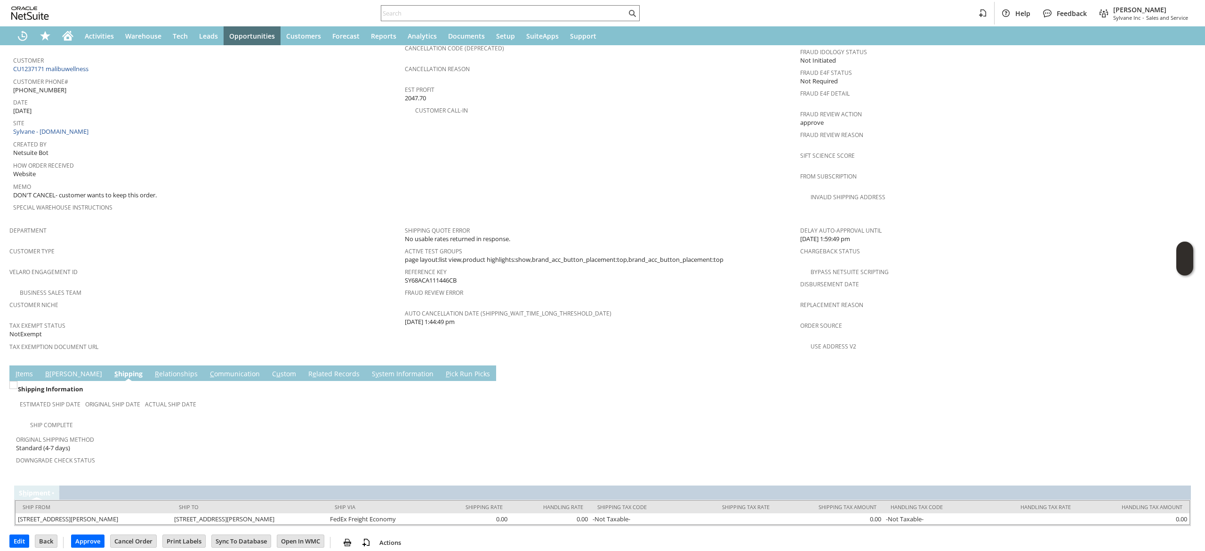
scroll to position [445, 0]
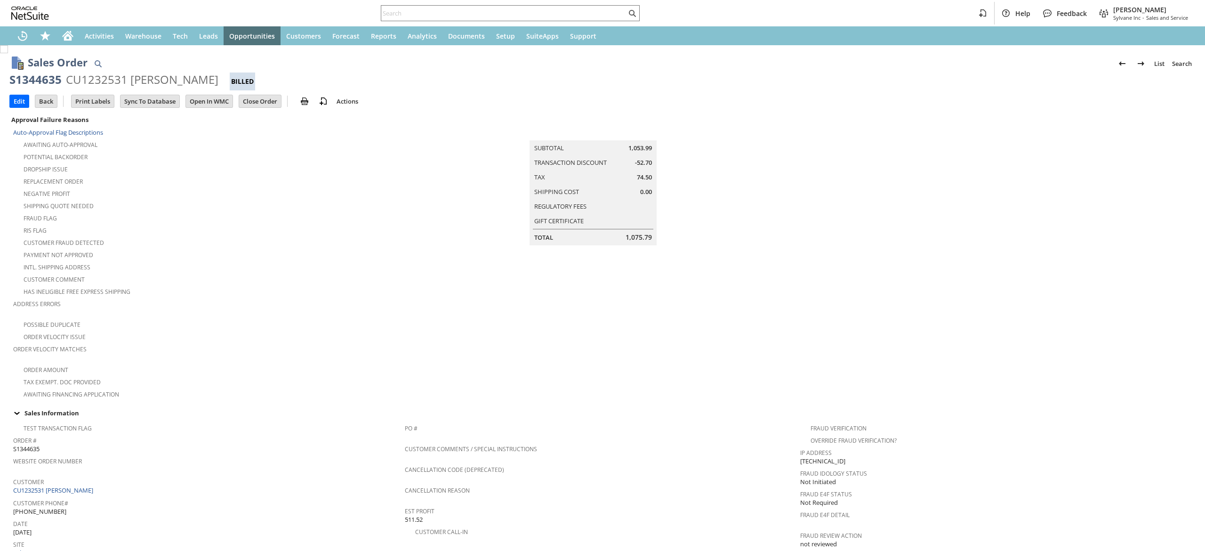
scroll to position [493, 0]
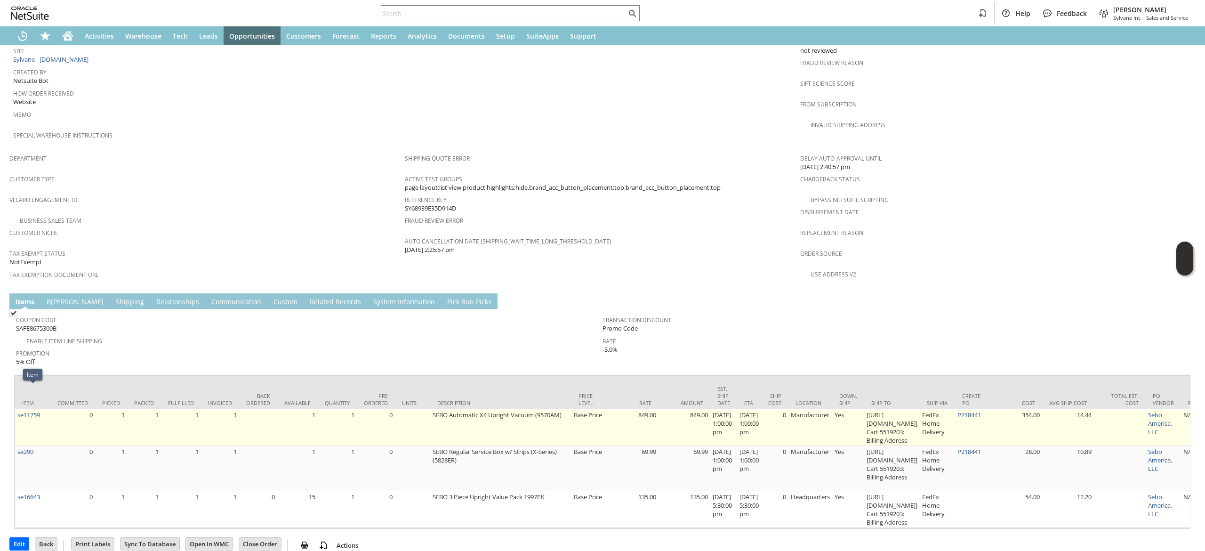
click at [38, 411] on link "se11759" at bounding box center [28, 415] width 23 height 8
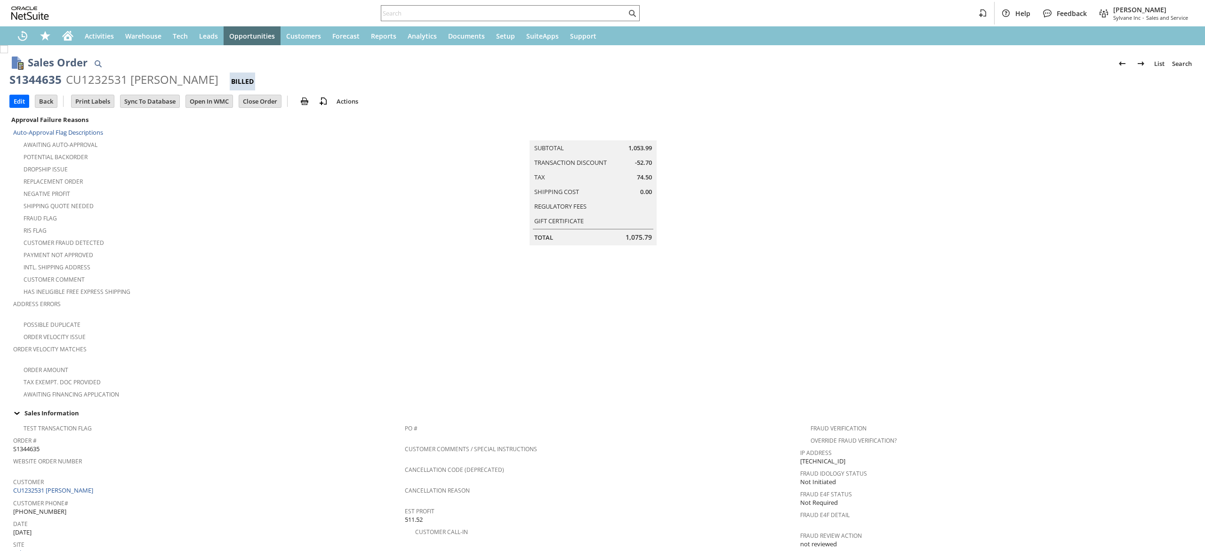
drag, startPoint x: 0, startPoint y: 0, endPoint x: 330, endPoint y: 308, distance: 451.0
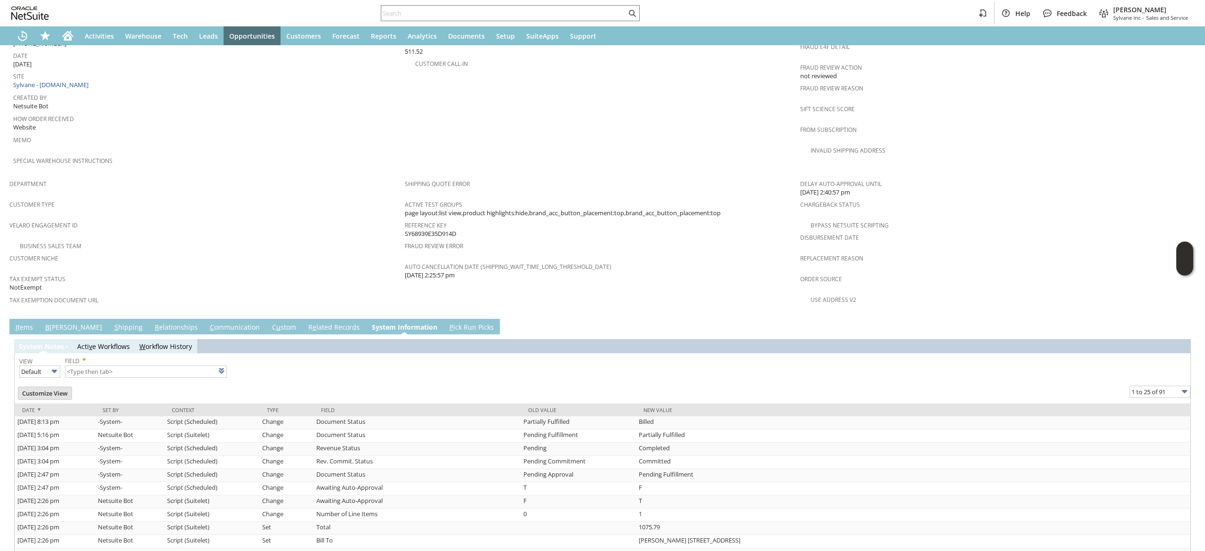
scroll to position [656, 0]
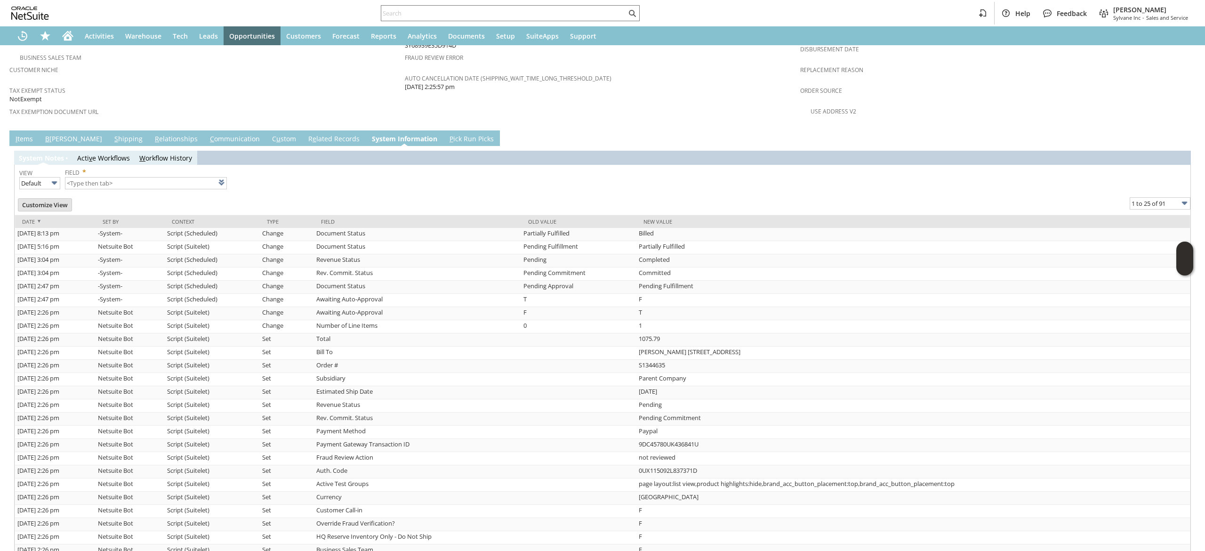
click at [32, 134] on link "I tems" at bounding box center [24, 139] width 22 height 10
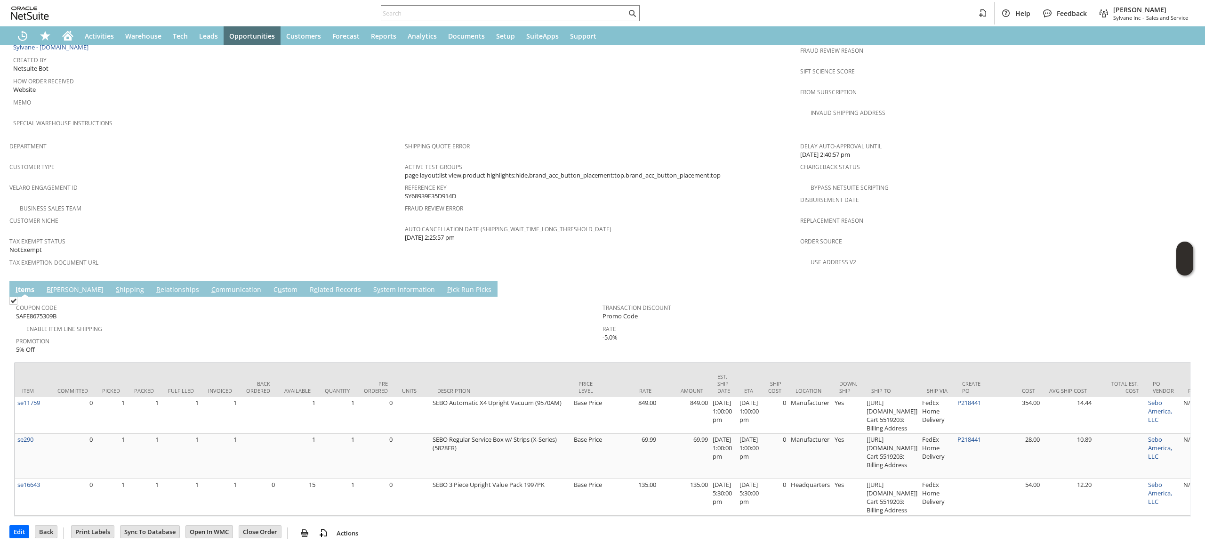
scroll to position [493, 0]
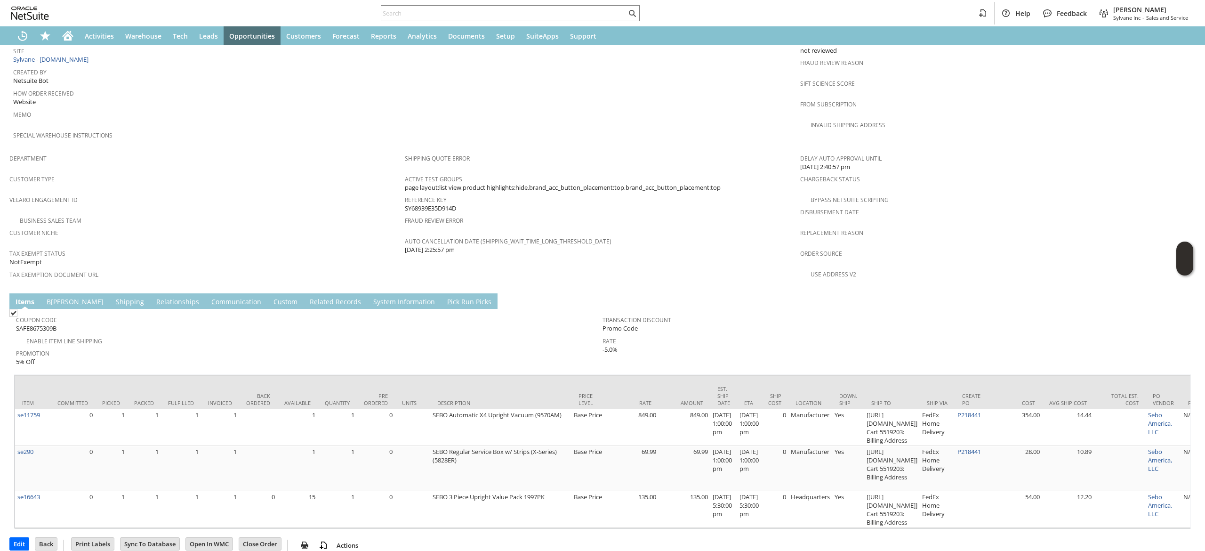
click at [371, 297] on link "S y stem Information" at bounding box center [404, 302] width 66 height 10
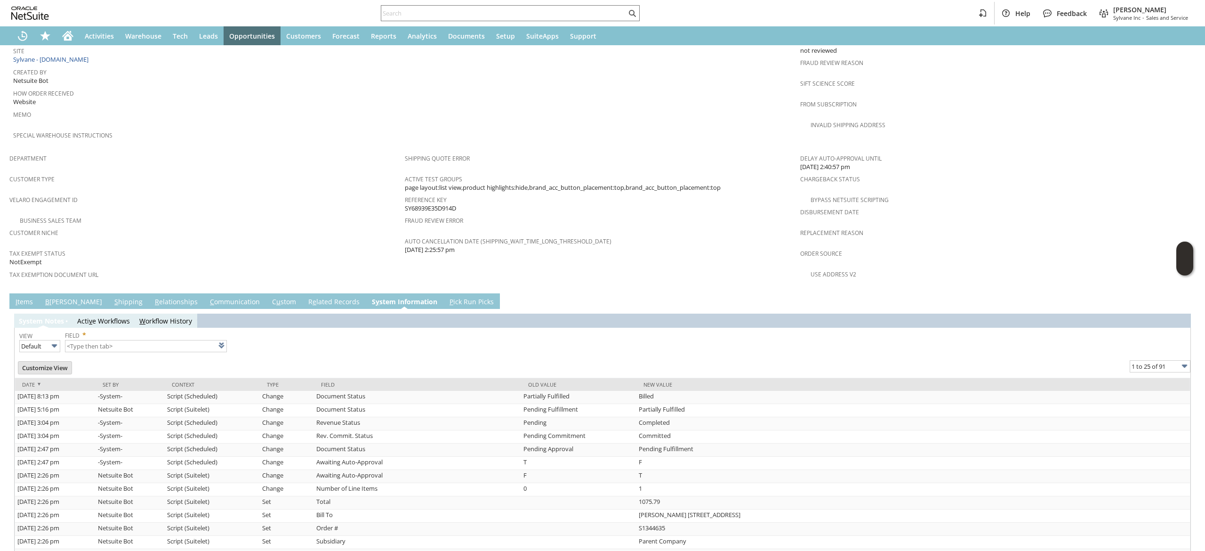
type input "1 to 25 of 91"
click at [308, 297] on link "R e lated Records" at bounding box center [334, 302] width 56 height 10
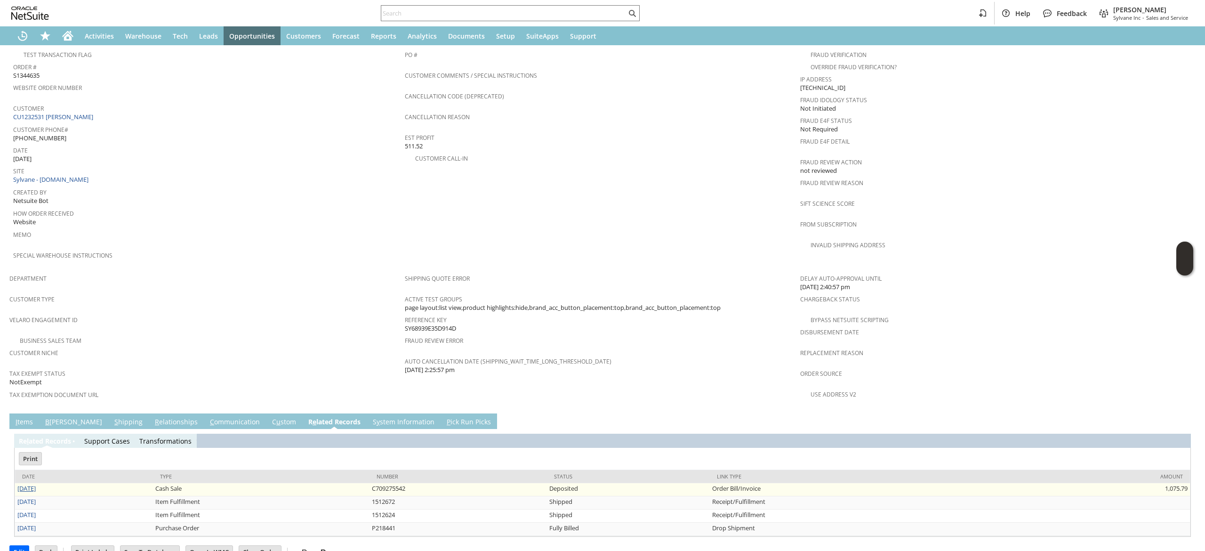
click at [28, 484] on link "8/6/2025" at bounding box center [26, 488] width 18 height 8
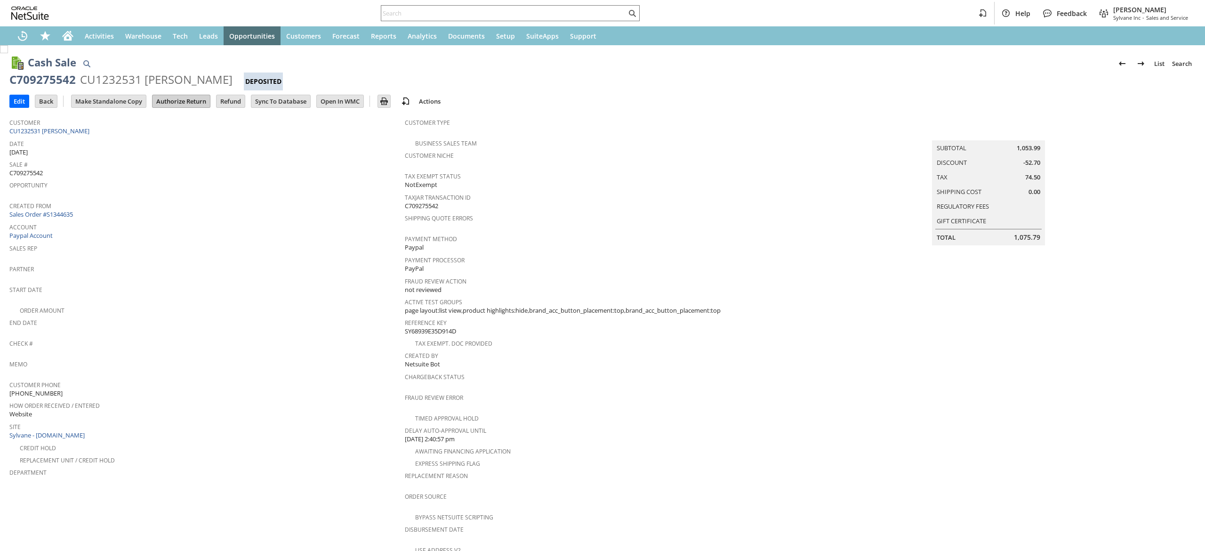
click at [178, 105] on input "Authorize Return" at bounding box center [181, 101] width 57 height 12
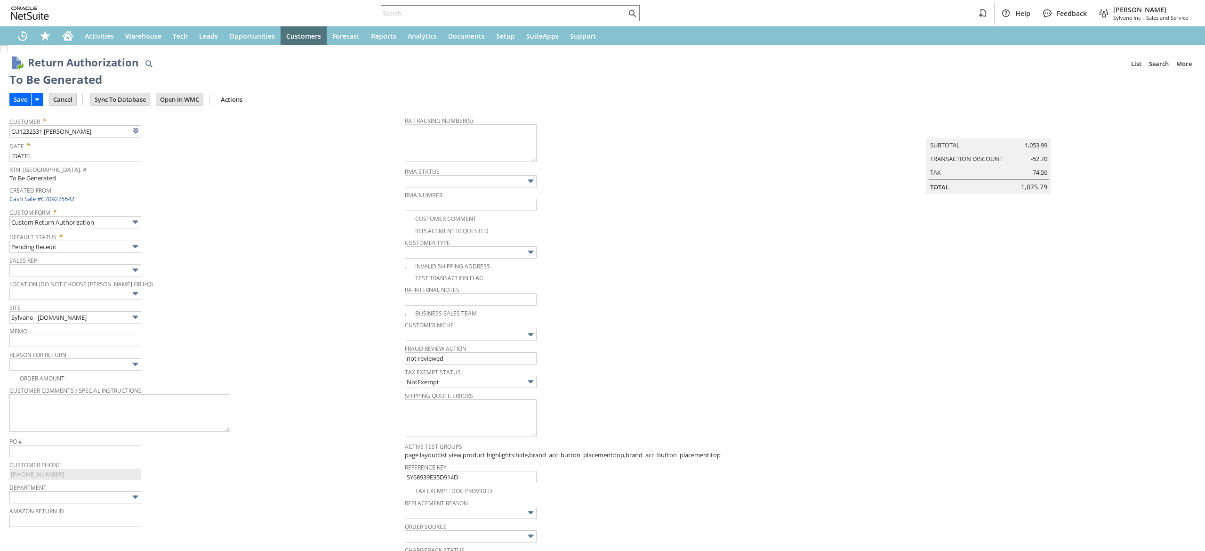
scroll to position [434, 0]
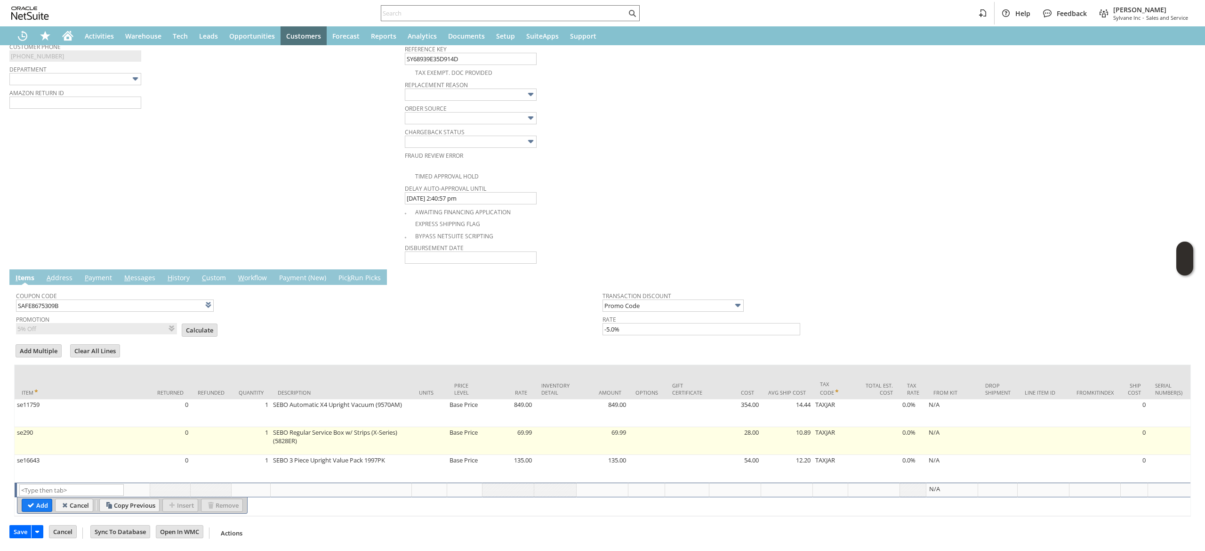
click at [208, 440] on td at bounding box center [211, 441] width 41 height 28
type input "se290"
type input "OK"
type input "Make Copy"
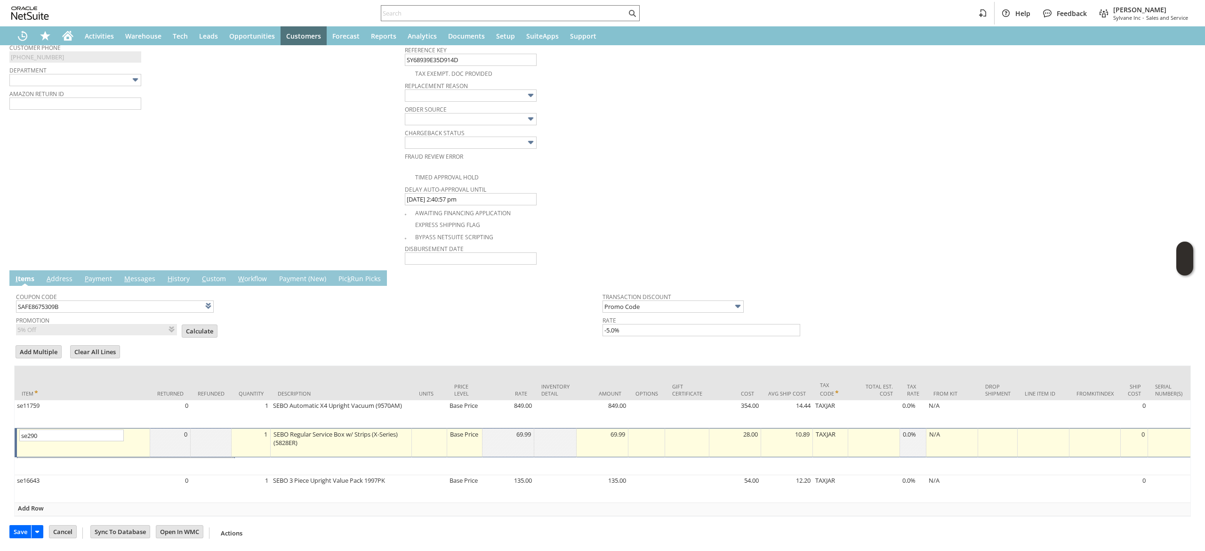
scroll to position [434, 0]
click at [213, 460] on table "OK Cancel Make Copy Insert Remove" at bounding box center [126, 464] width 218 height 16
click at [213, 458] on input "Remove" at bounding box center [209, 464] width 41 height 12
type input "se16643"
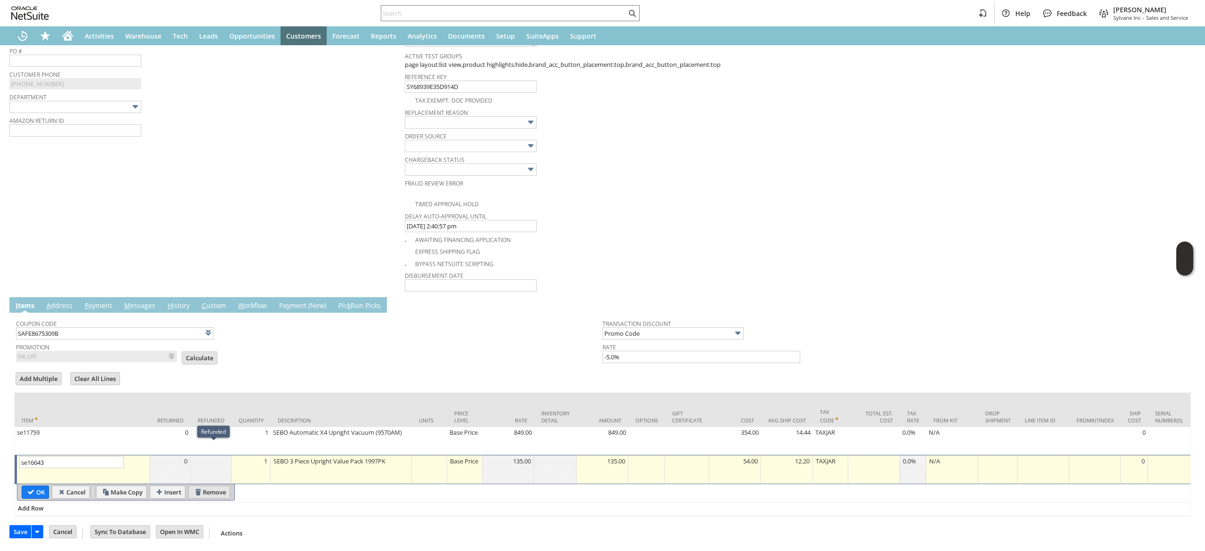
click at [206, 486] on input "Remove" at bounding box center [209, 492] width 41 height 12
type input "Add"
type input "Copy Previous"
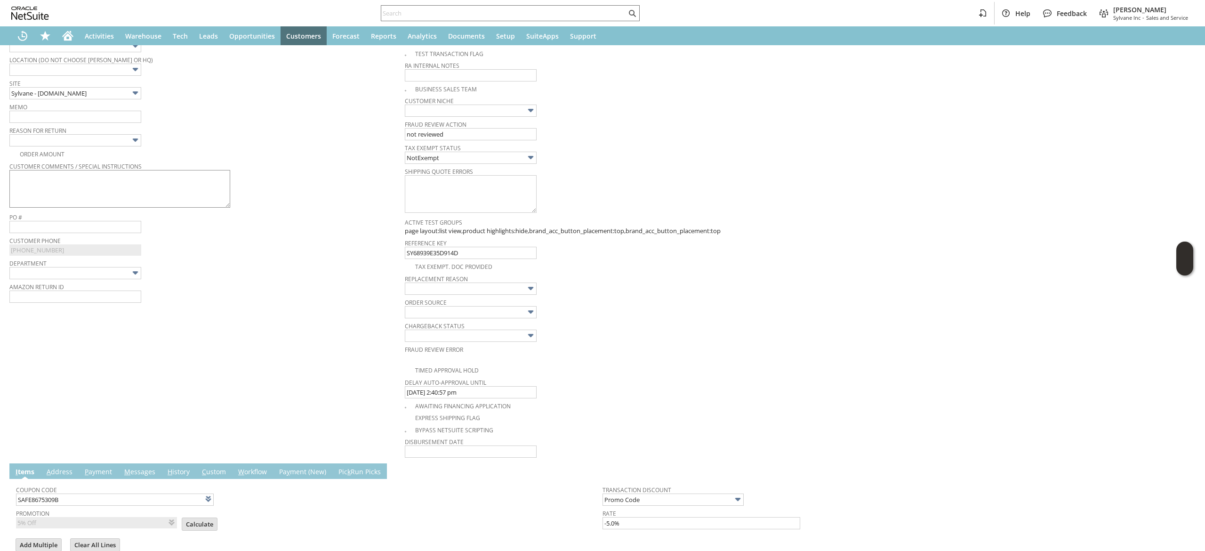
scroll to position [98, 0]
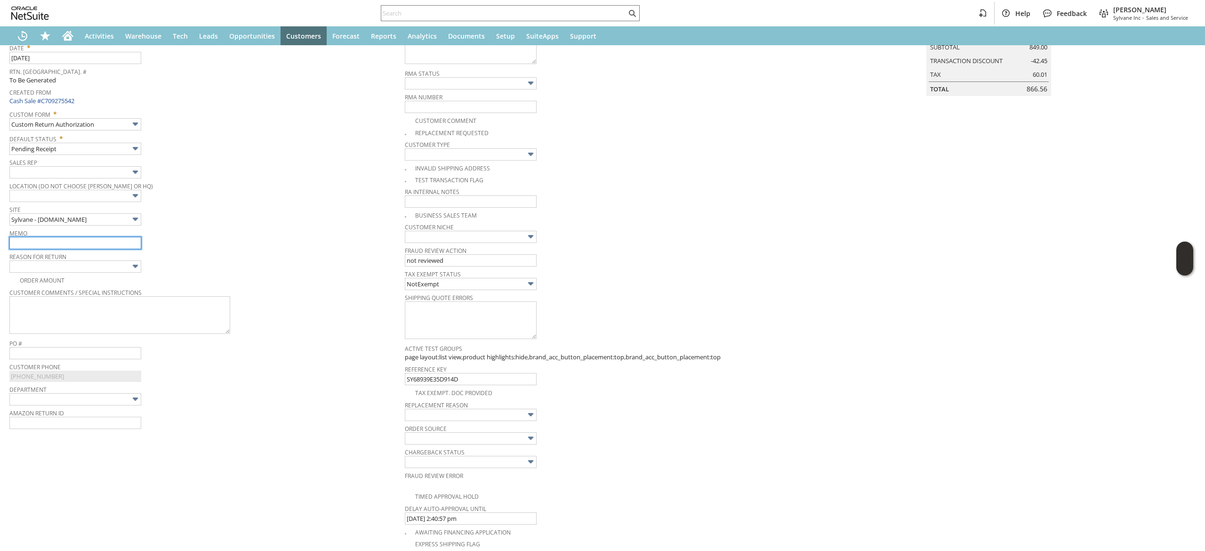
click at [120, 238] on input "text" at bounding box center [75, 243] width 132 height 12
type input "item starts and stops. Not working correctly. returning to [GEOGRAPHIC_DATA]"
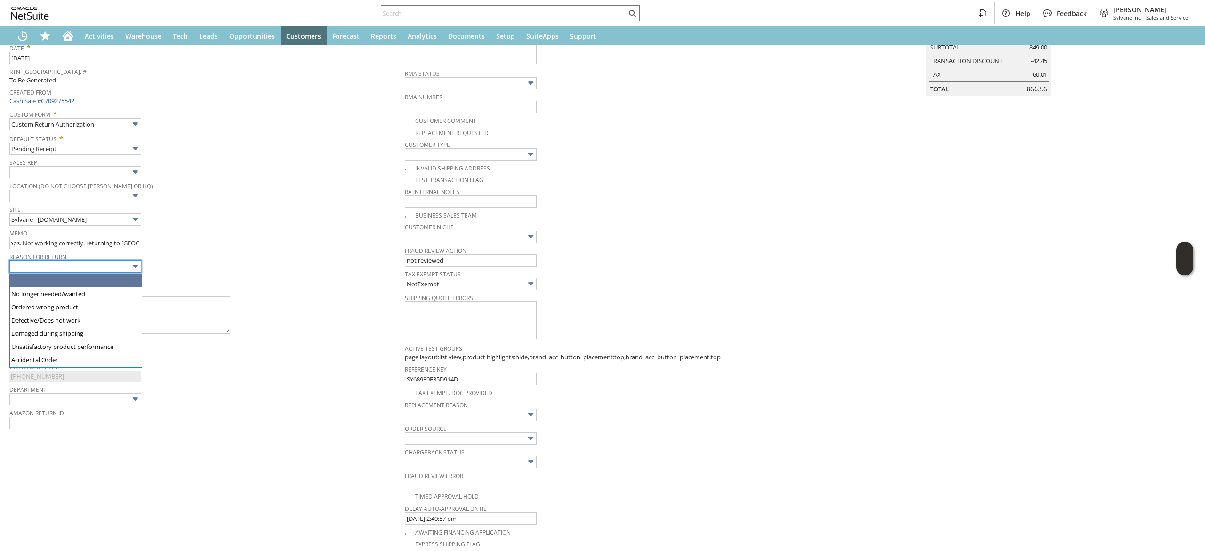
click at [124, 269] on input "text" at bounding box center [75, 266] width 132 height 12
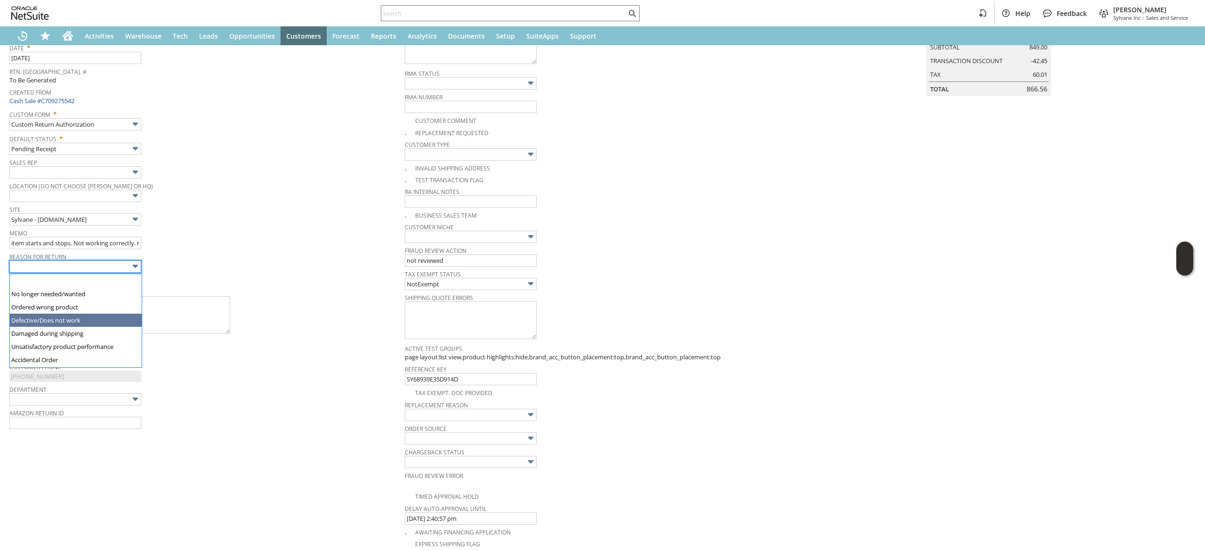
drag, startPoint x: 117, startPoint y: 290, endPoint x: 101, endPoint y: 316, distance: 30.8
type input "Defective/Does not work"
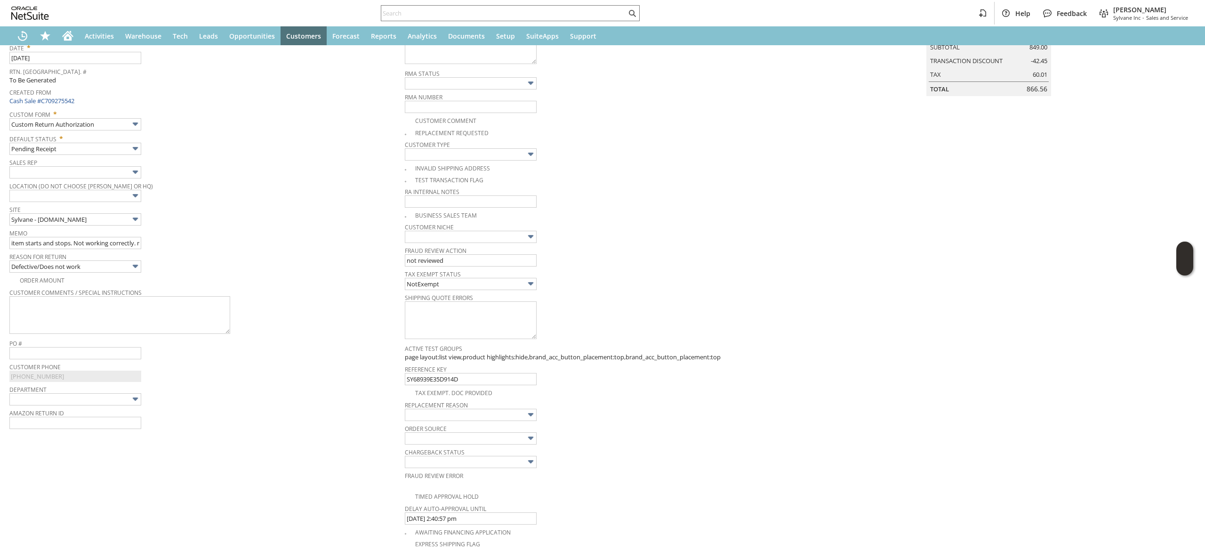
drag, startPoint x: 385, startPoint y: 299, endPoint x: 412, endPoint y: 355, distance: 62.5
click at [387, 305] on div "Customer Comments / Special Instructions" at bounding box center [204, 311] width 391 height 50
click at [504, 425] on span "Order Source" at bounding box center [600, 427] width 391 height 10
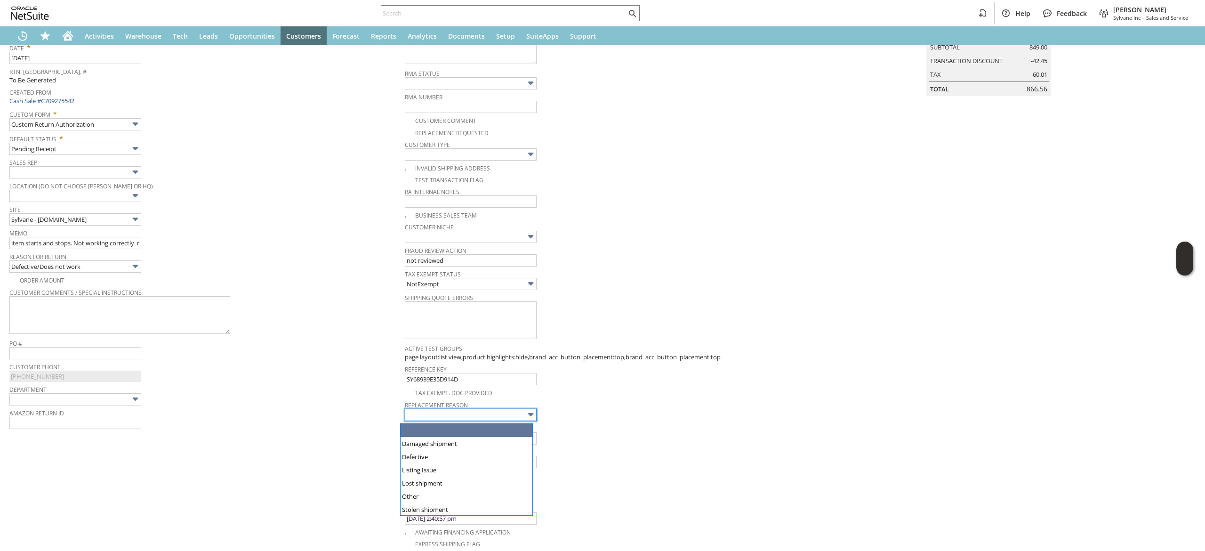
click at [509, 412] on input "text" at bounding box center [471, 415] width 132 height 12
click at [332, 376] on div "Customer Phone (214) 235-7636" at bounding box center [204, 371] width 391 height 22
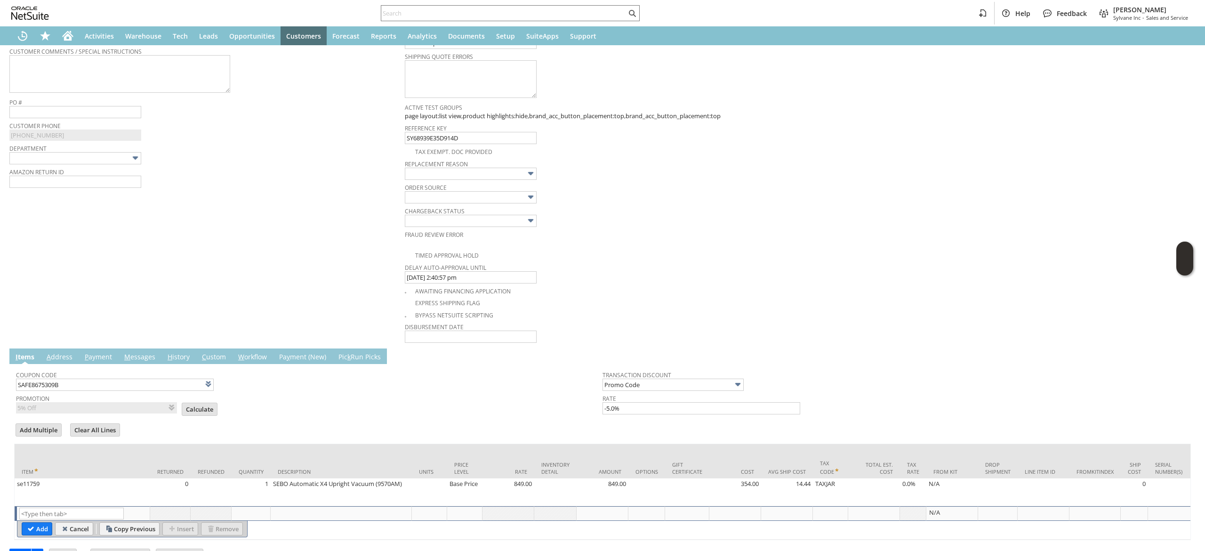
scroll to position [381, 0]
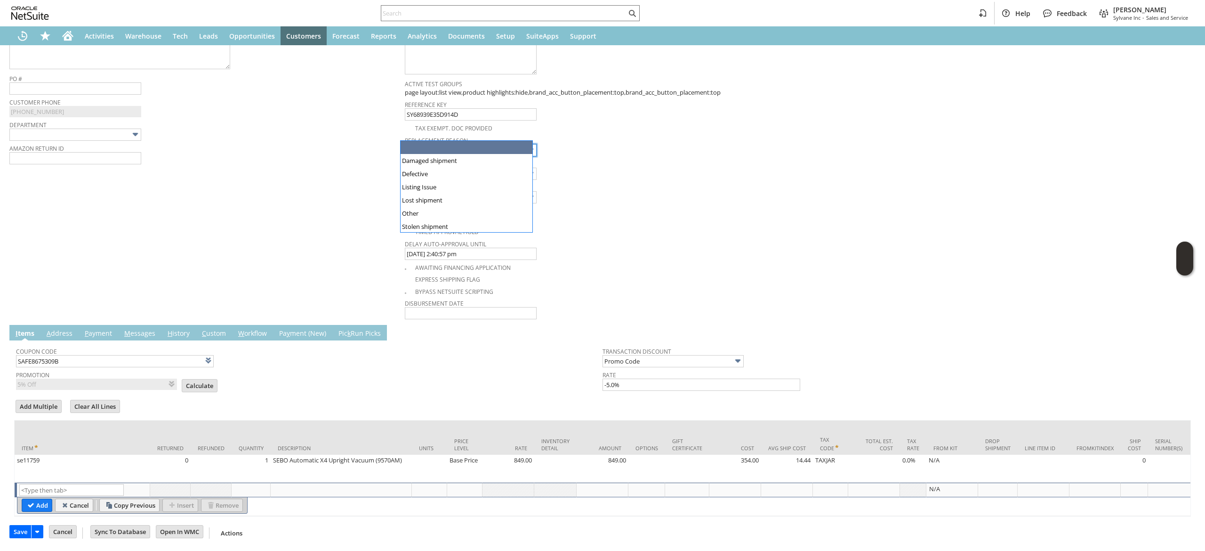
drag, startPoint x: 532, startPoint y: 137, endPoint x: 520, endPoint y: 145, distance: 14.1
click at [530, 144] on div at bounding box center [471, 150] width 132 height 12
click at [511, 157] on span "Order Source" at bounding box center [600, 162] width 391 height 10
click at [509, 144] on input "text" at bounding box center [471, 150] width 132 height 12
type input "Defective"
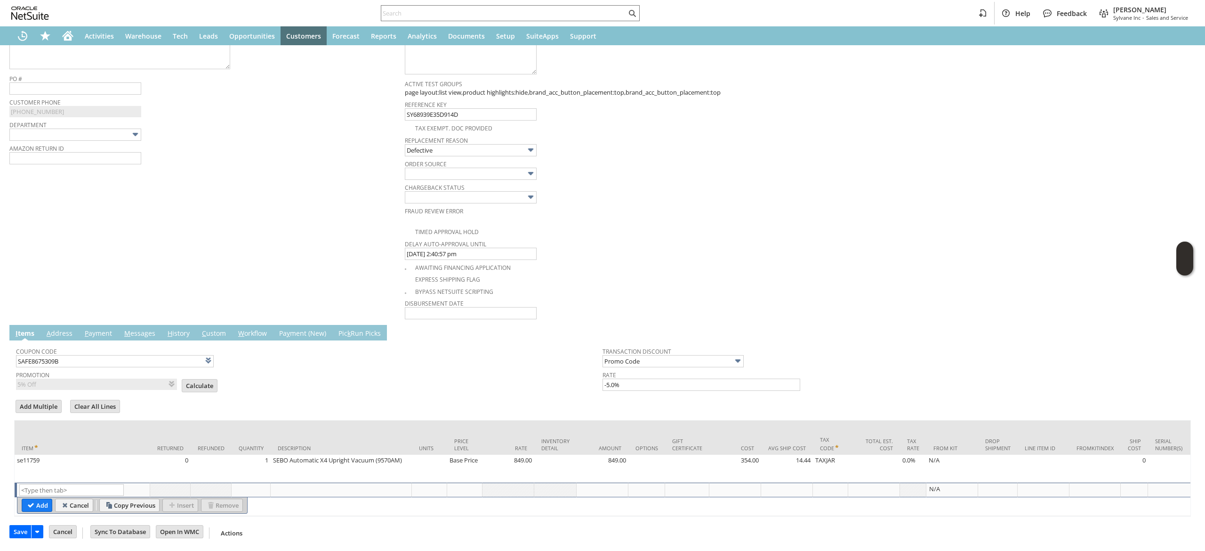
click at [614, 181] on div "Chargeback Status" at bounding box center [600, 192] width 391 height 23
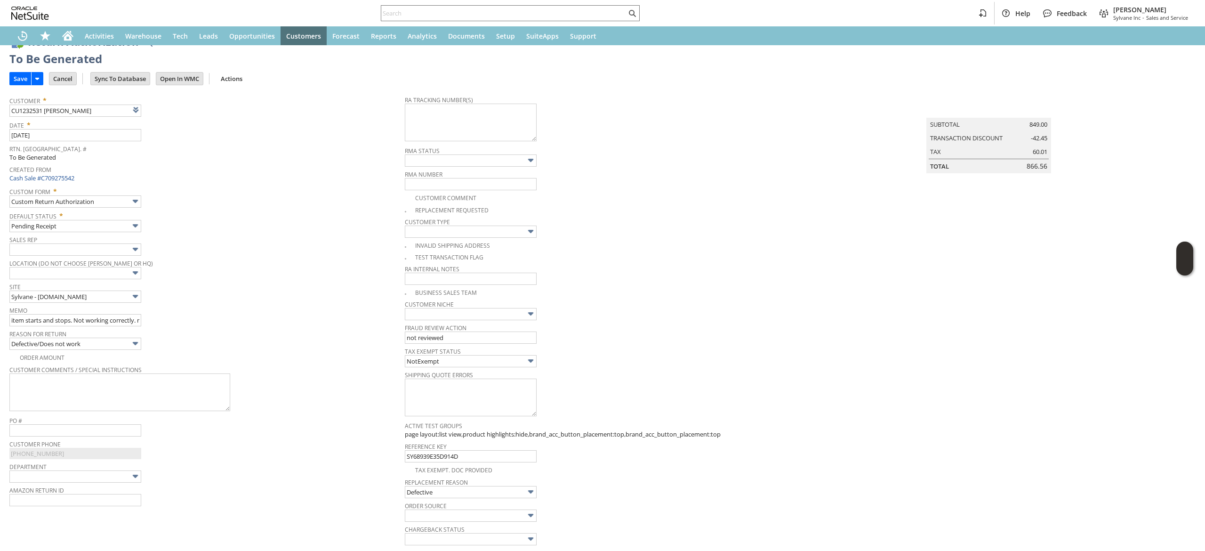
scroll to position [0, 0]
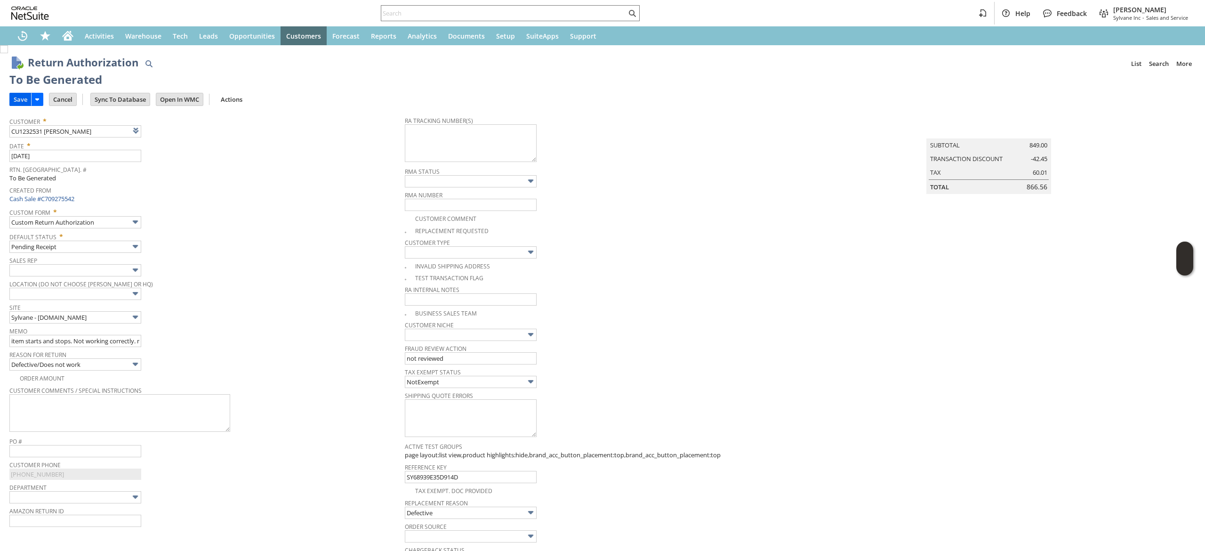
click at [26, 103] on input "Save" at bounding box center [20, 99] width 21 height 12
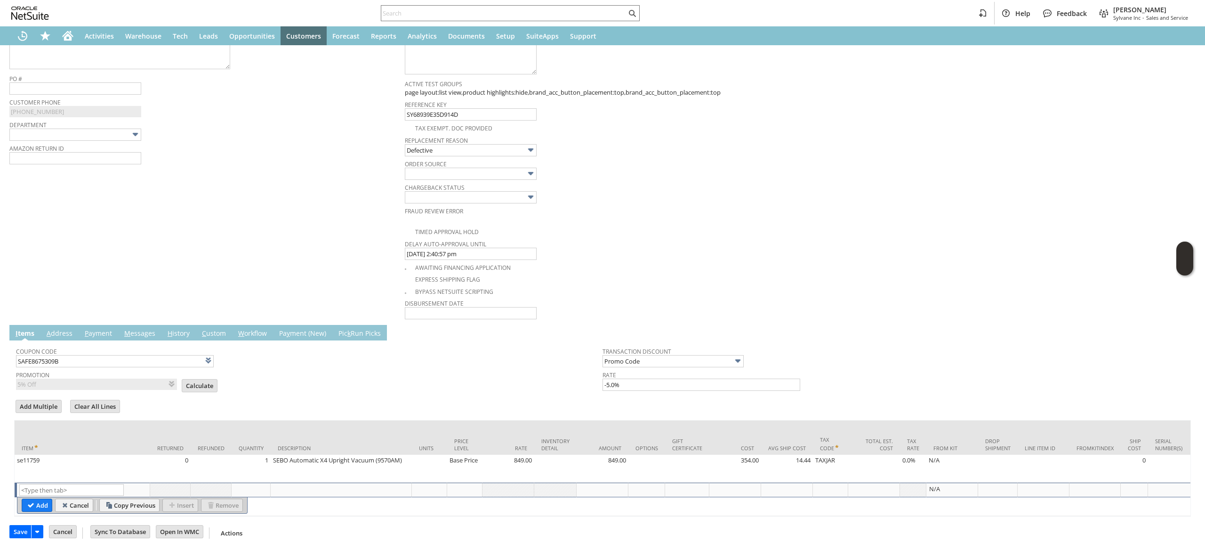
scroll to position [377, 0]
click at [187, 379] on input "Calculate" at bounding box center [199, 385] width 35 height 12
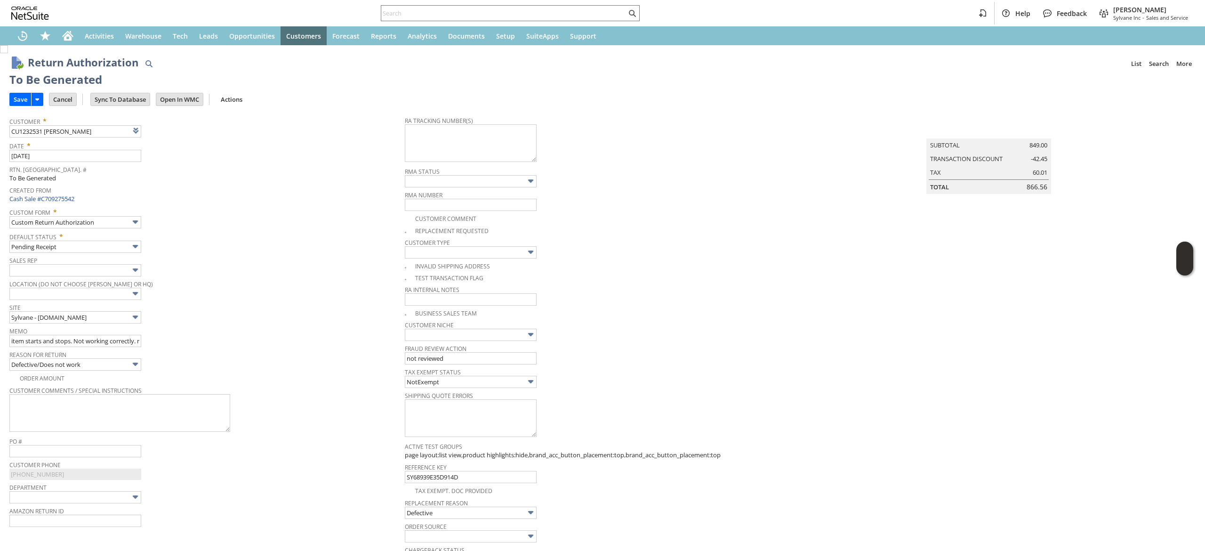
click at [7, 91] on div "Return Authorization List Search More Add To Shortcuts To Be Generated Go Save …" at bounding box center [602, 479] width 1205 height 868
drag, startPoint x: 23, startPoint y: 100, endPoint x: 29, endPoint y: 99, distance: 6.7
click at [23, 100] on input "Save" at bounding box center [20, 99] width 21 height 12
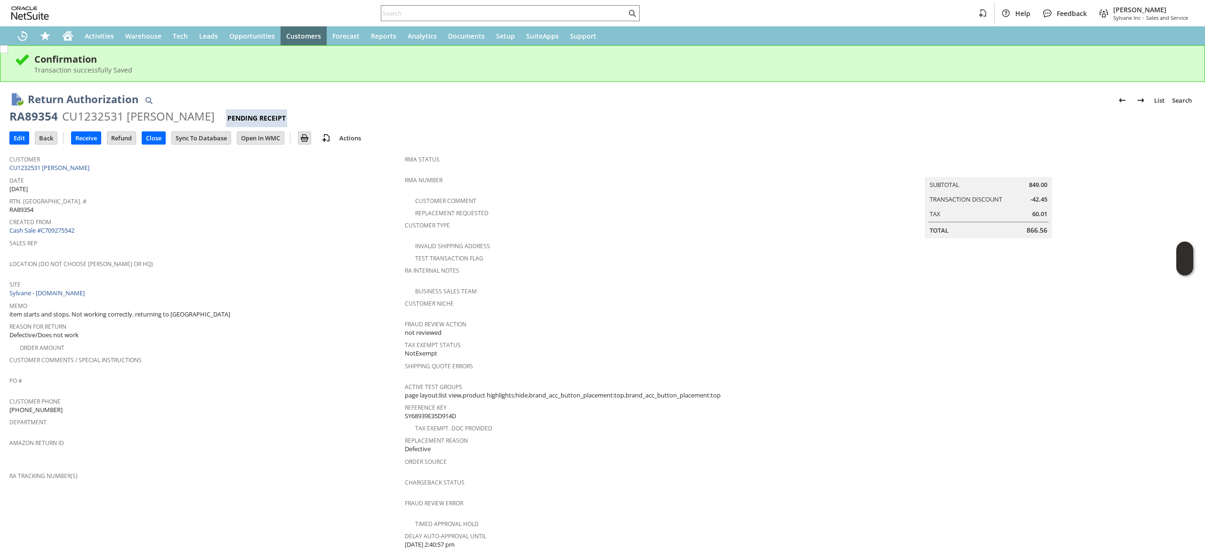
click at [34, 121] on div "RA89354" at bounding box center [33, 116] width 48 height 15
click at [34, 120] on div "RA89354" at bounding box center [33, 116] width 48 height 15
copy div "RA89354"
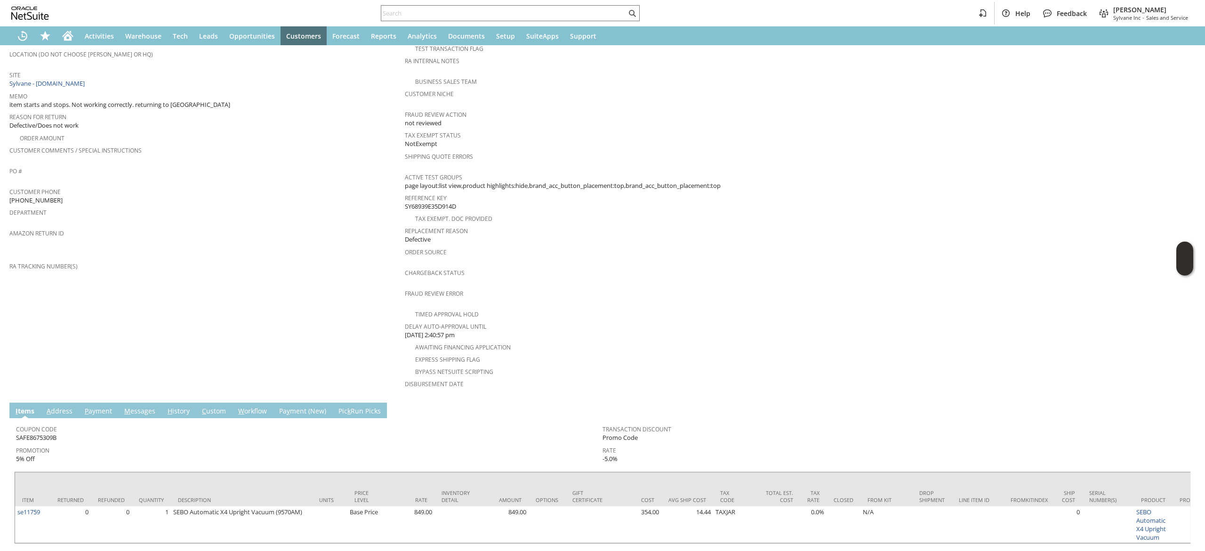
scroll to position [234, 0]
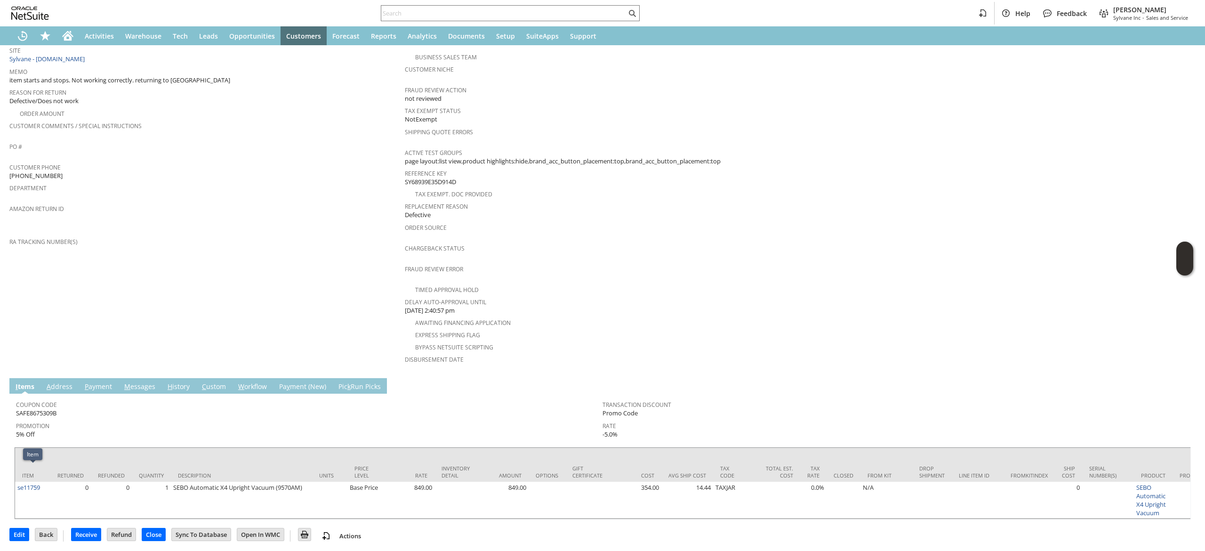
click at [31, 461] on div at bounding box center [32, 459] width 5 height 5
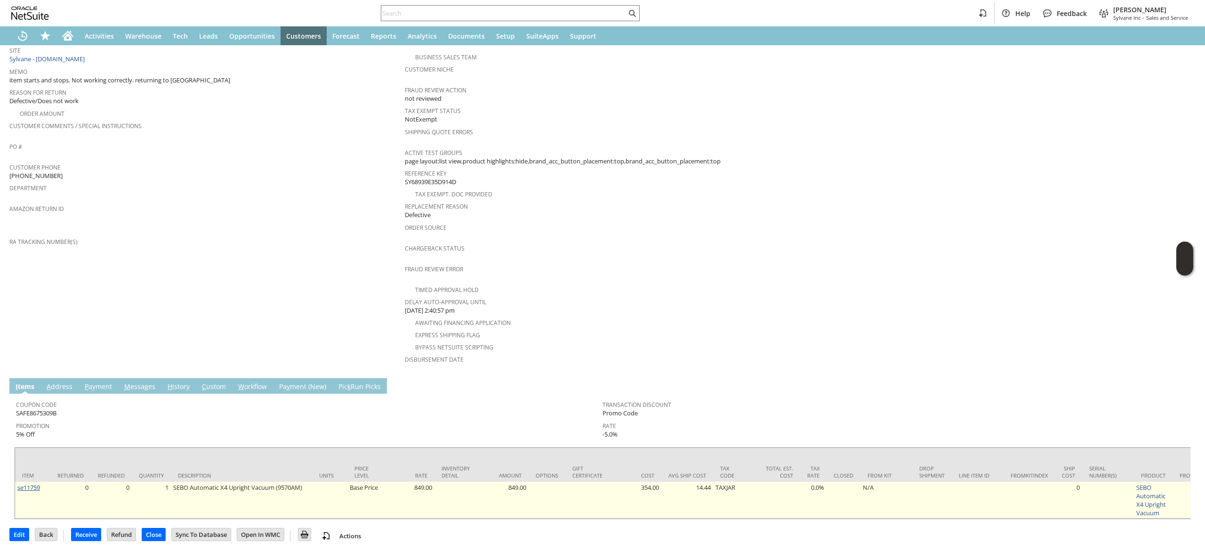
click at [29, 483] on link "se11759" at bounding box center [28, 487] width 23 height 8
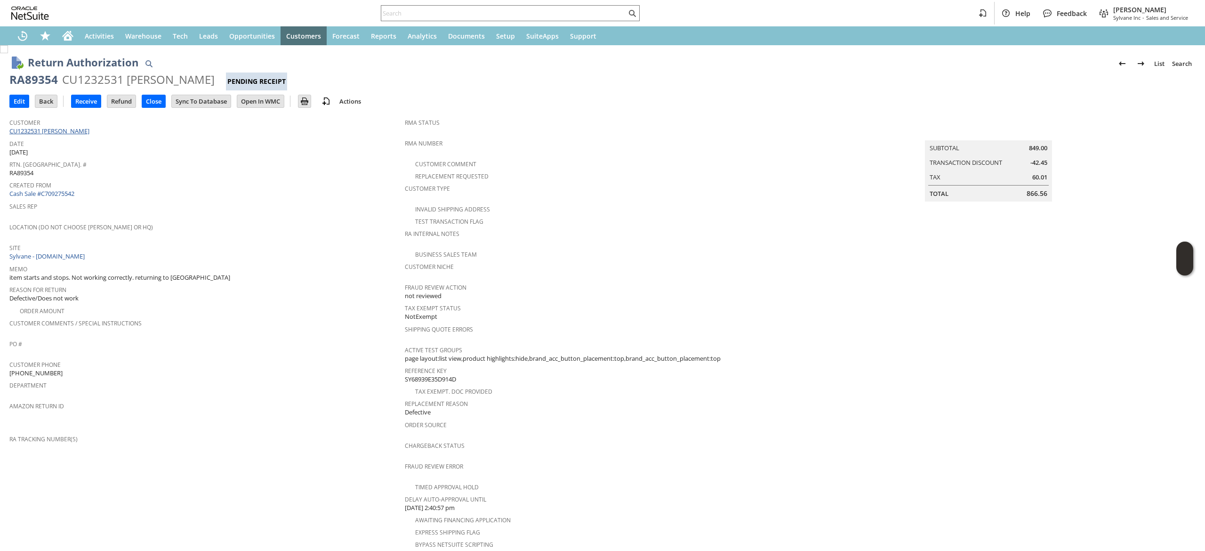
click at [65, 134] on link "CU1232531 [PERSON_NAME]" at bounding box center [50, 131] width 82 height 8
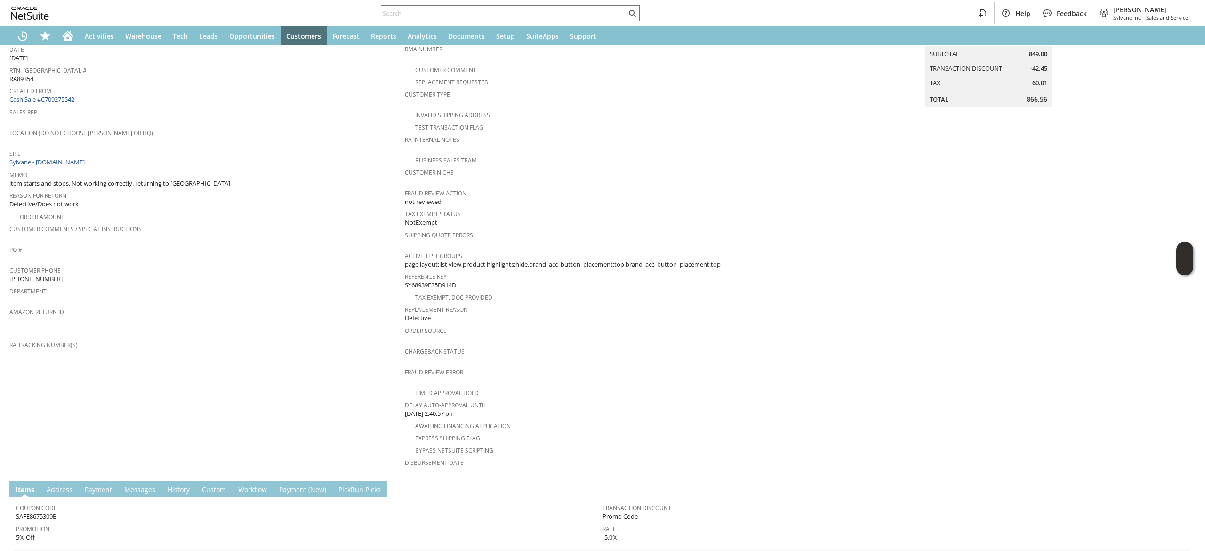
click at [57, 90] on span "Created From" at bounding box center [204, 89] width 391 height 11
click at [59, 98] on link "Cash Sale #C709275542" at bounding box center [41, 99] width 65 height 8
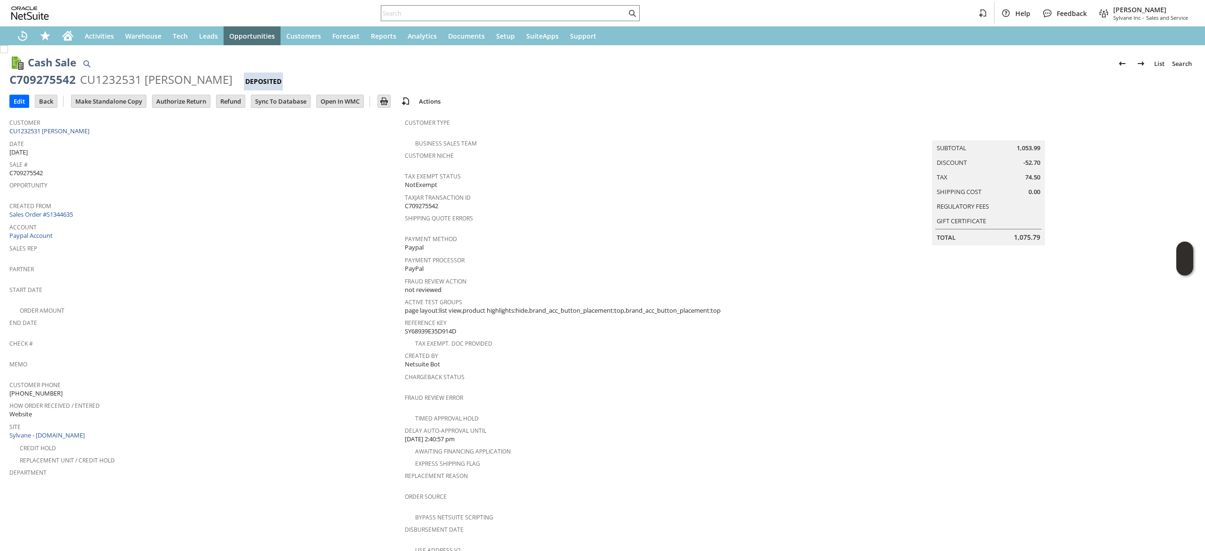
click at [68, 220] on span "Account" at bounding box center [204, 225] width 391 height 11
click at [69, 213] on link "Sales Order #S1344635" at bounding box center [42, 214] width 66 height 8
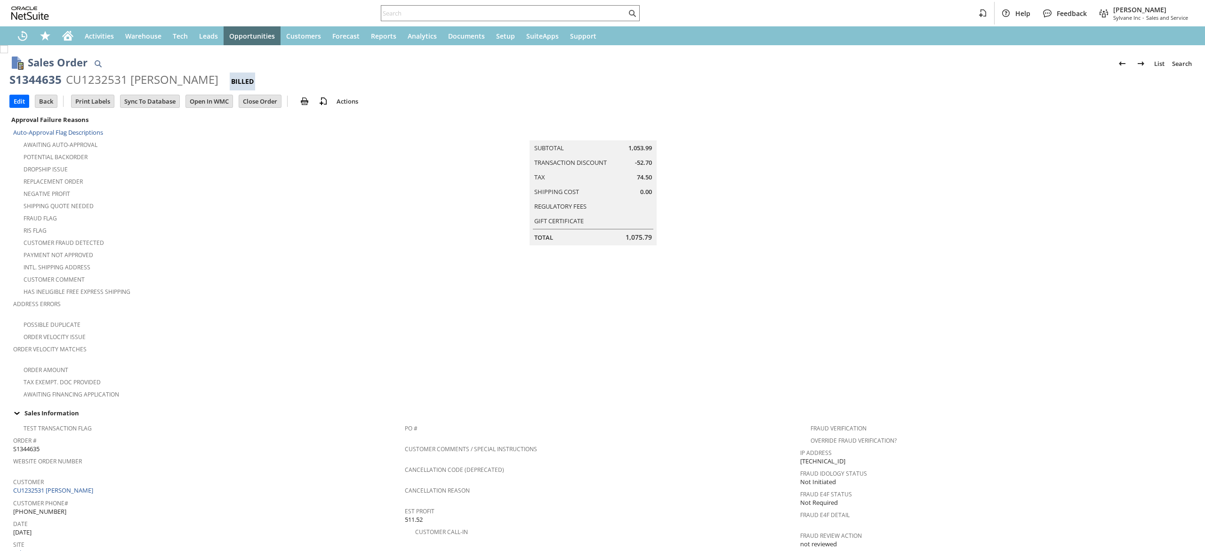
scroll to position [282, 0]
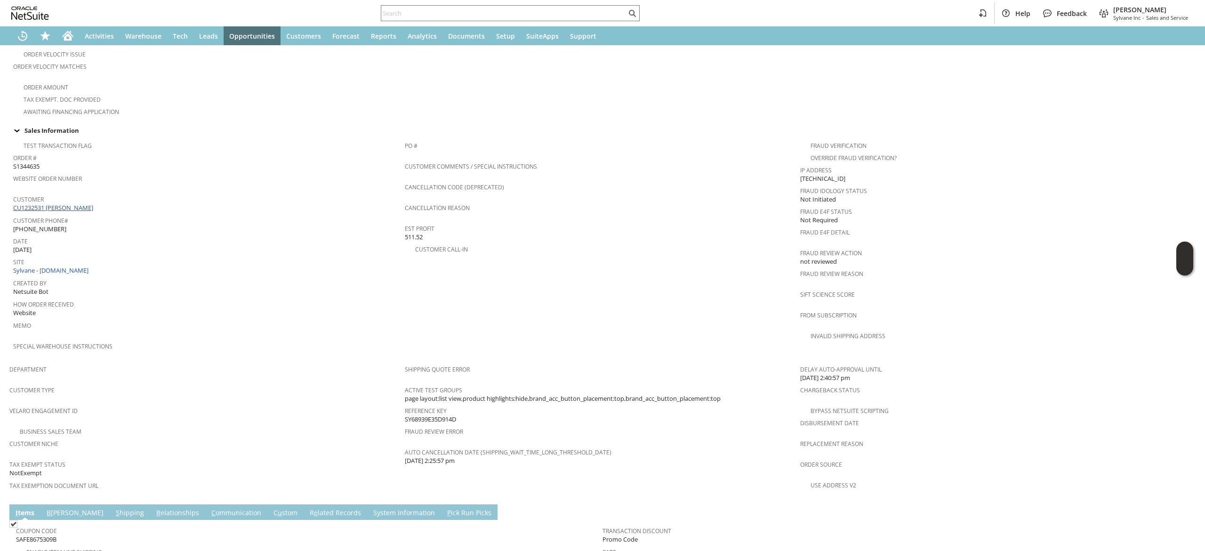
click at [63, 203] on link "CU1232531 [PERSON_NAME]" at bounding box center [54, 207] width 82 height 8
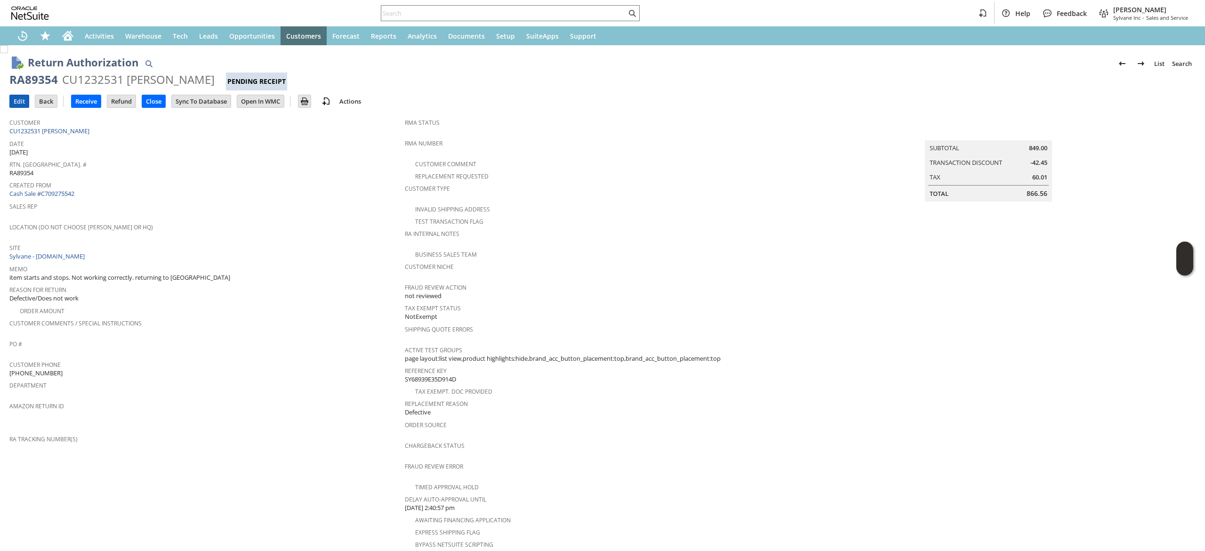
click at [16, 99] on input "Edit" at bounding box center [19, 101] width 19 height 12
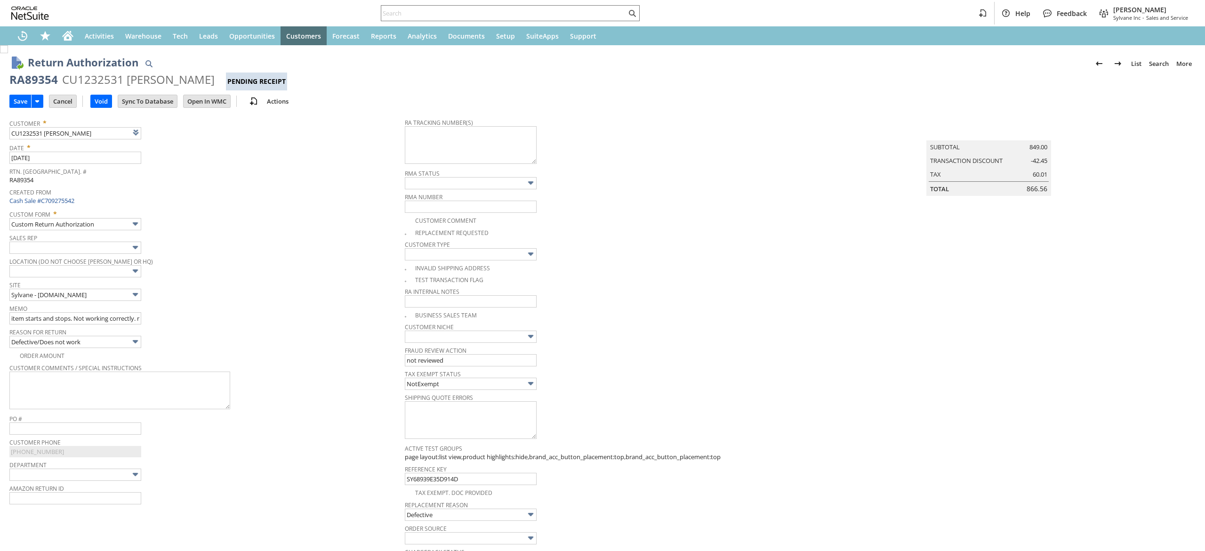
type input "Add"
type input "Copy Previous"
click at [307, 116] on span "Delete" at bounding box center [310, 117] width 79 height 8
